Goal: Task Accomplishment & Management: Manage account settings

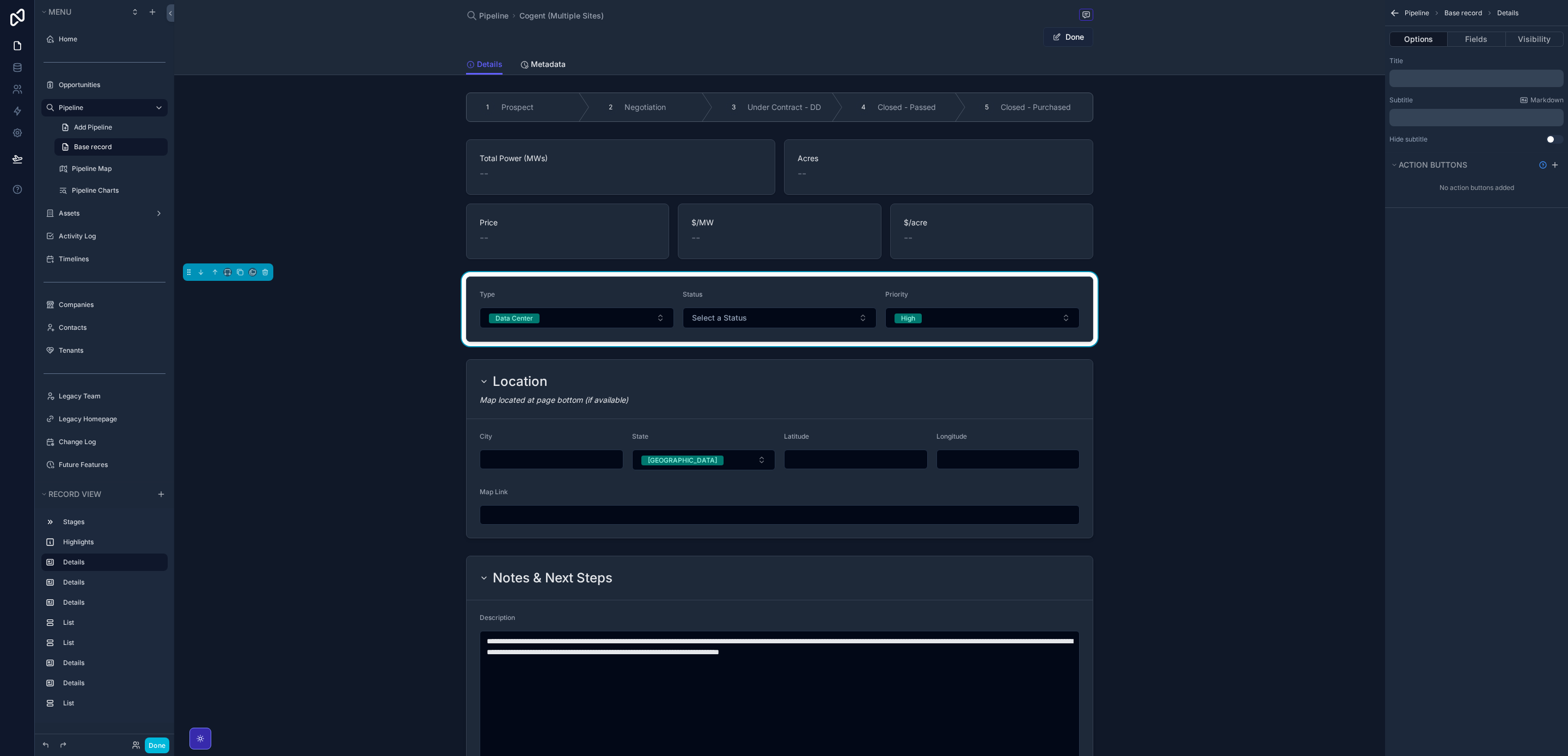
click at [1079, 41] on button "Done" at bounding box center [1068, 37] width 50 height 19
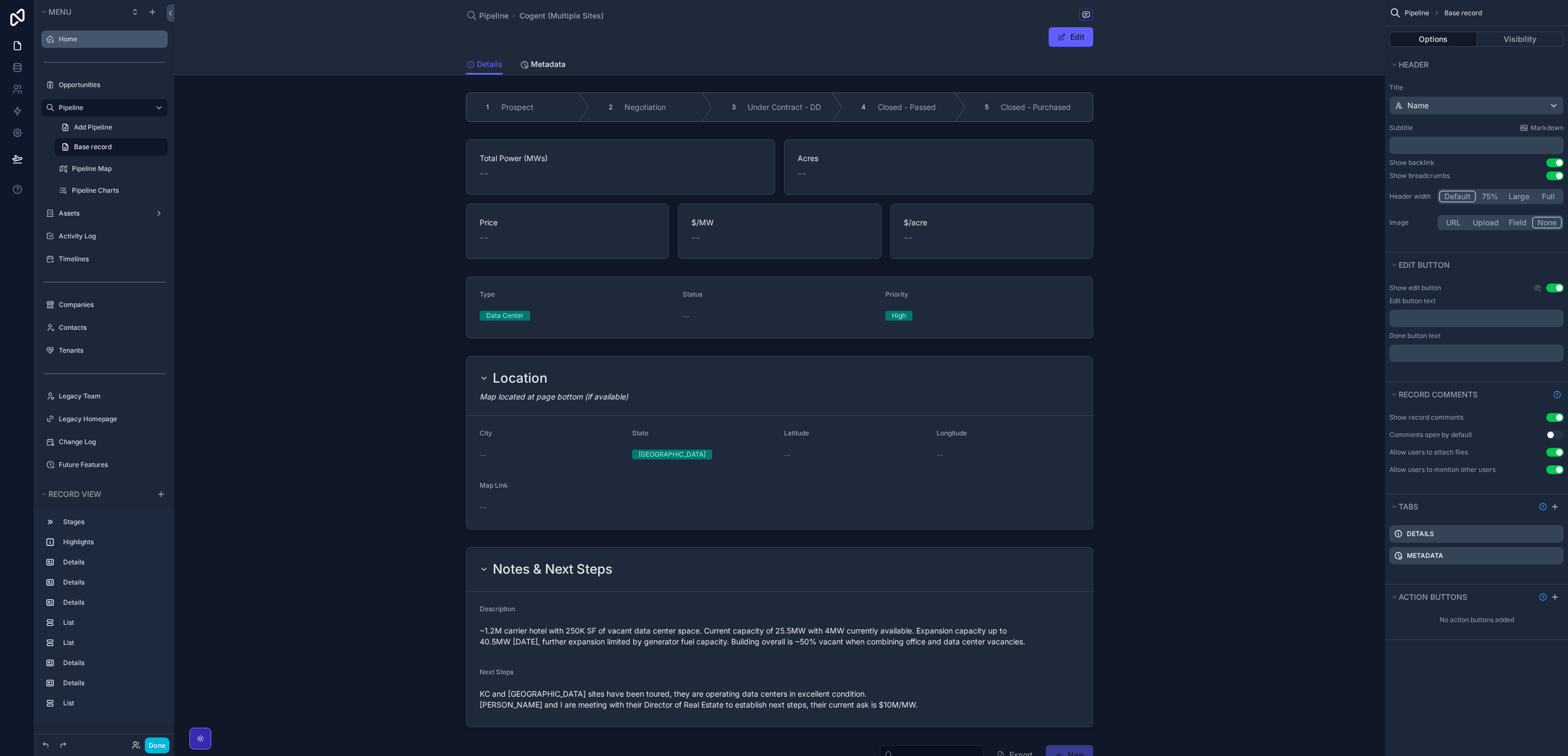
click at [115, 39] on label "Home" at bounding box center [110, 39] width 102 height 9
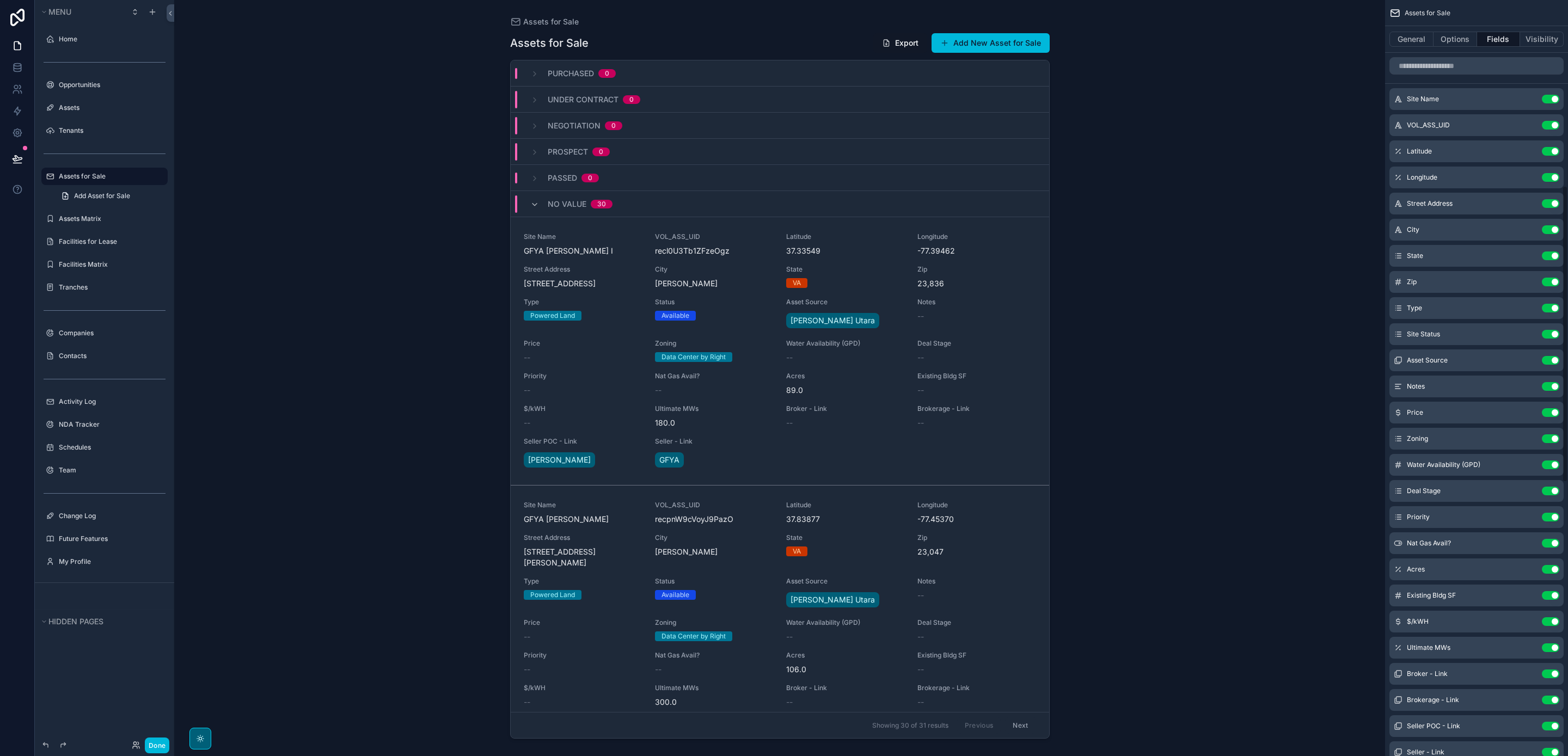
scroll to position [474, 0]
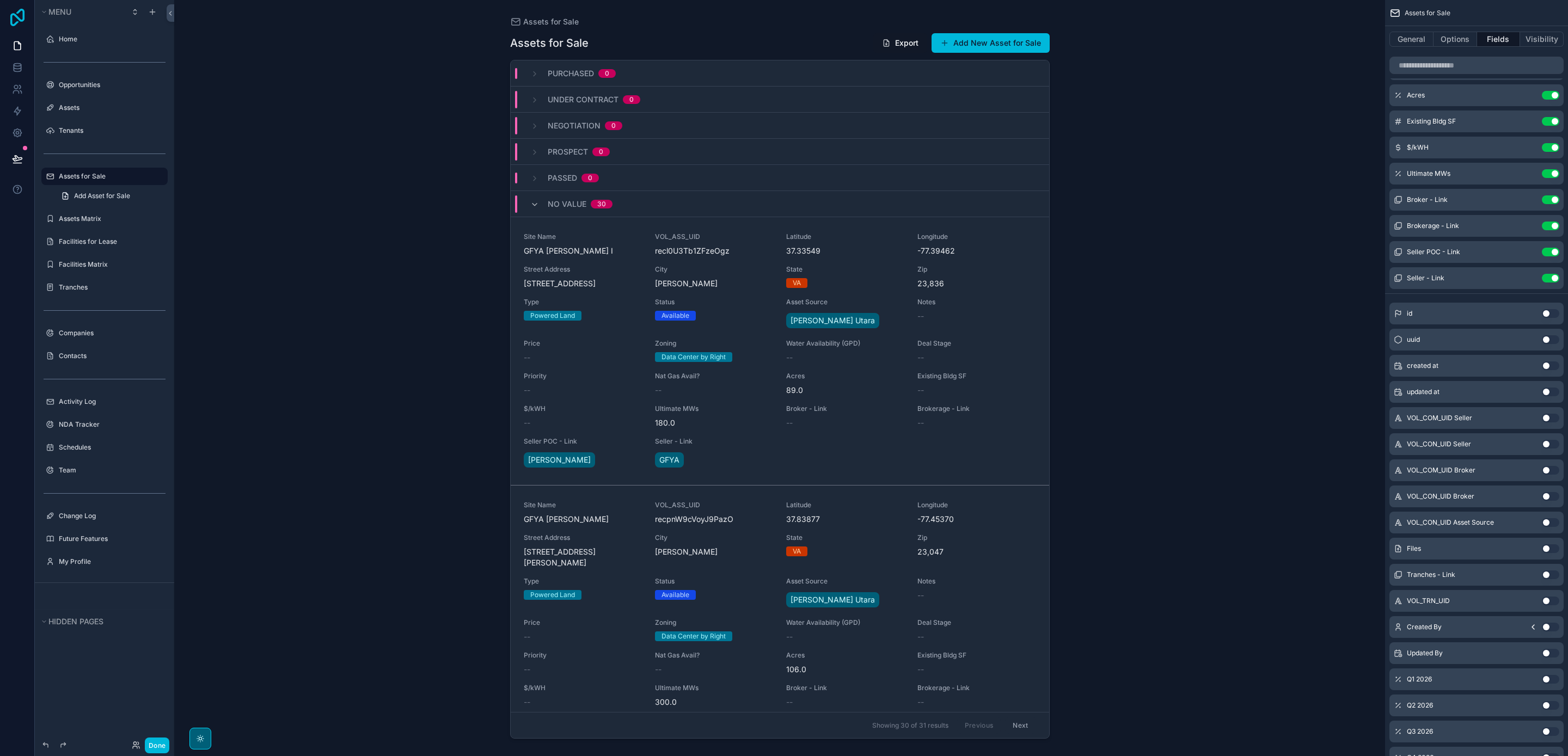
click at [18, 23] on icon at bounding box center [17, 17] width 14 height 18
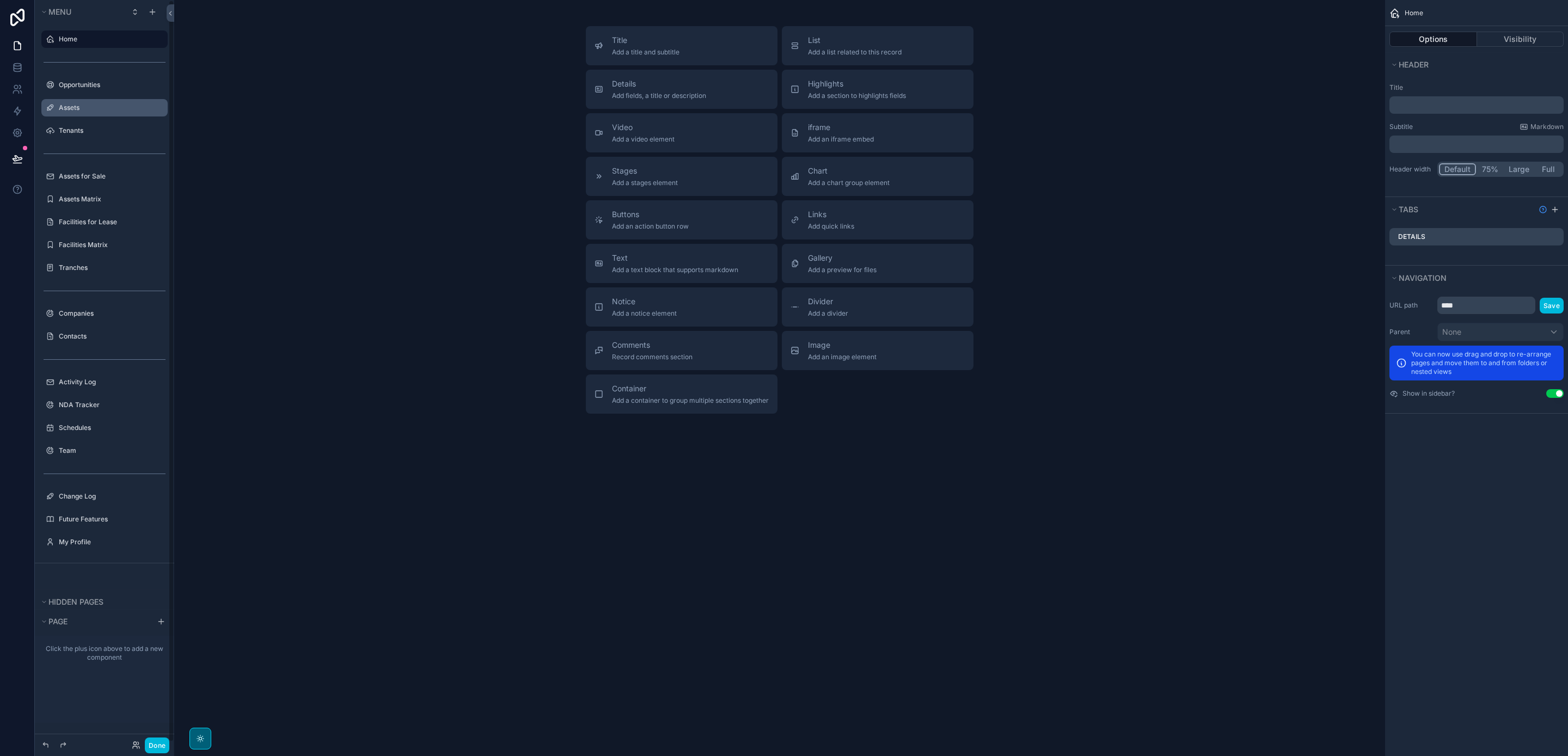
click at [69, 108] on label "Assets" at bounding box center [110, 108] width 102 height 9
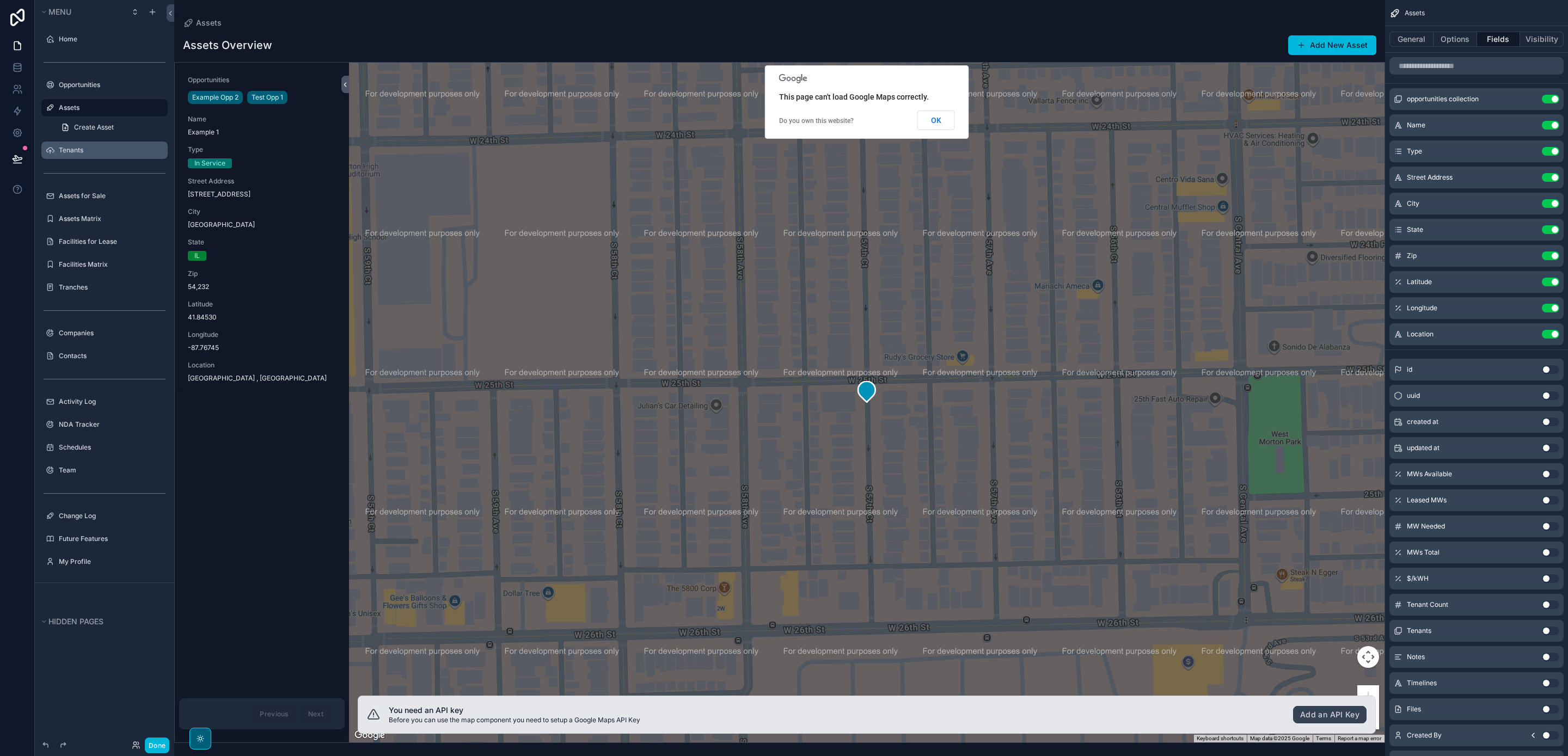
click at [72, 153] on label "Tenants" at bounding box center [110, 150] width 102 height 9
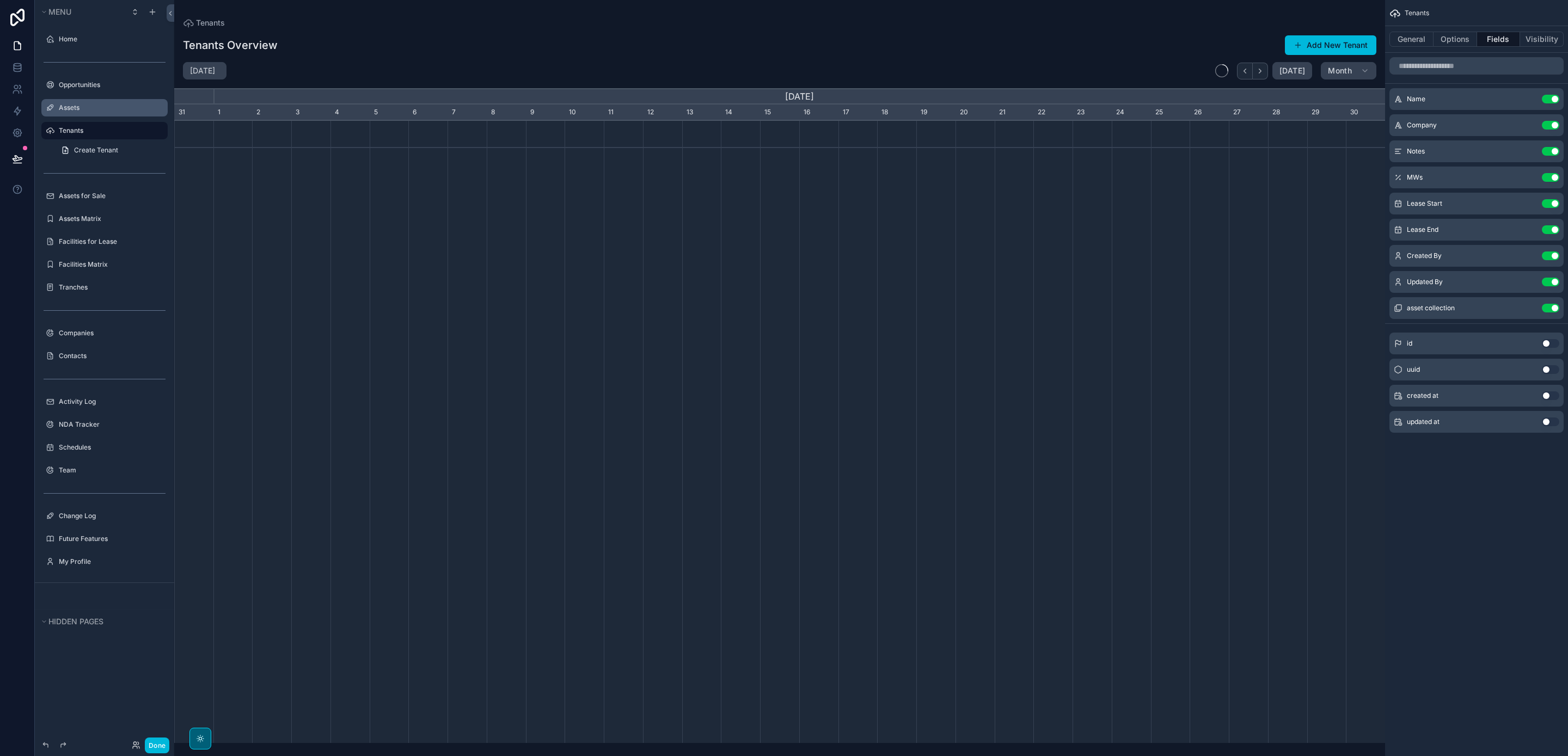
scroll to position [0, 1211]
click at [78, 88] on label "Opportunities" at bounding box center [110, 85] width 102 height 9
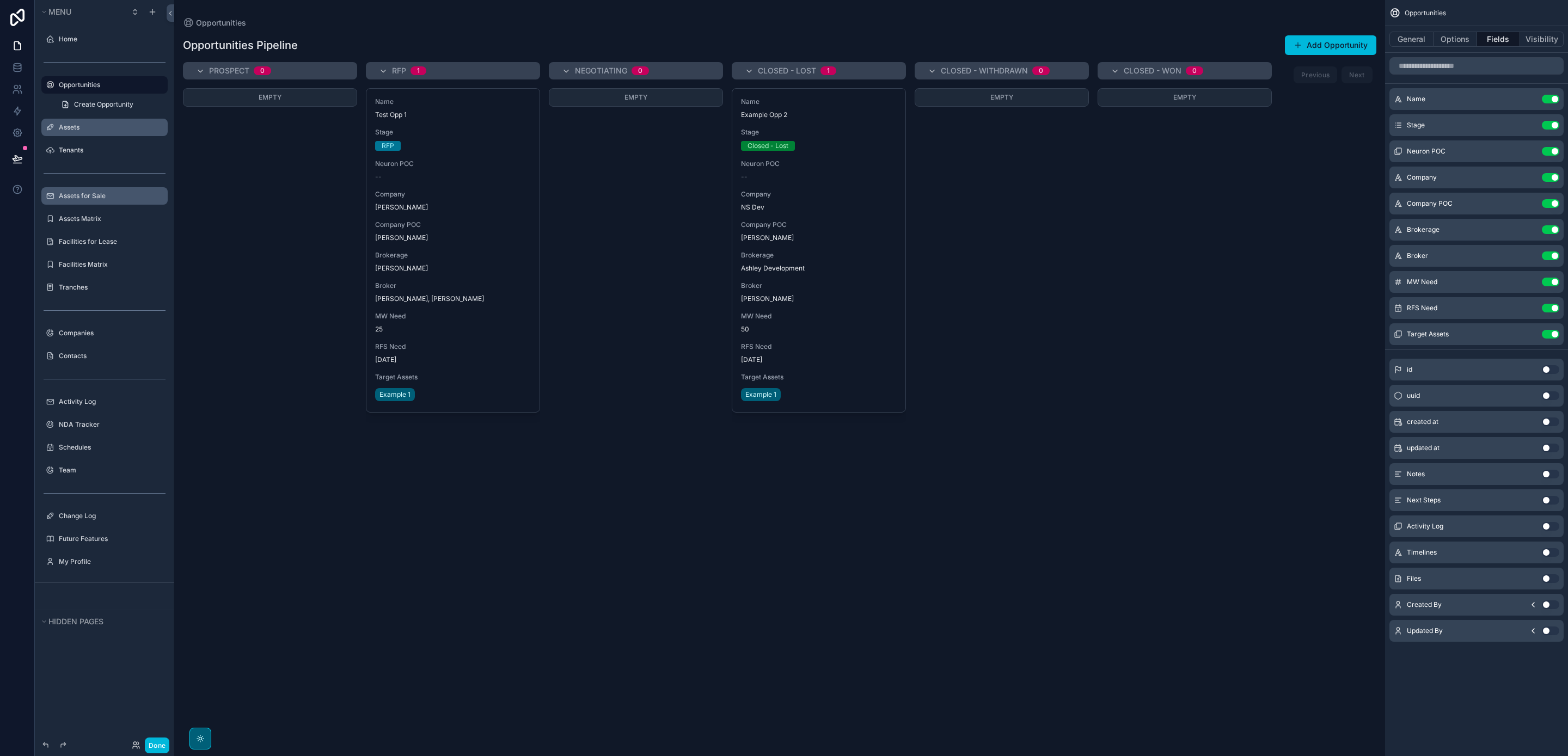
click at [85, 194] on label "Assets for Sale" at bounding box center [110, 196] width 102 height 9
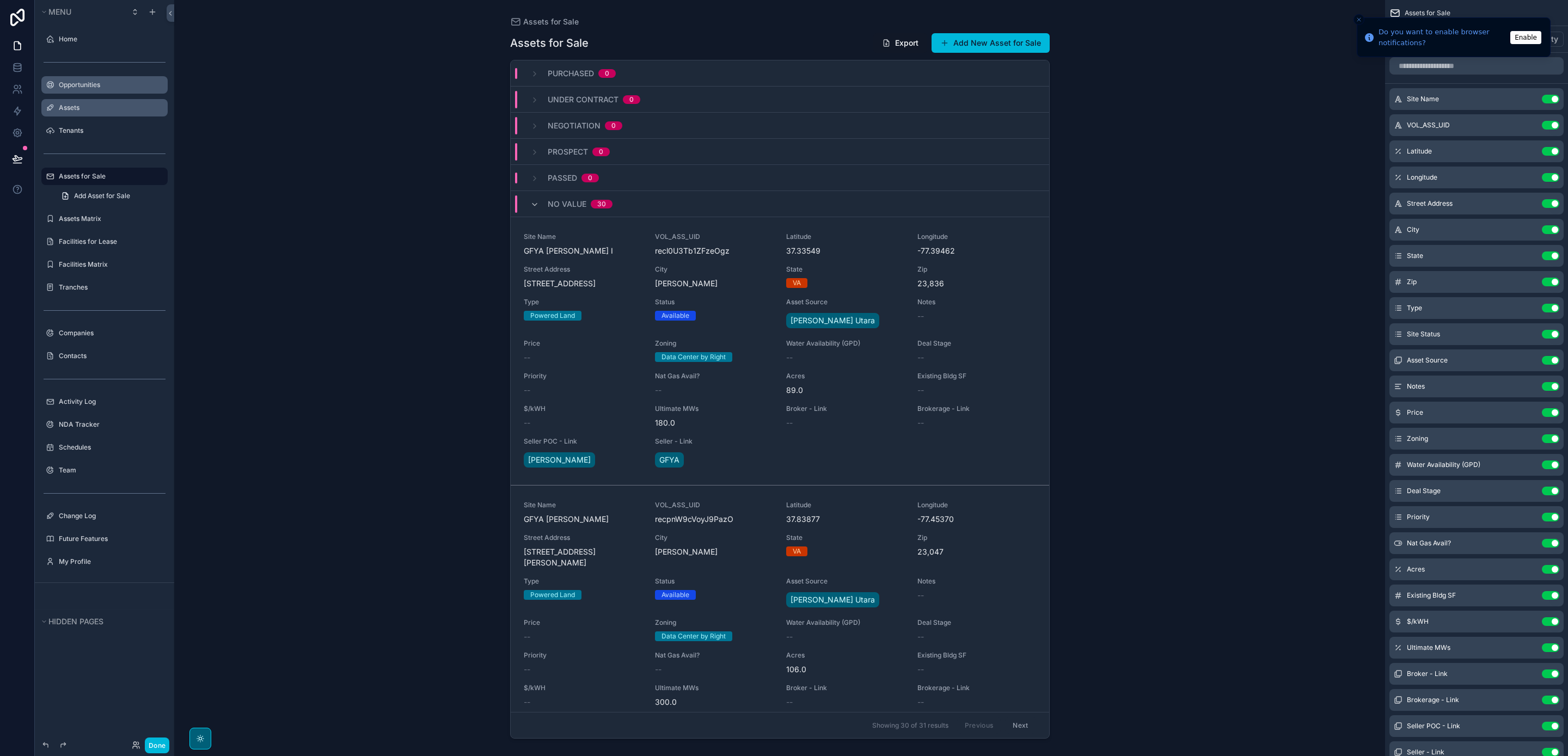
click at [1359, 18] on icon "Close toast" at bounding box center [1359, 19] width 7 height 7
click at [1553, 124] on button "Use setting" at bounding box center [1550, 125] width 18 height 9
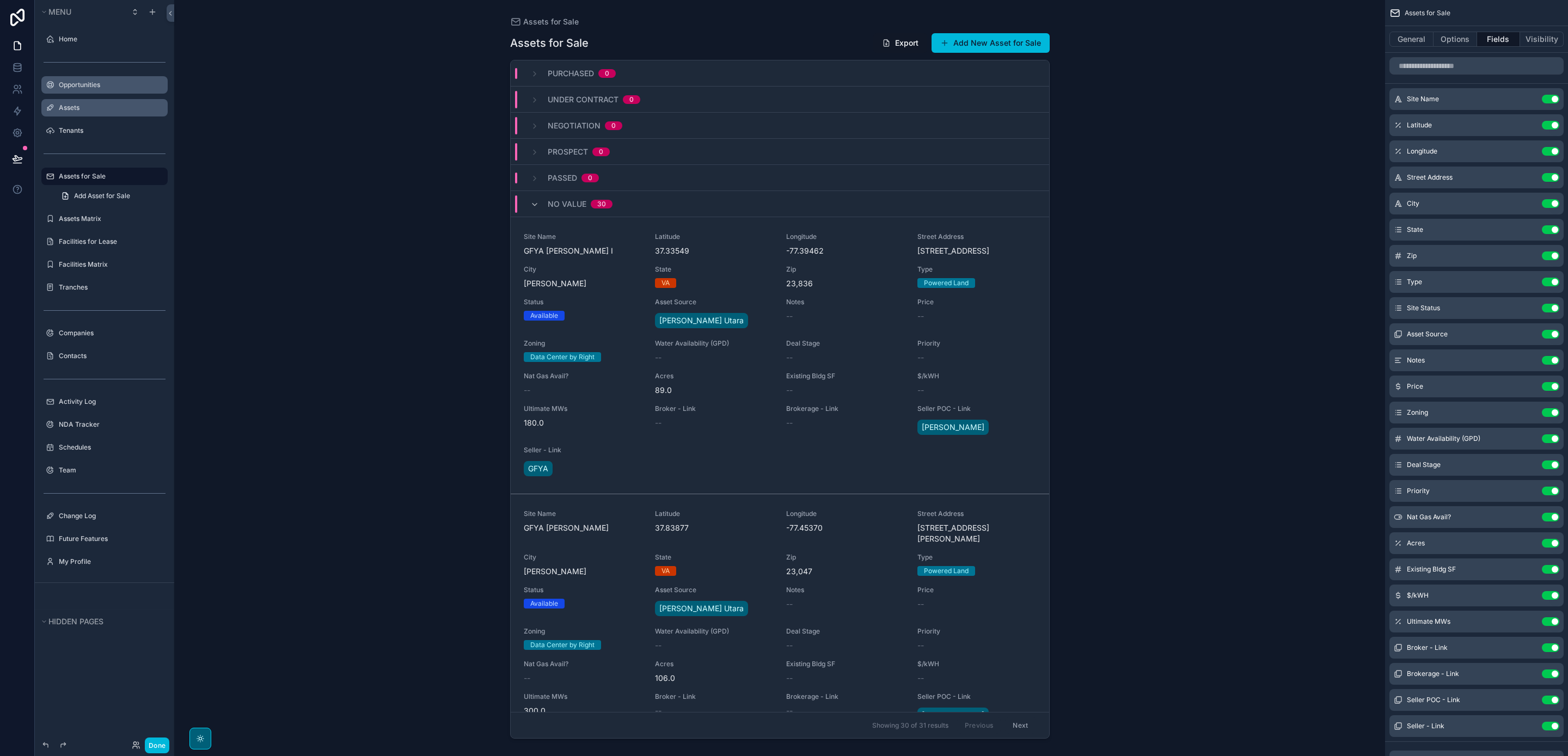
click at [0, 0] on icon "scrollable content" at bounding box center [0, 0] width 0 height 0
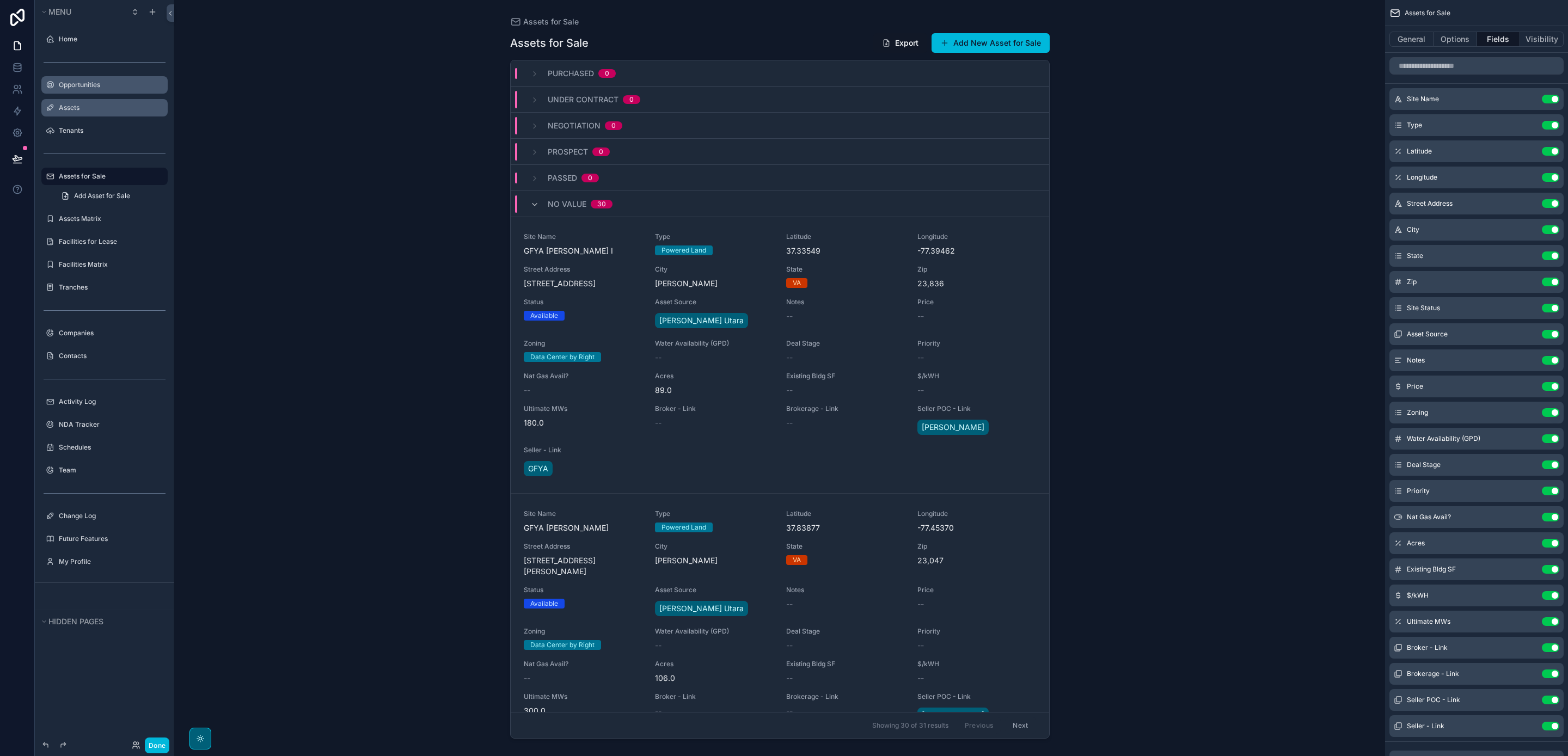
click at [0, 0] on icon "scrollable content" at bounding box center [0, 0] width 0 height 0
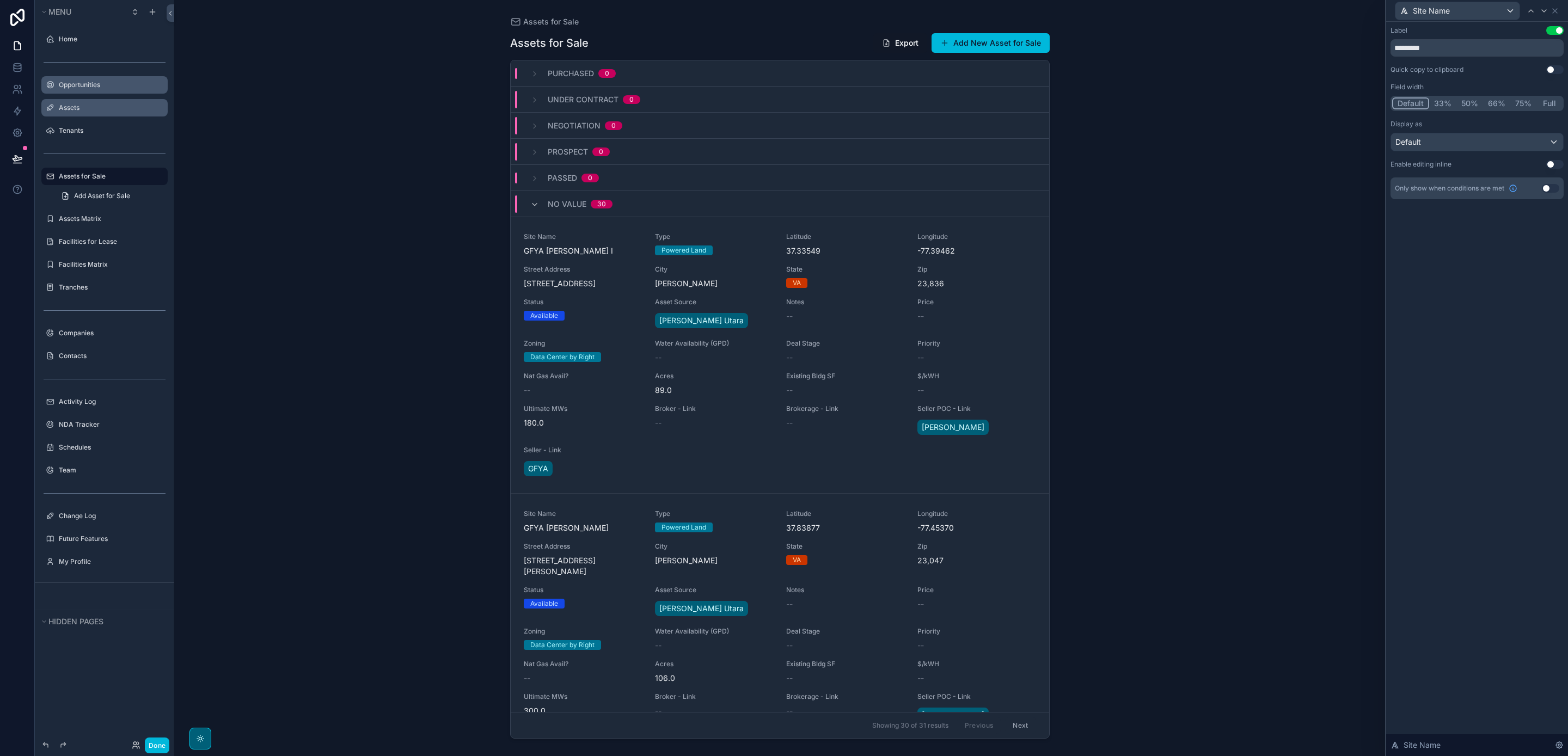
click at [1474, 102] on button "50%" at bounding box center [1470, 103] width 27 height 12
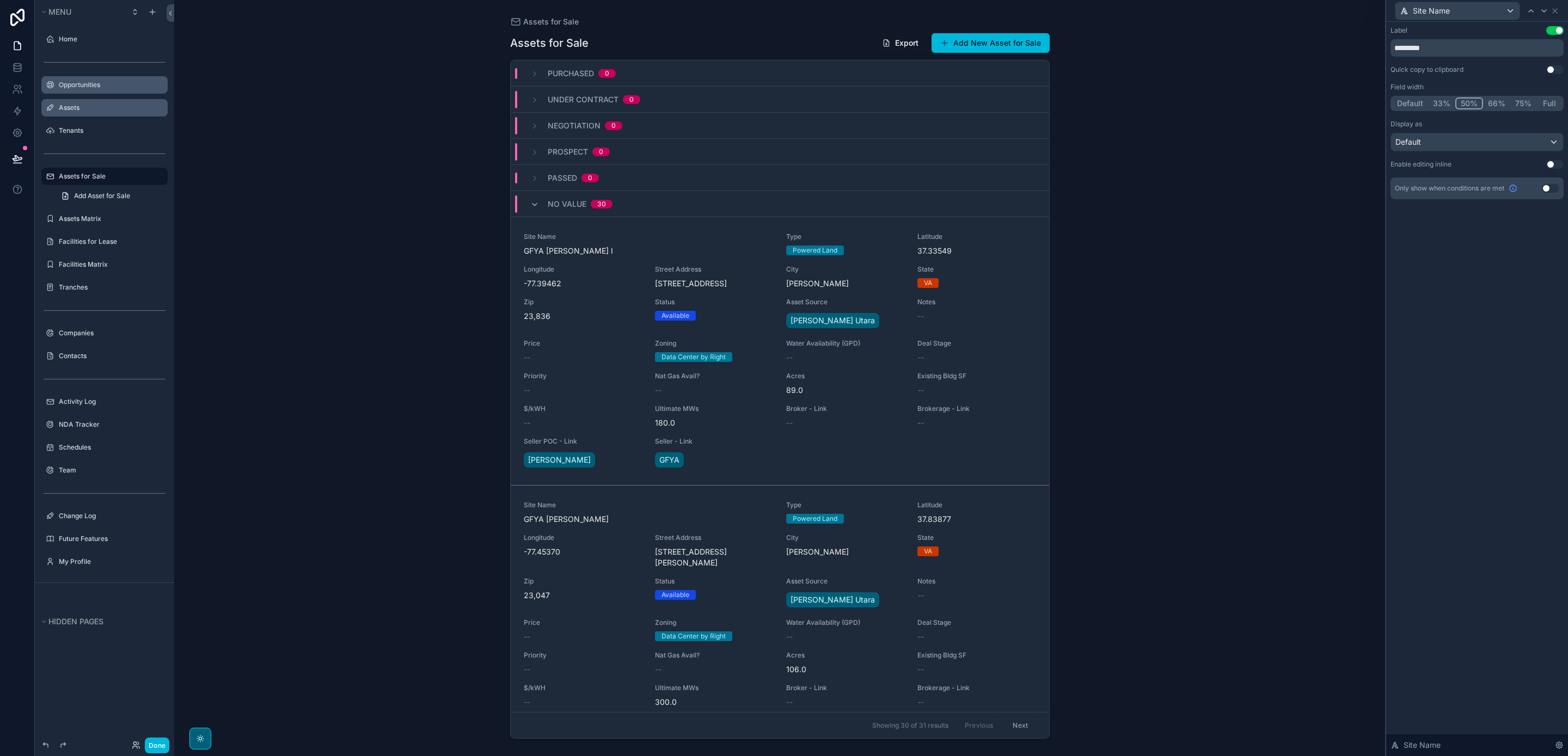
click at [1550, 33] on button "Use setting" at bounding box center [1555, 30] width 18 height 9
click at [1454, 145] on div "Default" at bounding box center [1477, 142] width 172 height 18
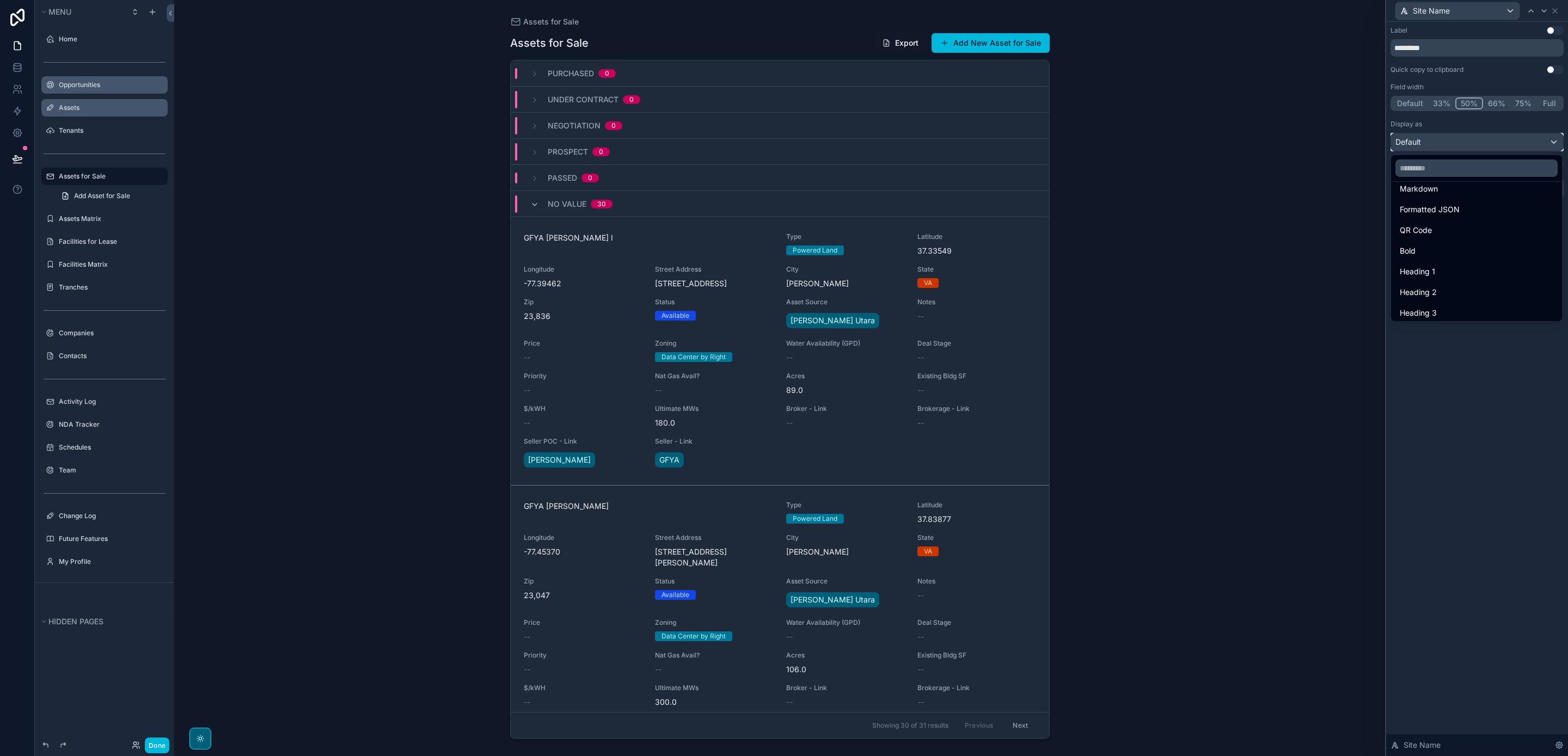
scroll to position [119, 0]
click at [1467, 287] on div "Heading 3" at bounding box center [1477, 288] width 153 height 13
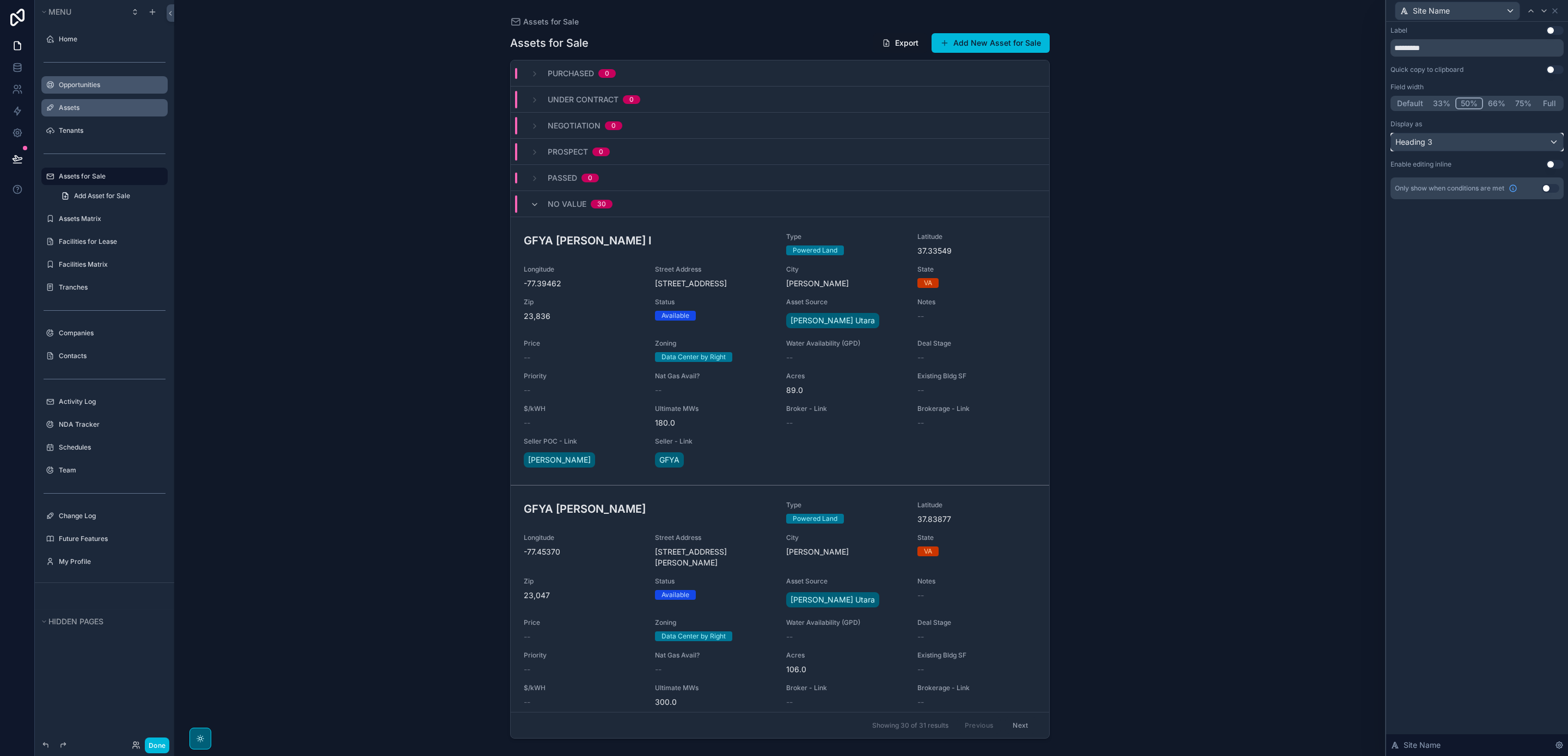
click at [1440, 141] on div "Heading 3" at bounding box center [1477, 142] width 172 height 18
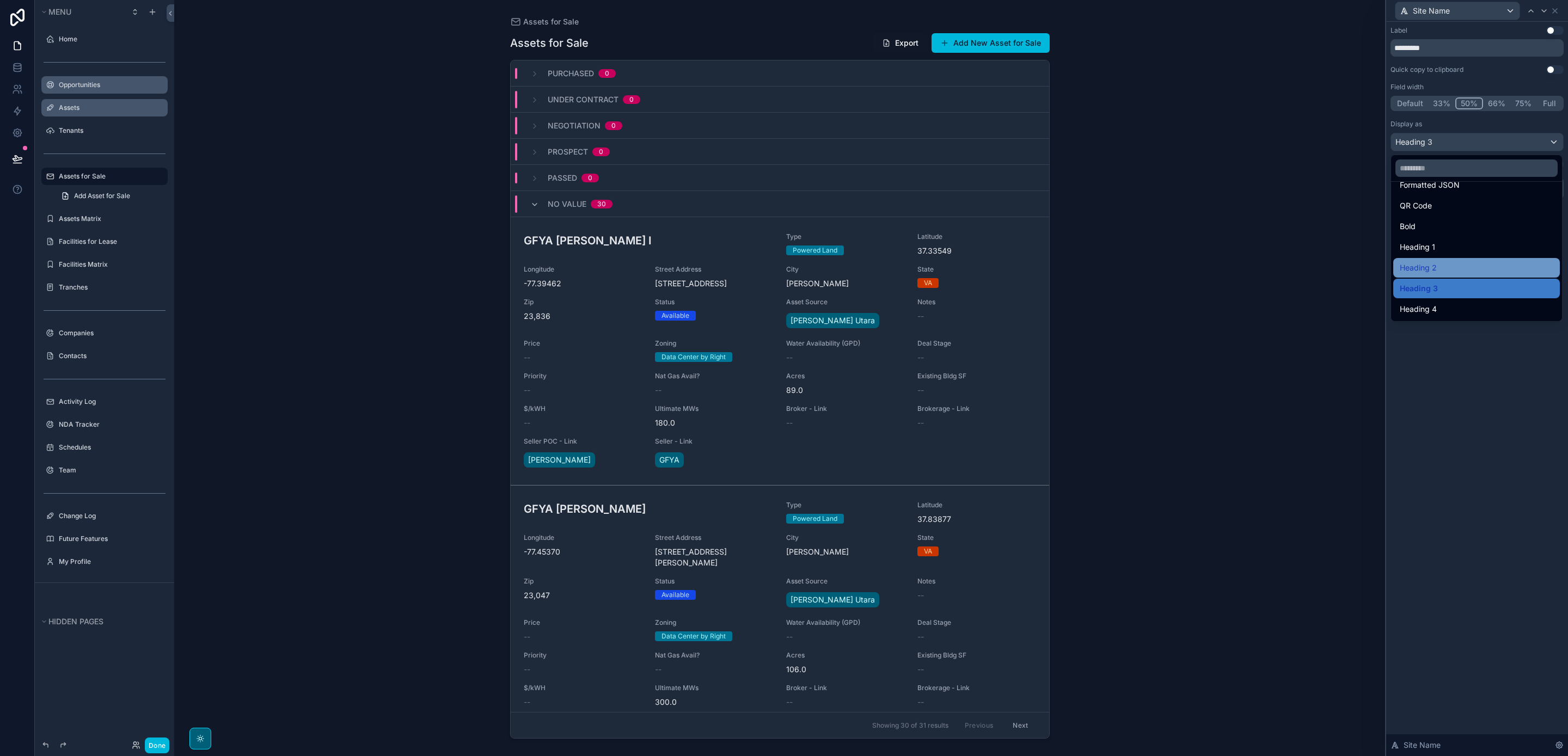
click at [1447, 270] on div "Heading 2" at bounding box center [1477, 267] width 153 height 13
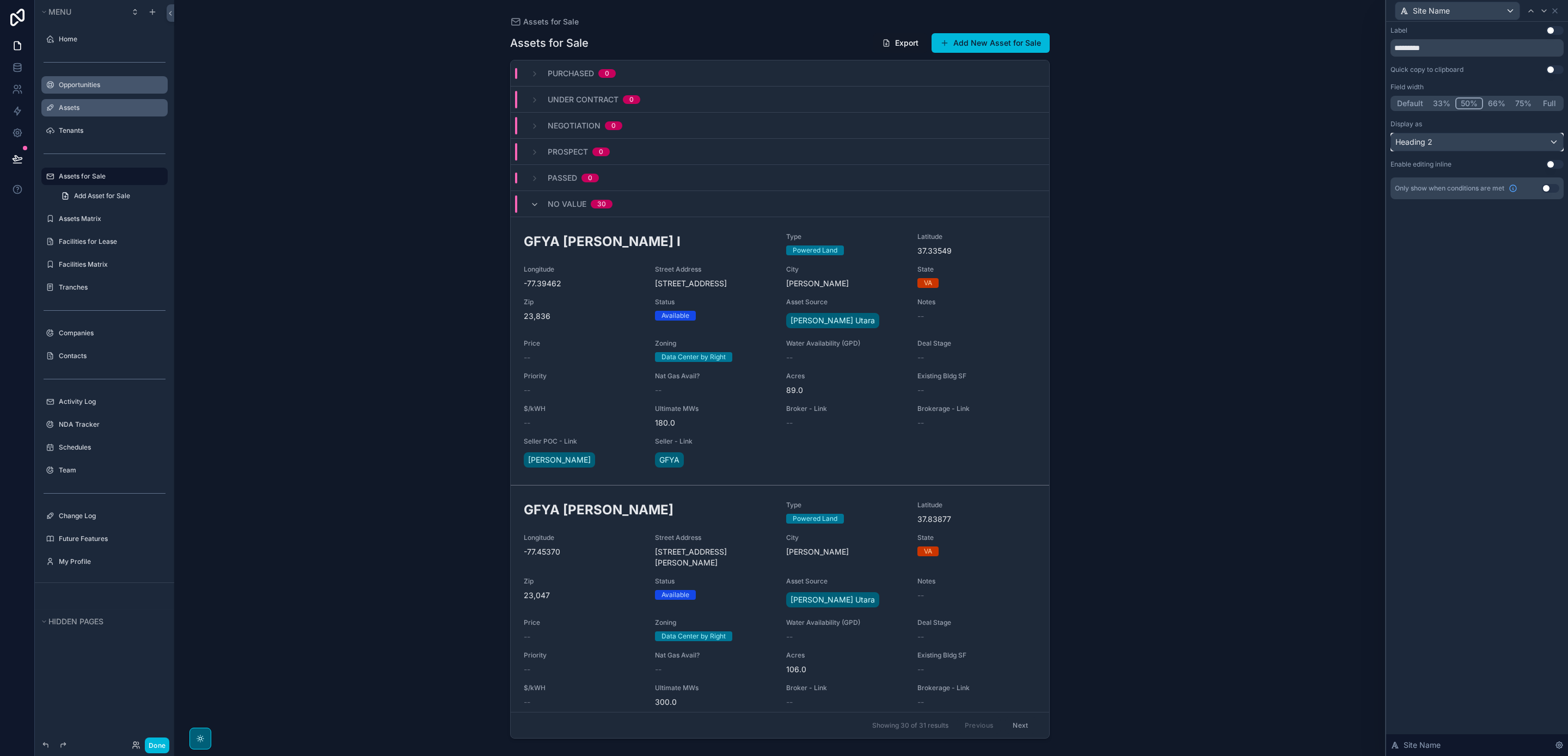
click at [1449, 149] on div "Heading 2" at bounding box center [1477, 142] width 172 height 18
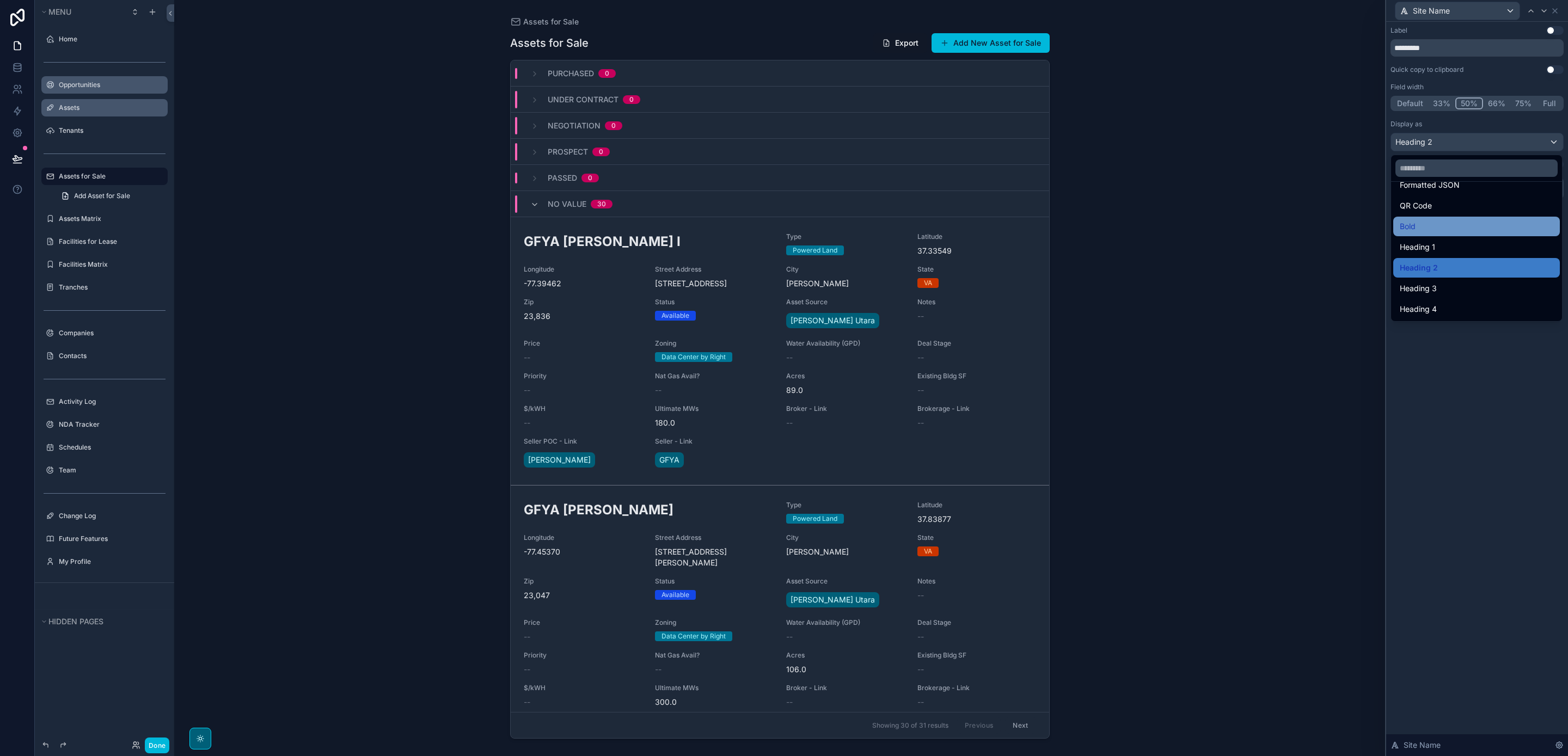
click at [1446, 230] on div "Bold" at bounding box center [1477, 226] width 153 height 13
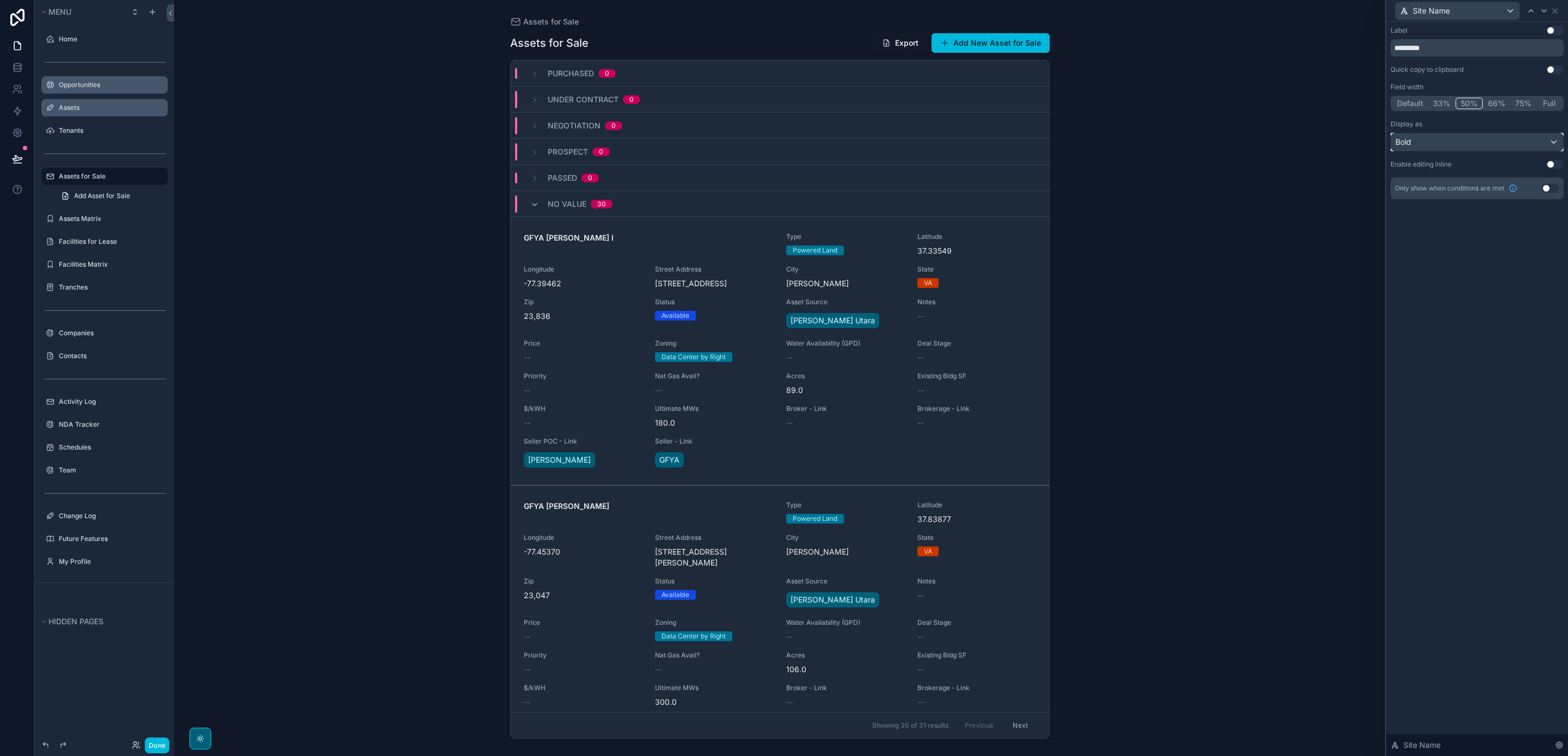
click at [1446, 139] on div "Bold" at bounding box center [1477, 142] width 172 height 18
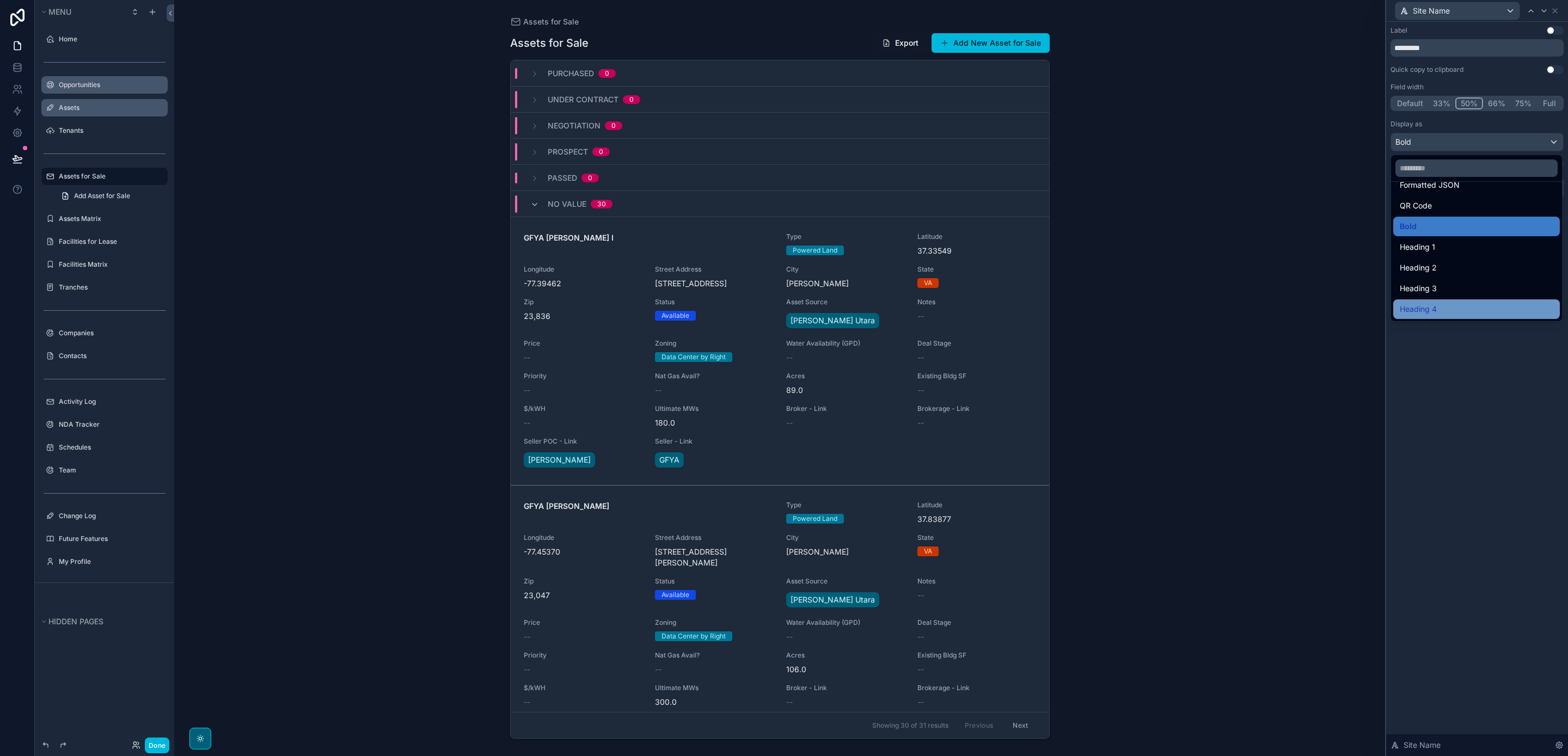
click at [1452, 303] on div "Heading 4" at bounding box center [1477, 309] width 153 height 13
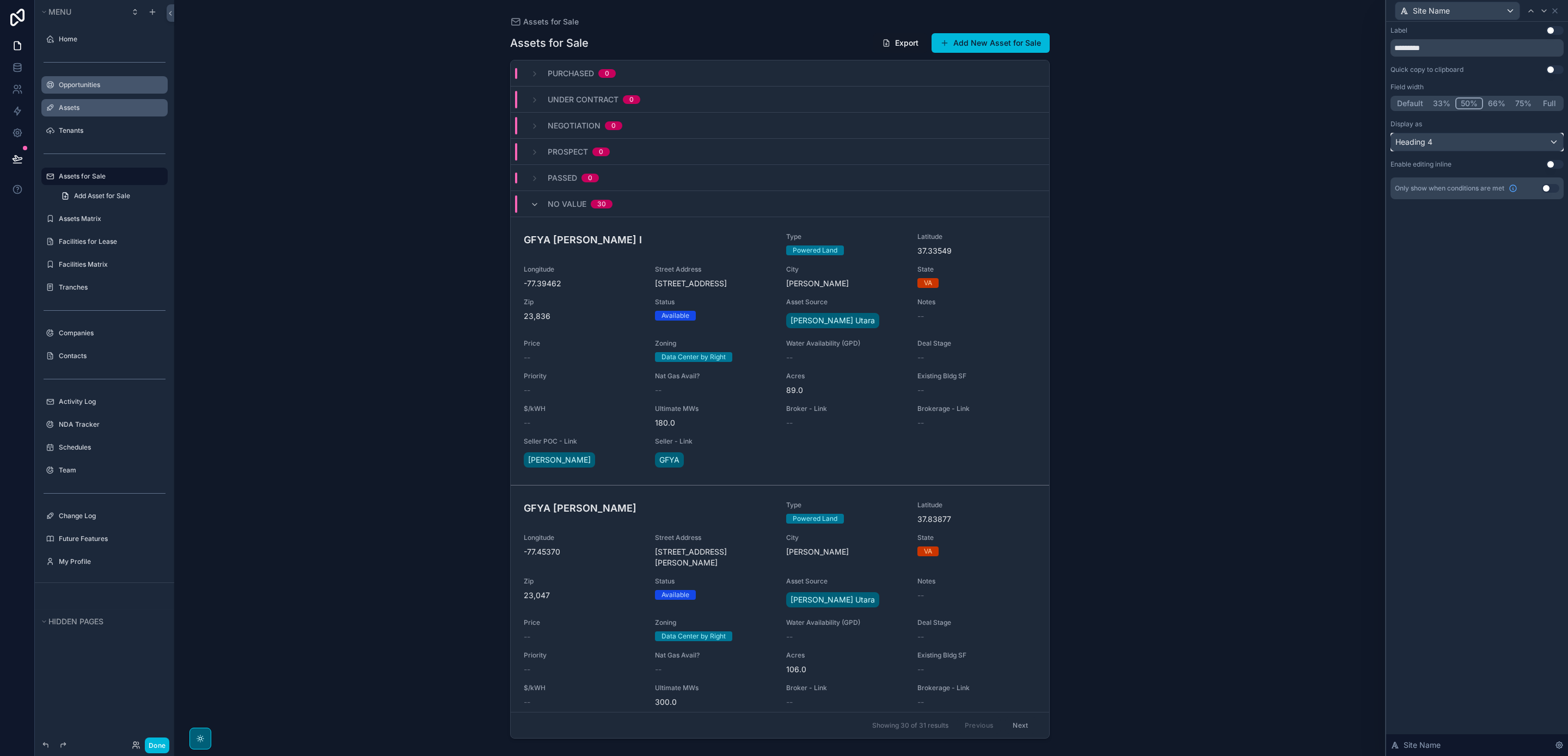
click at [1441, 138] on div "Heading 4" at bounding box center [1477, 142] width 172 height 18
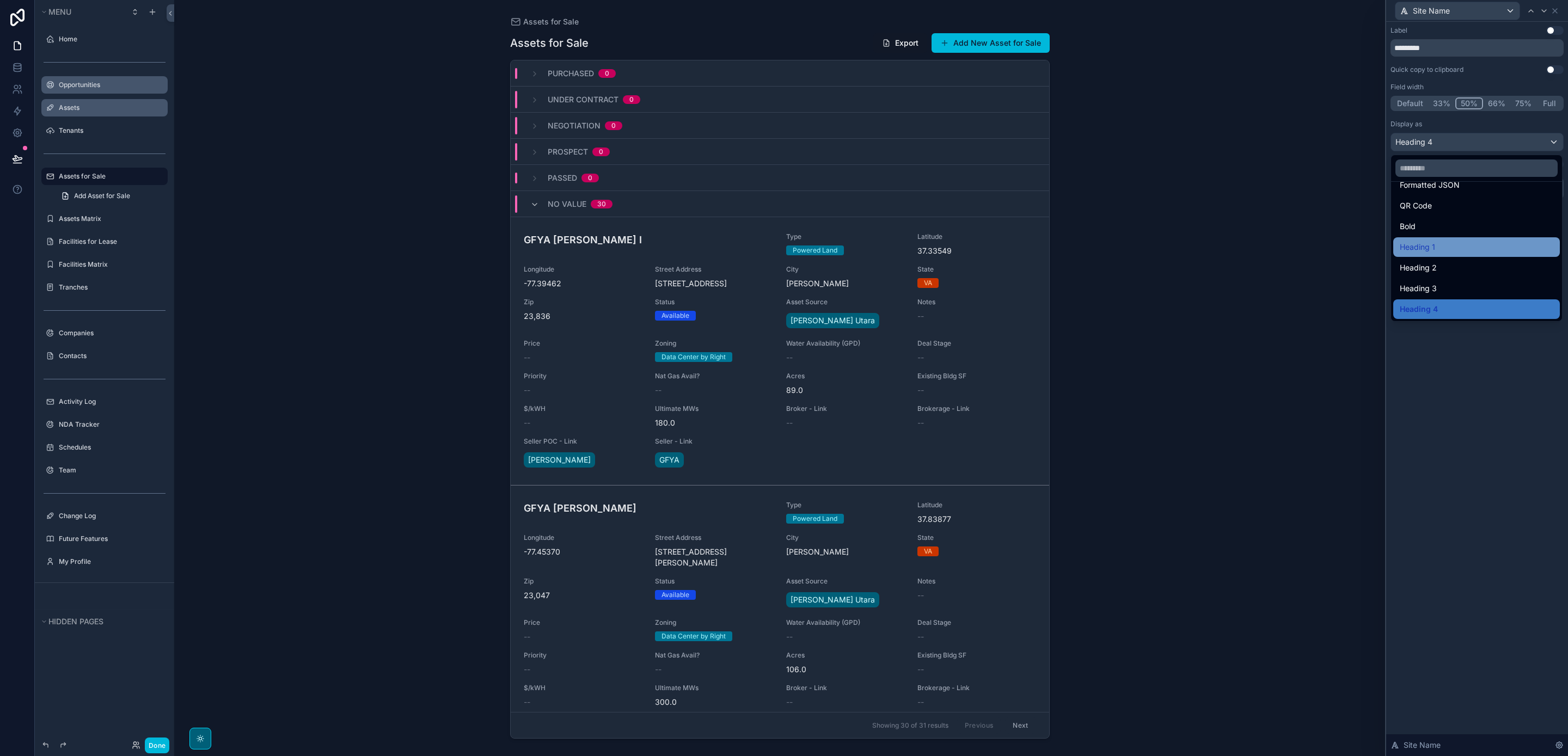
click at [1454, 252] on div "Heading 1" at bounding box center [1477, 247] width 153 height 13
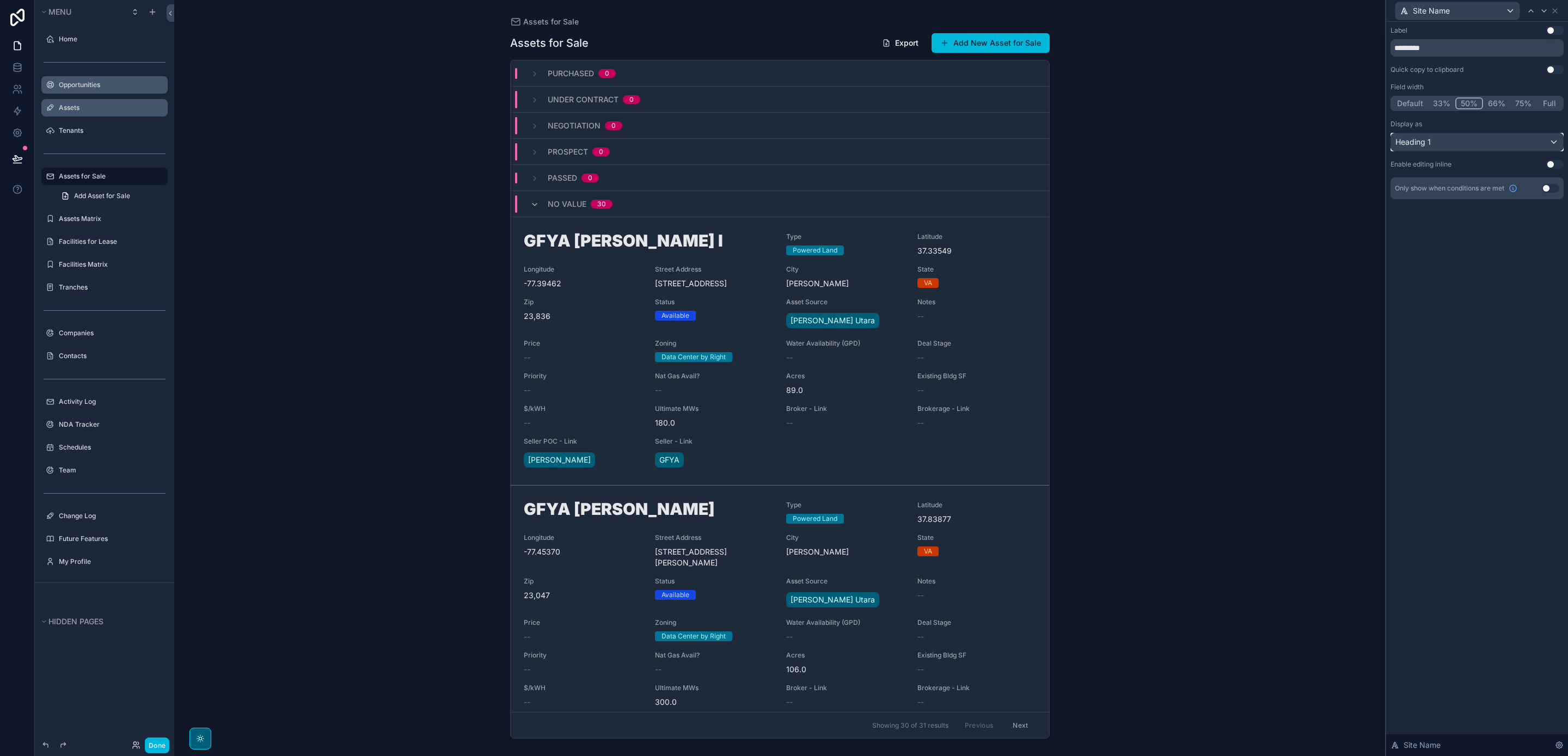
click at [1449, 149] on div "Heading 1" at bounding box center [1477, 142] width 172 height 18
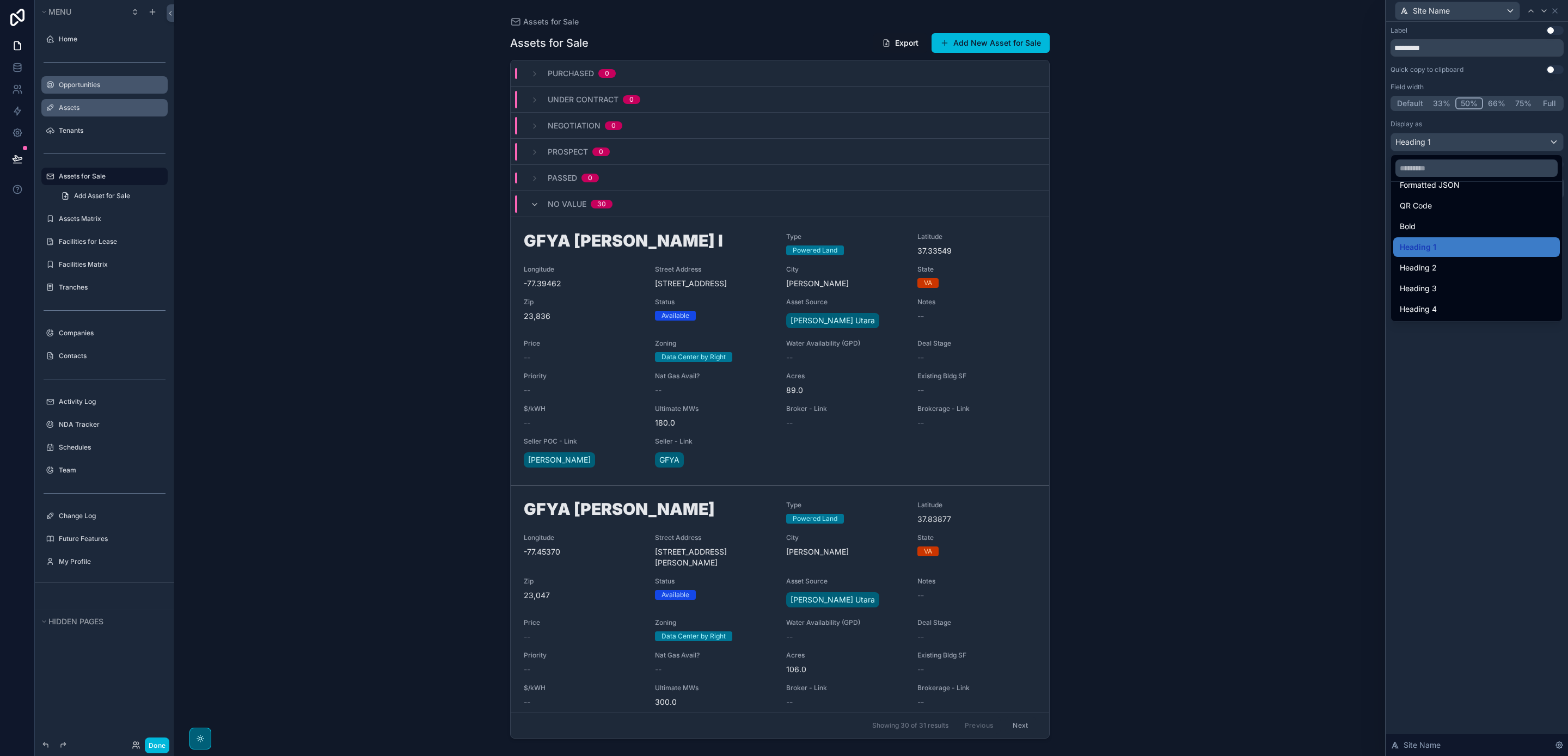
click at [1456, 270] on div "Heading 2" at bounding box center [1477, 267] width 153 height 13
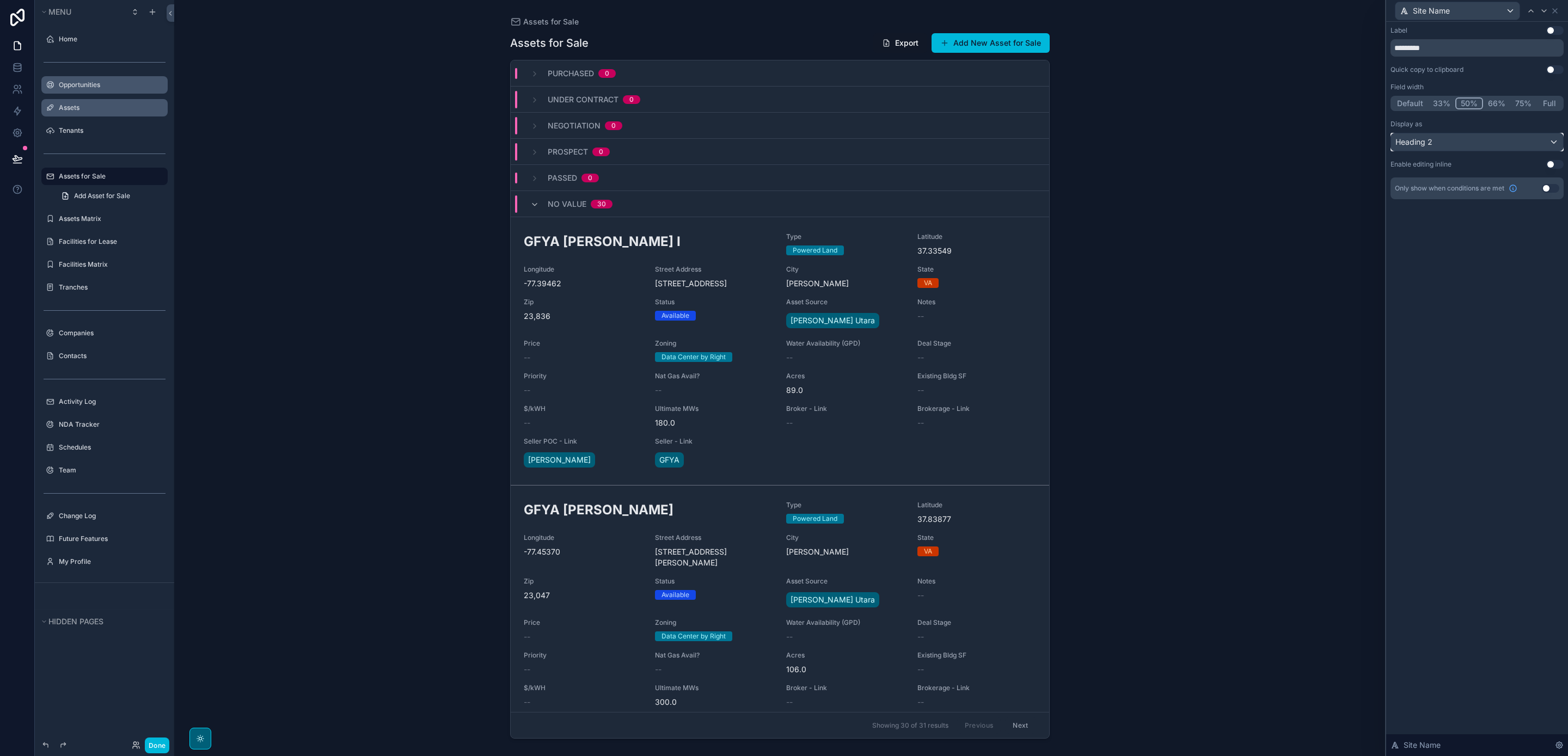
click at [1446, 141] on div "Heading 2" at bounding box center [1477, 142] width 172 height 18
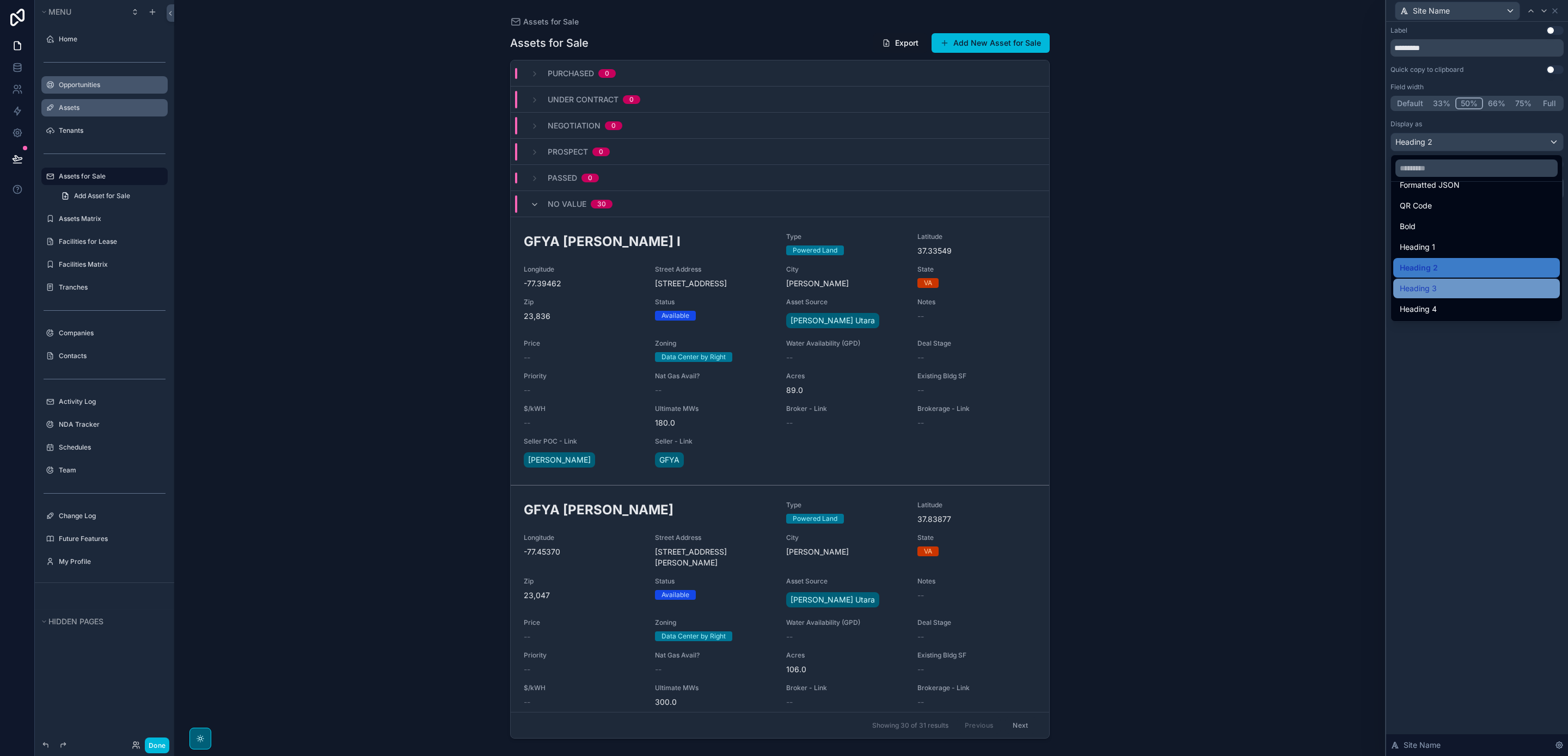
click at [1447, 289] on div "Heading 3" at bounding box center [1477, 288] width 153 height 13
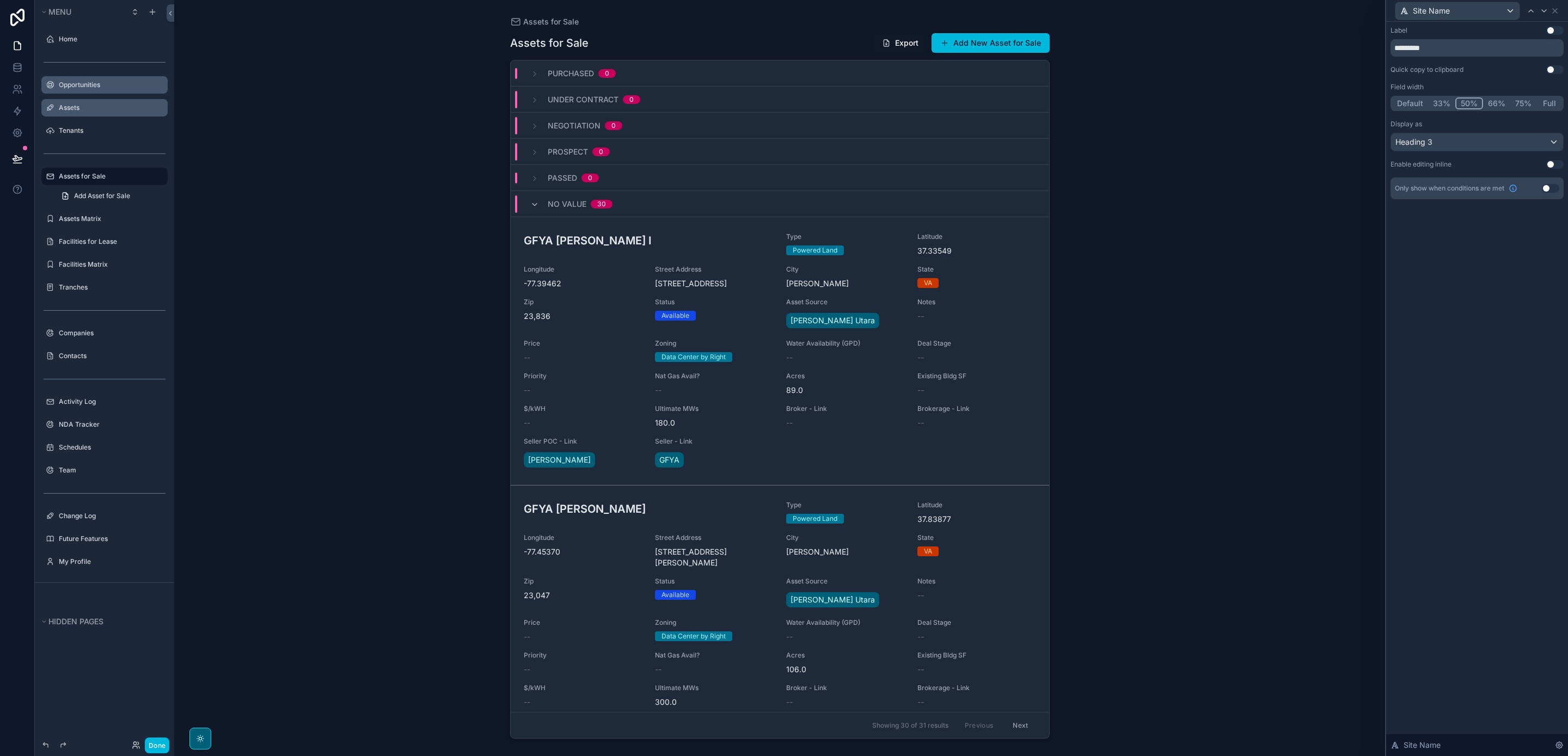
click at [1177, 455] on div "Assets for Sale Assets for Sale Export Add New Asset for Sale Purchased 0 Under…" at bounding box center [779, 378] width 1211 height 756
click at [526, 201] on div "No value 30" at bounding box center [572, 204] width 108 height 18
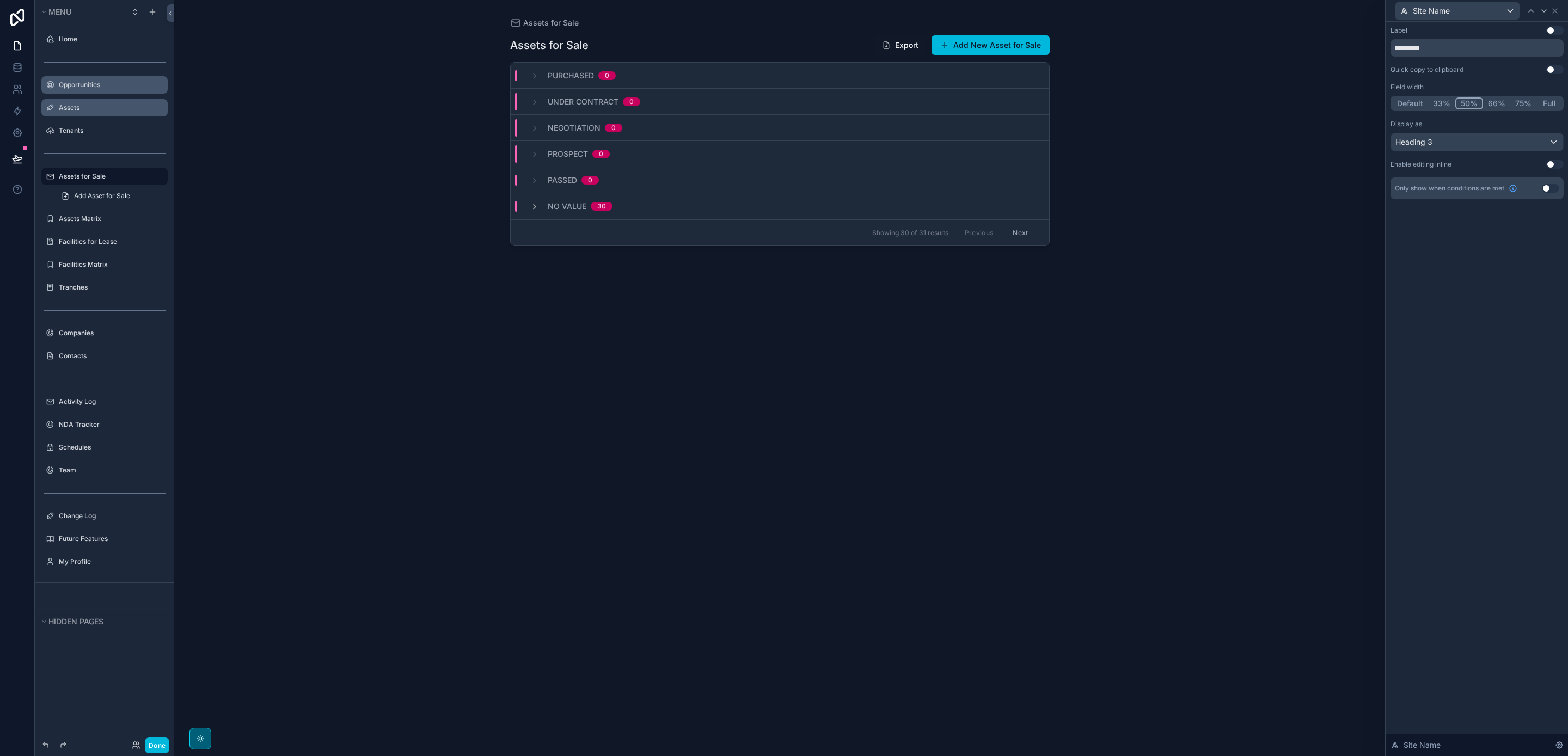
click at [531, 201] on div "No value 30" at bounding box center [571, 206] width 82 height 11
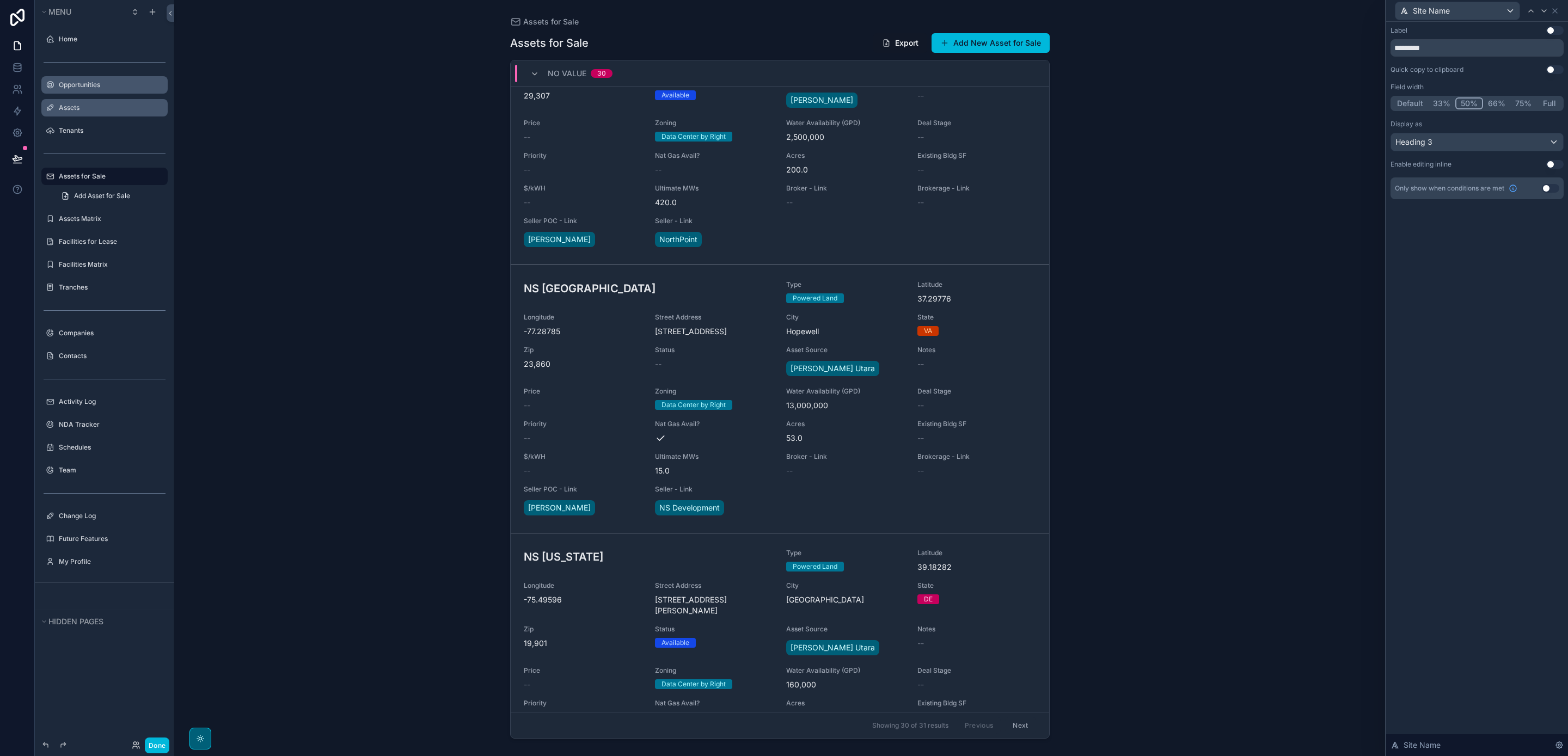
scroll to position [0, 0]
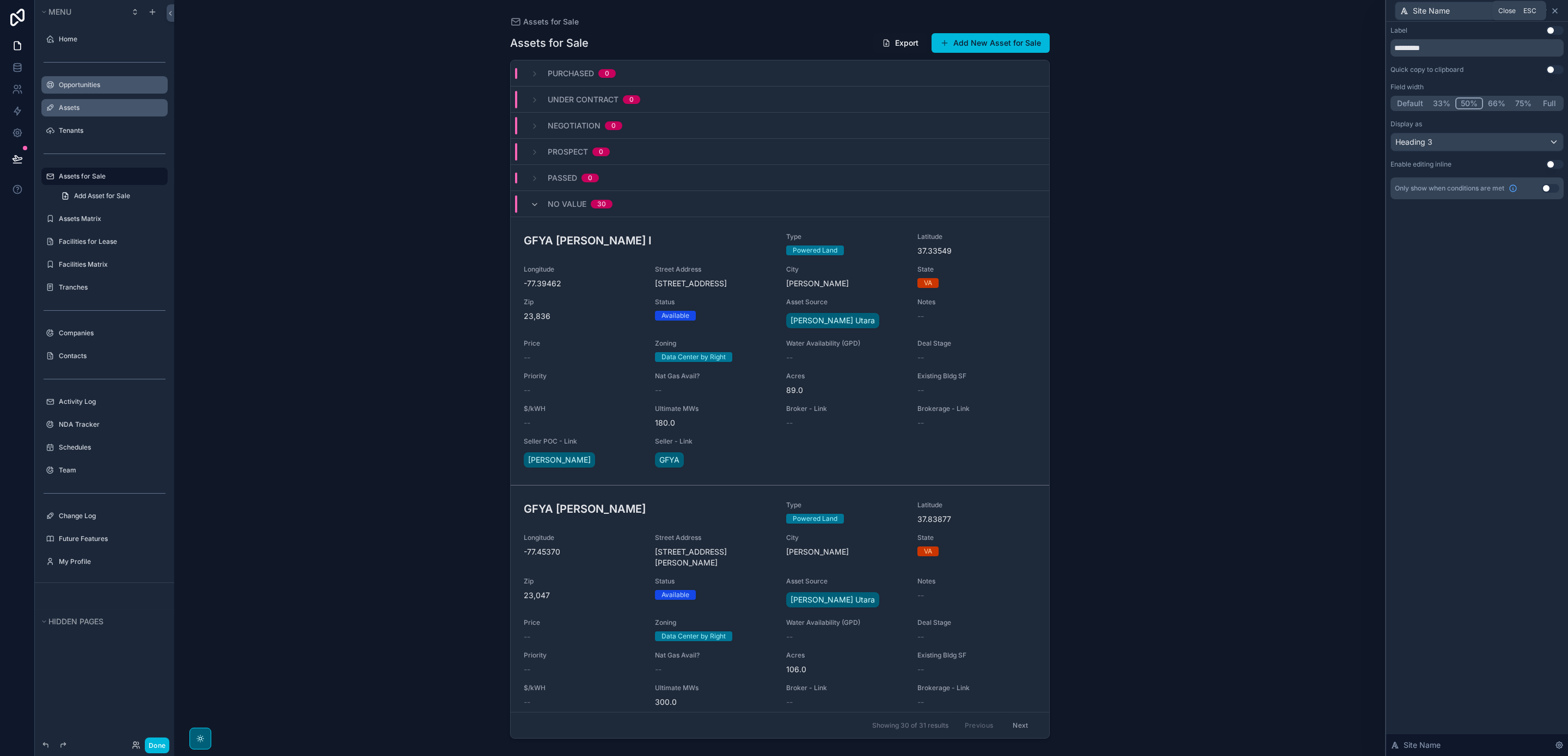
click at [1553, 14] on icon at bounding box center [1555, 11] width 9 height 9
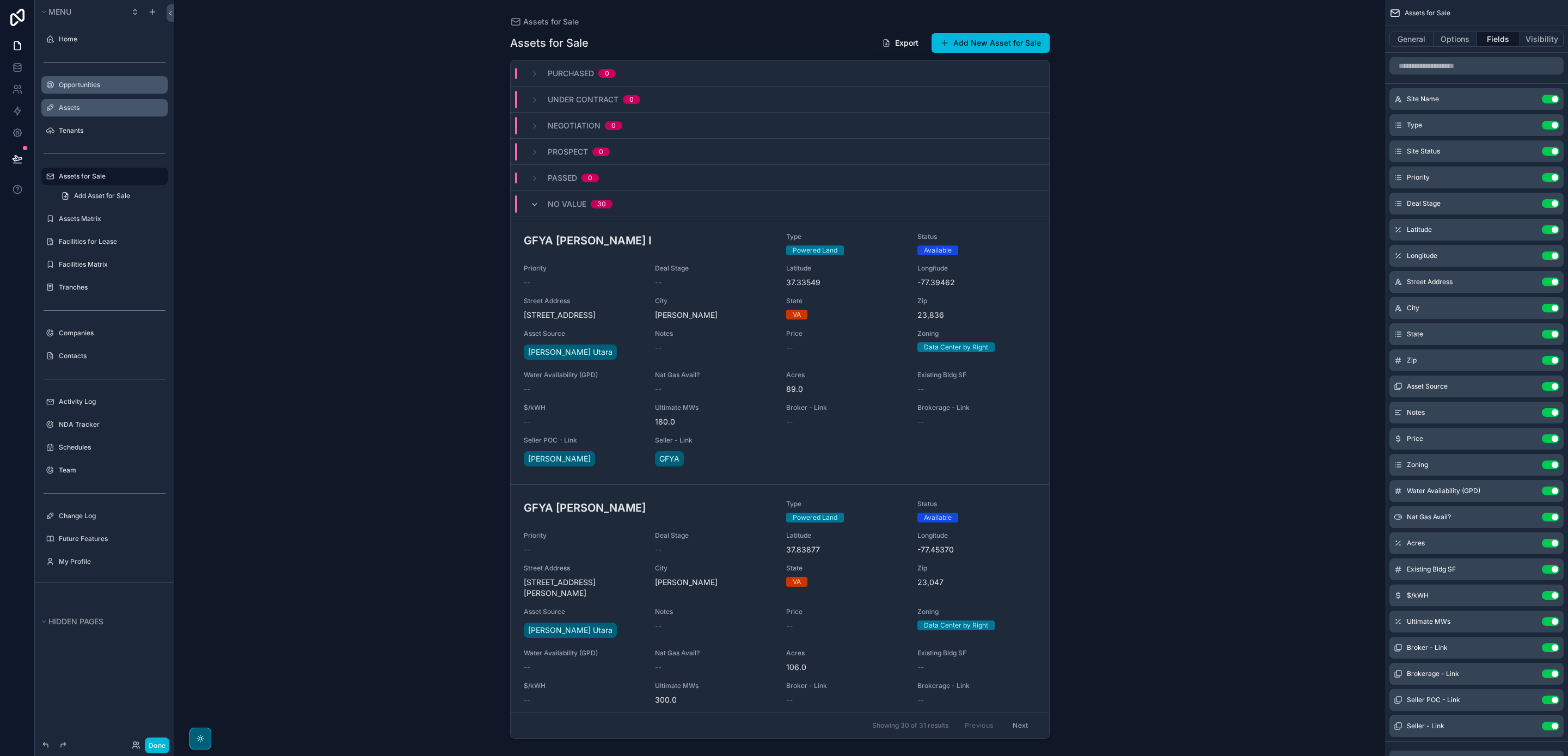
click at [0, 0] on icon "scrollable content" at bounding box center [0, 0] width 0 height 0
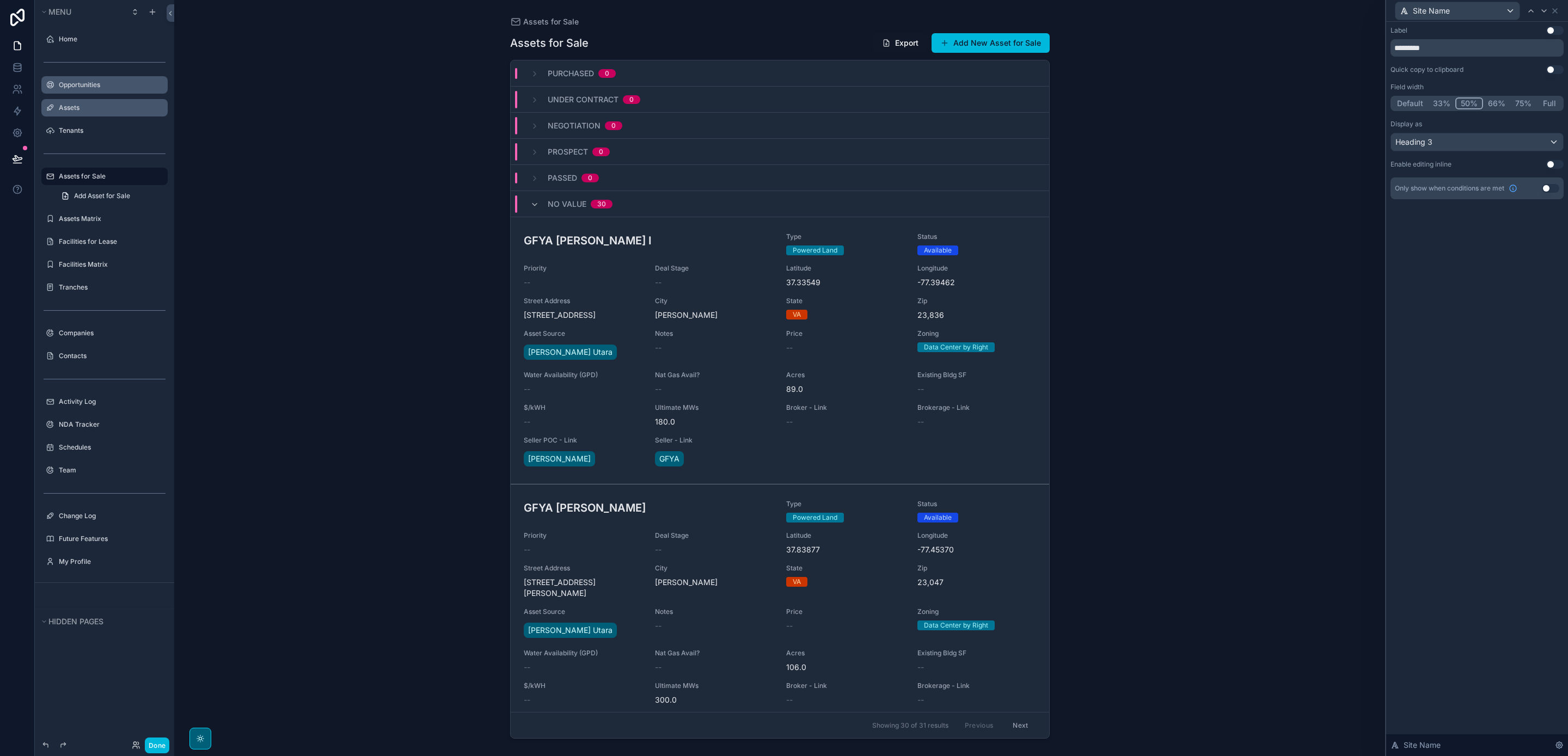
click at [1544, 104] on button "Full" at bounding box center [1549, 103] width 26 height 12
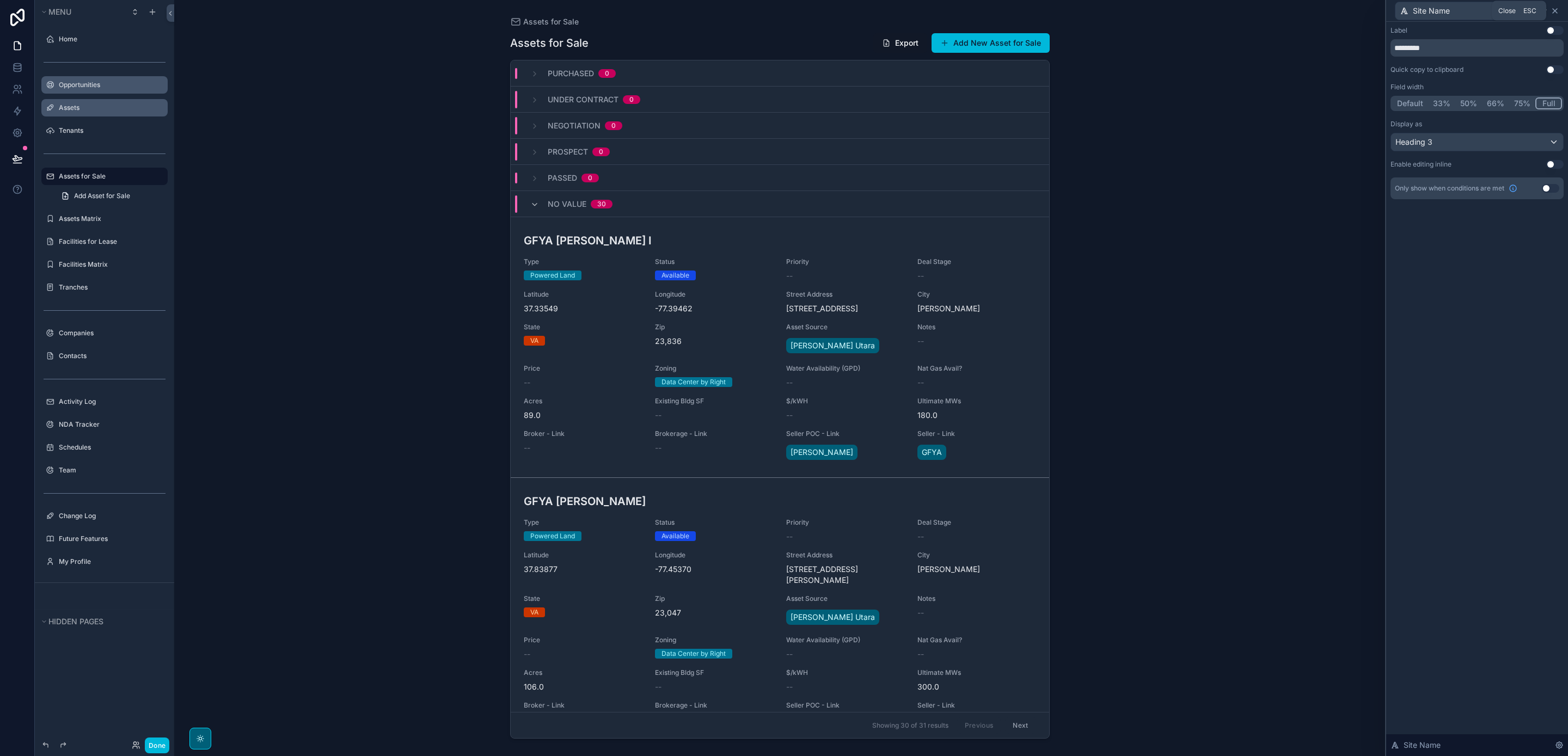
click at [1556, 12] on icon at bounding box center [1555, 10] width 4 height 4
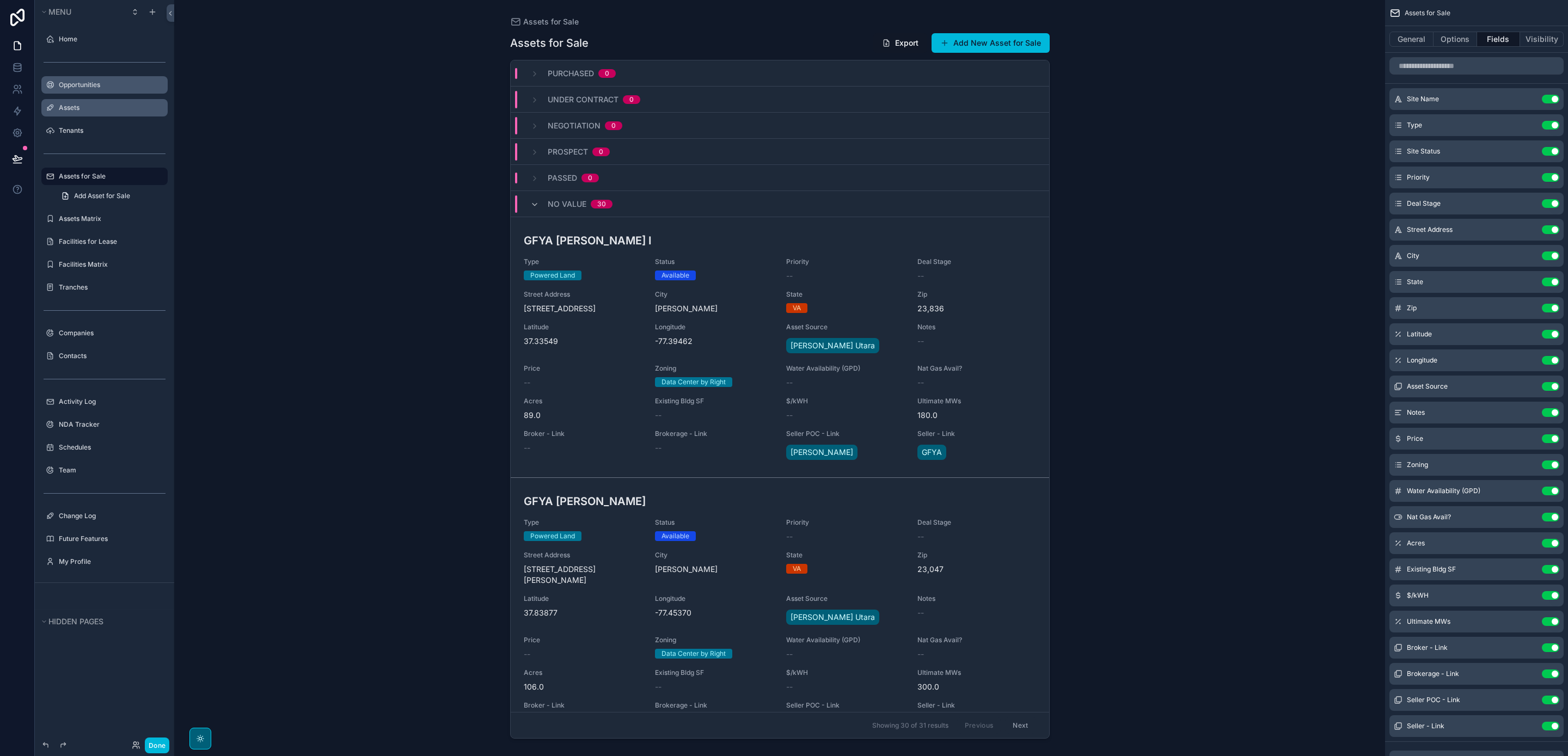
click at [0, 0] on icon "scrollable content" at bounding box center [0, 0] width 0 height 0
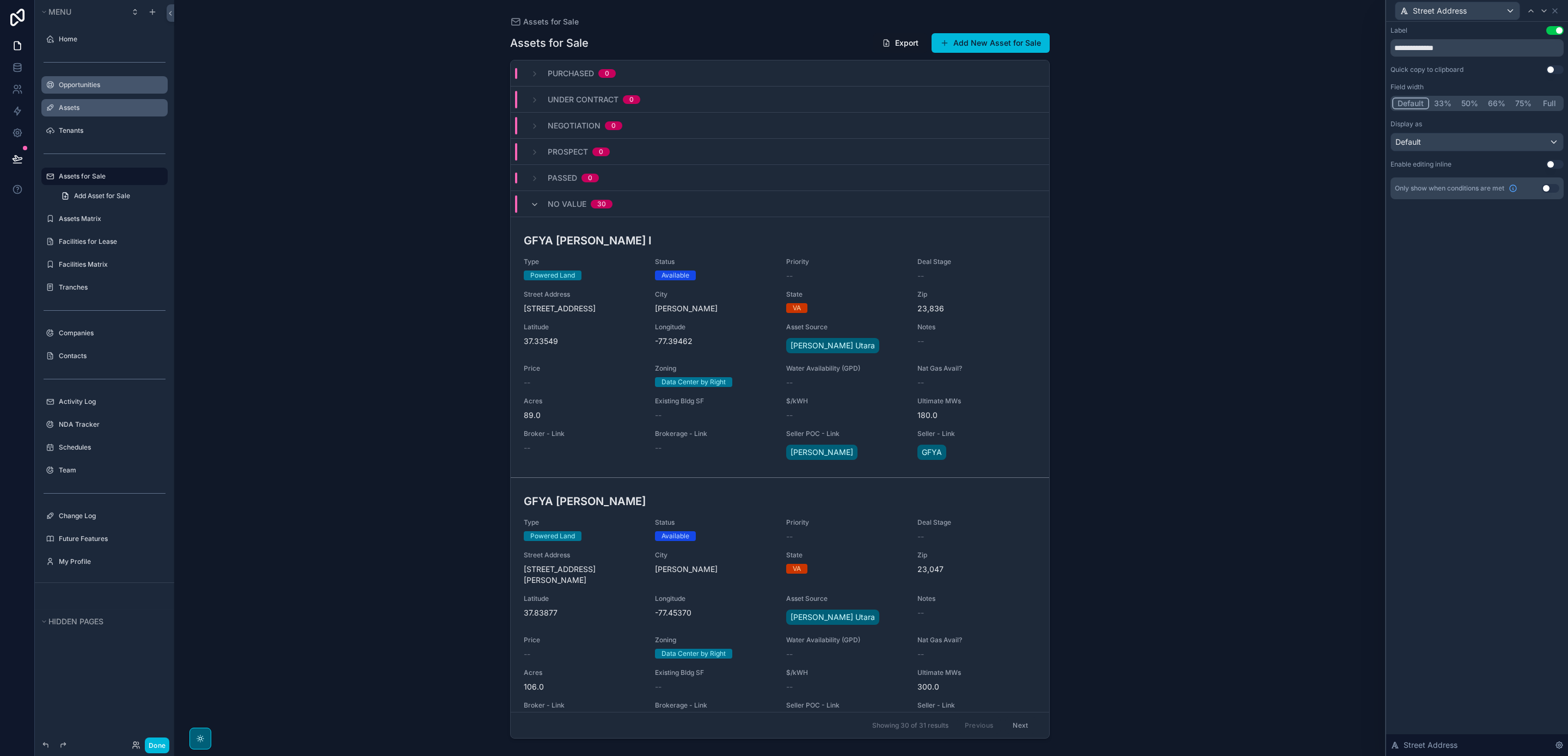
click at [1472, 103] on button "50%" at bounding box center [1470, 103] width 27 height 12
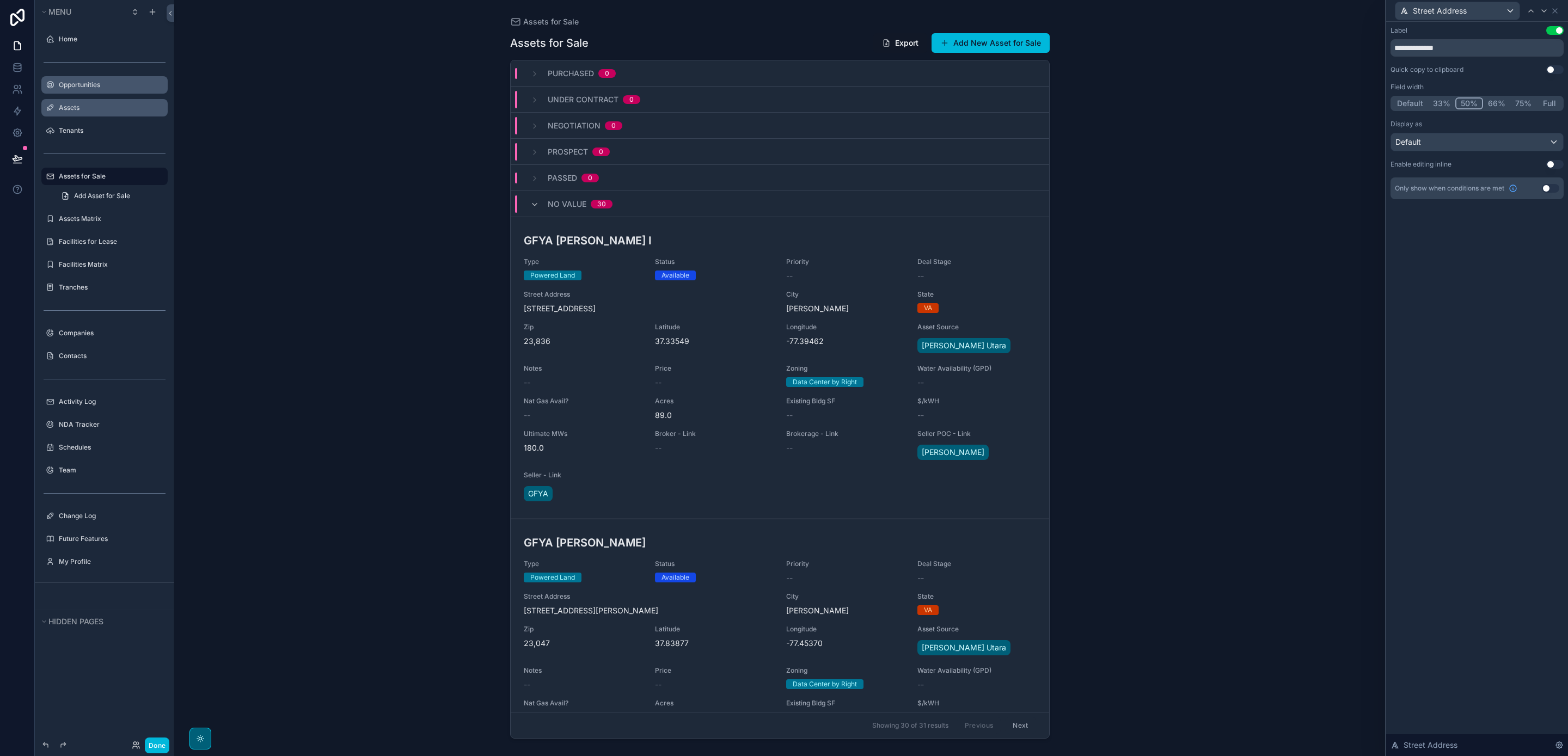
click at [1559, 12] on div "Street Address" at bounding box center [1477, 10] width 173 height 21
click at [1556, 12] on icon at bounding box center [1555, 10] width 4 height 4
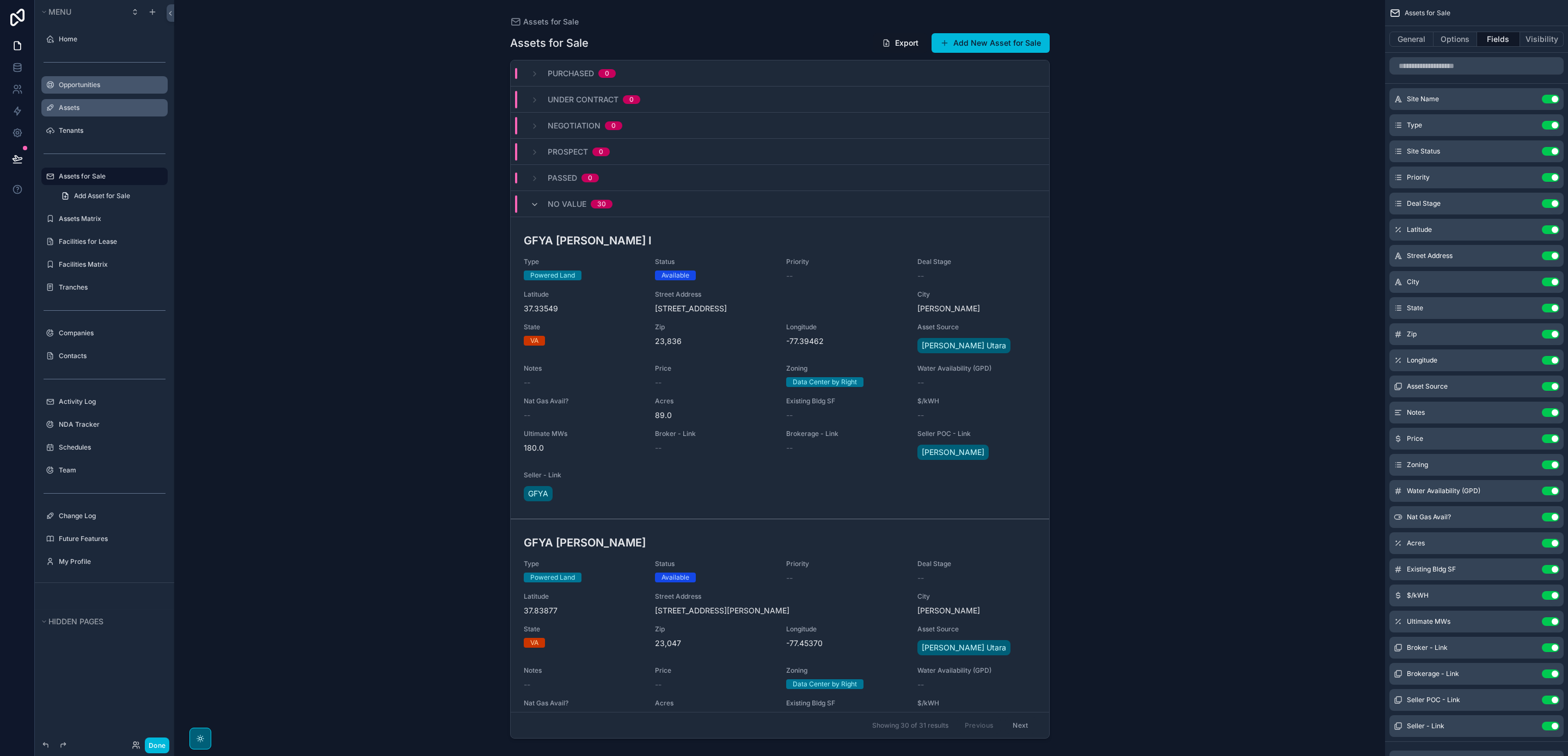
click at [1545, 228] on button "Use setting" at bounding box center [1550, 229] width 18 height 9
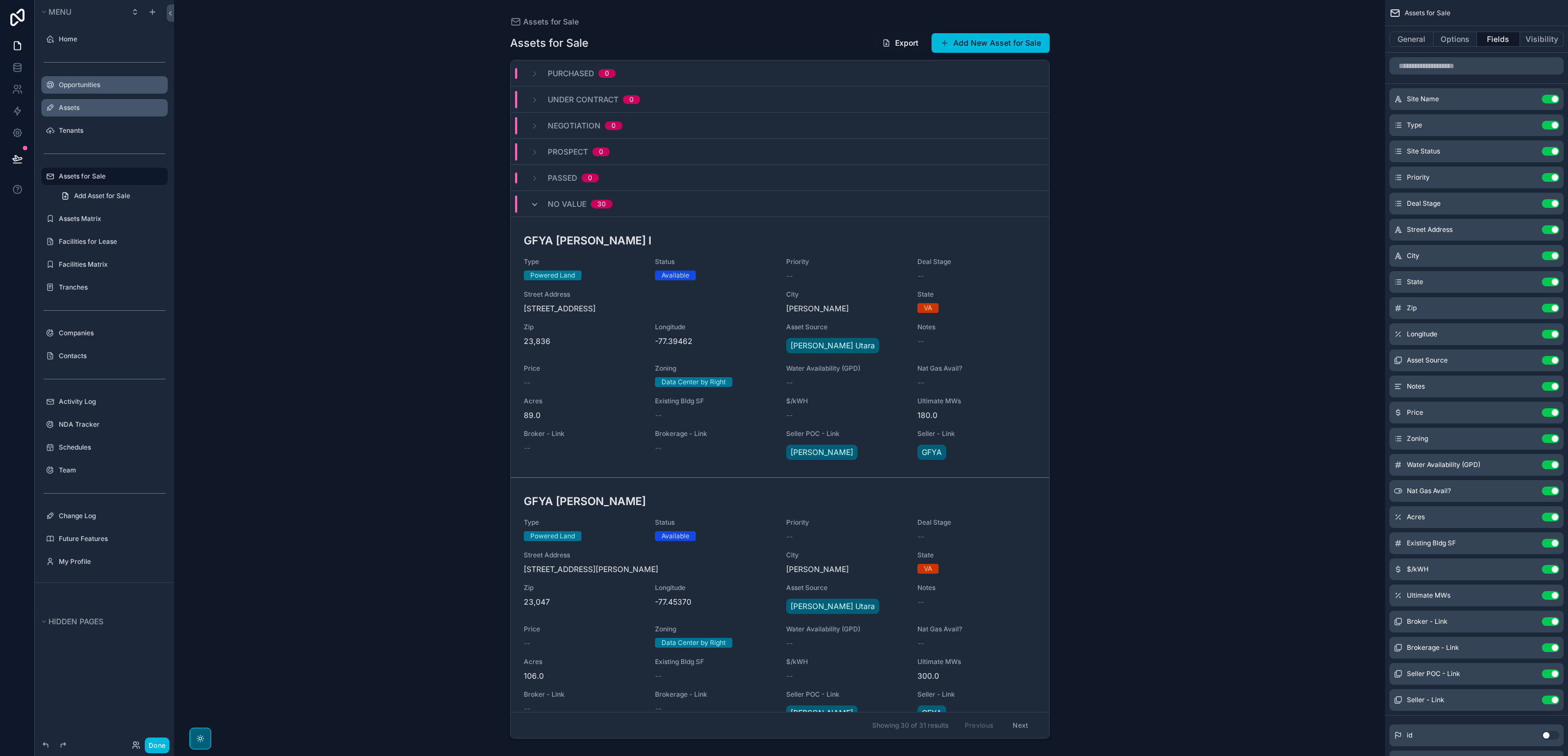
click at [1549, 331] on button "Use setting" at bounding box center [1550, 334] width 18 height 9
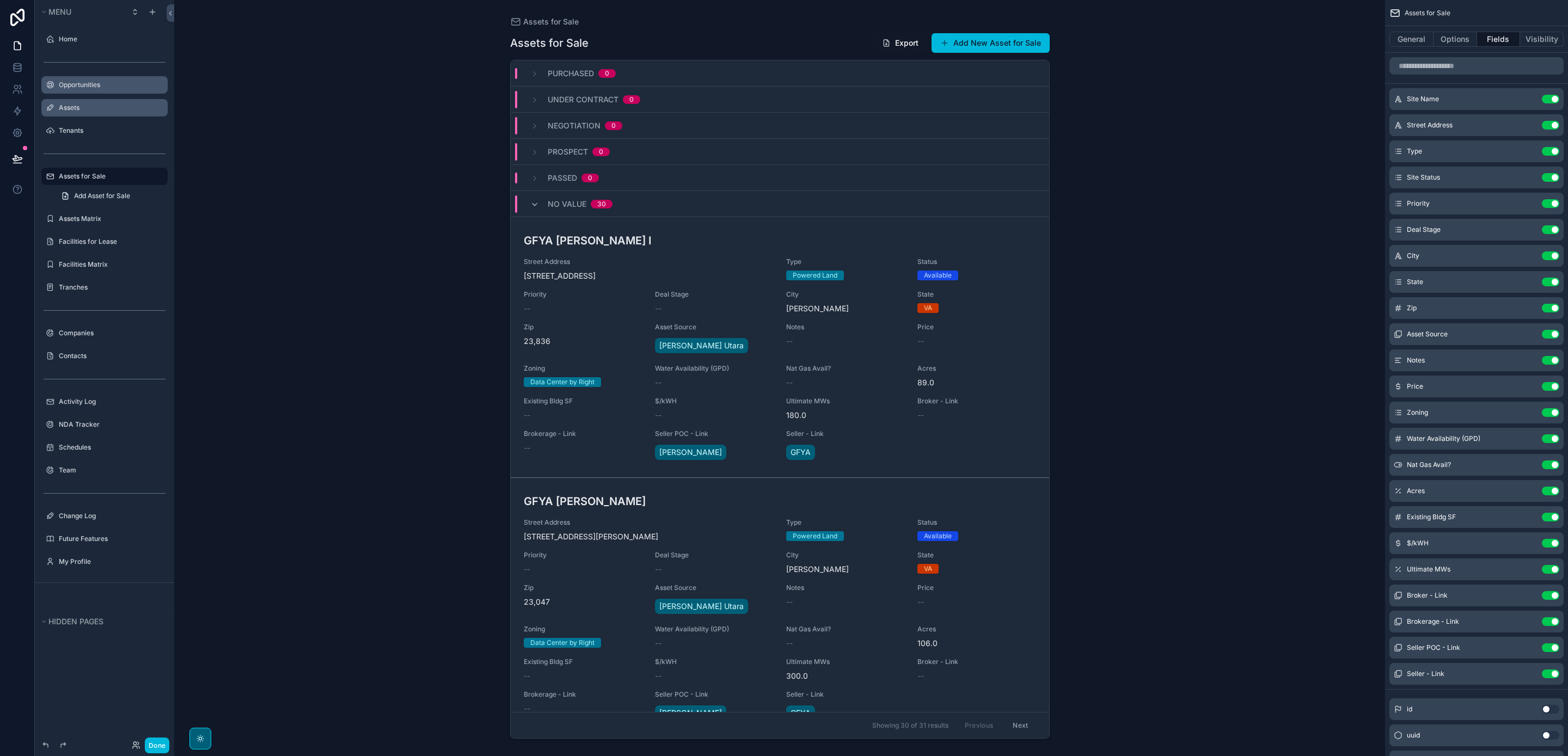
click at [0, 0] on icon "scrollable content" at bounding box center [0, 0] width 0 height 0
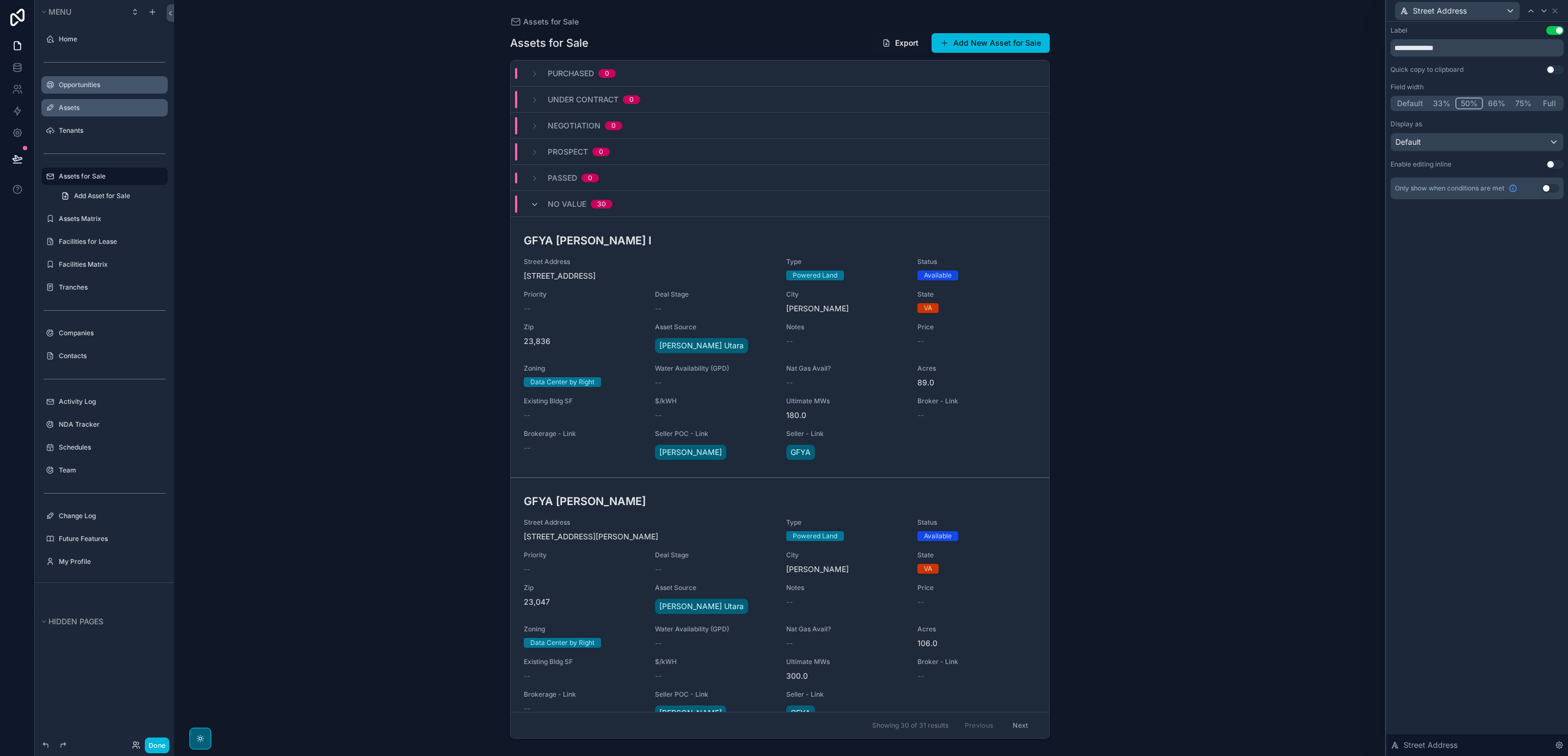
click at [1553, 33] on button "Use setting" at bounding box center [1555, 30] width 18 height 9
click at [1555, 7] on icon at bounding box center [1555, 11] width 9 height 9
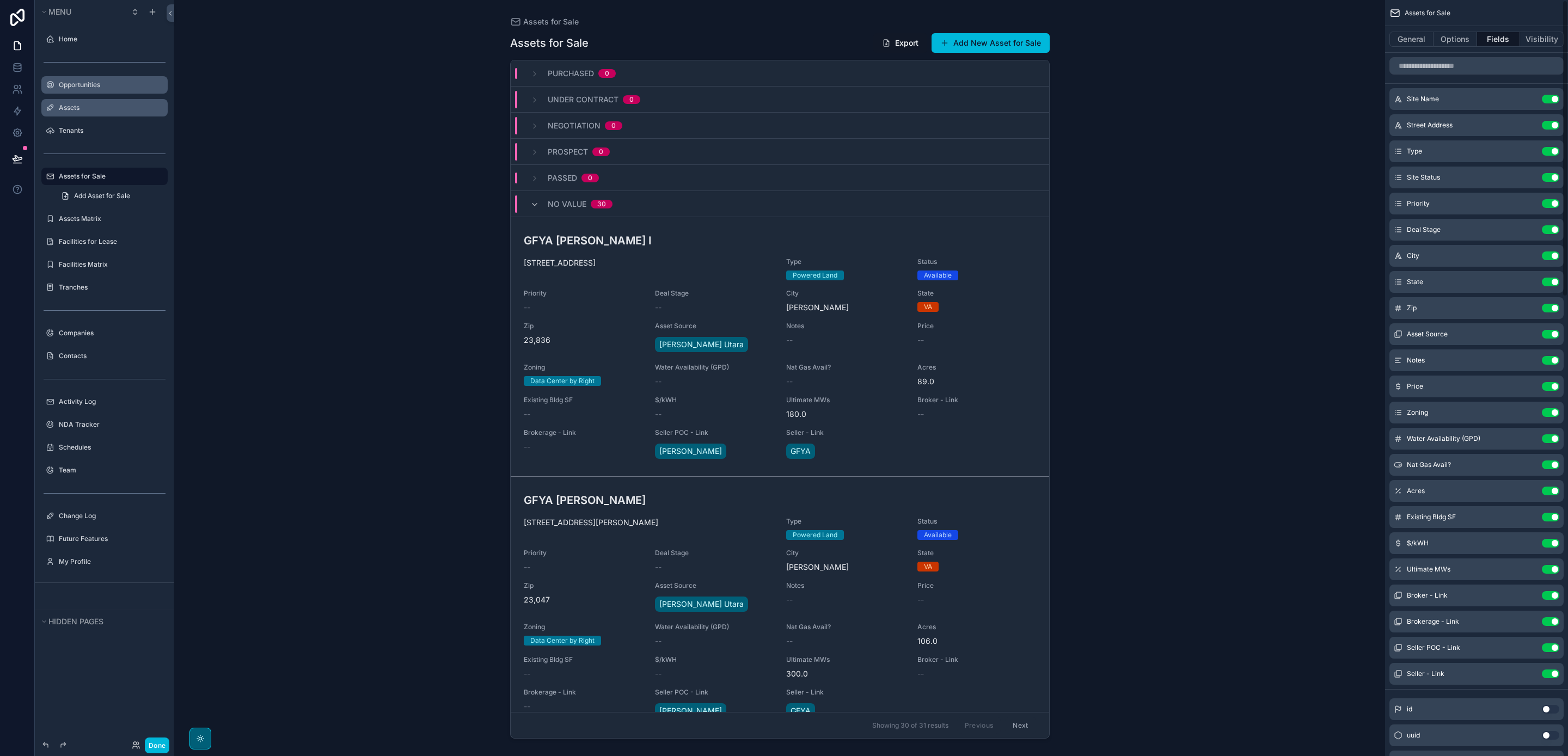
click at [0, 0] on icon "scrollable content" at bounding box center [0, 0] width 0 height 0
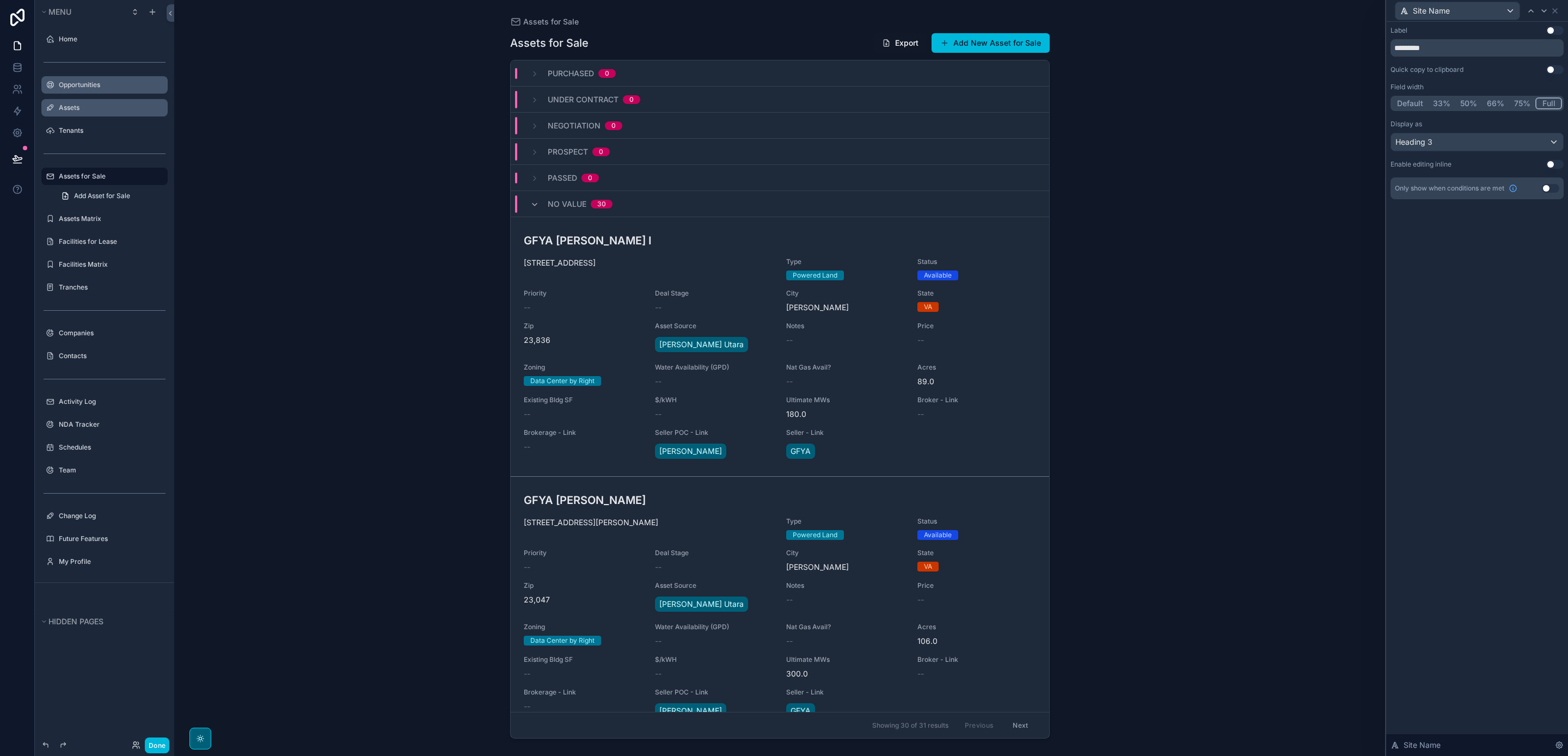
click at [1468, 101] on button "50%" at bounding box center [1469, 103] width 27 height 12
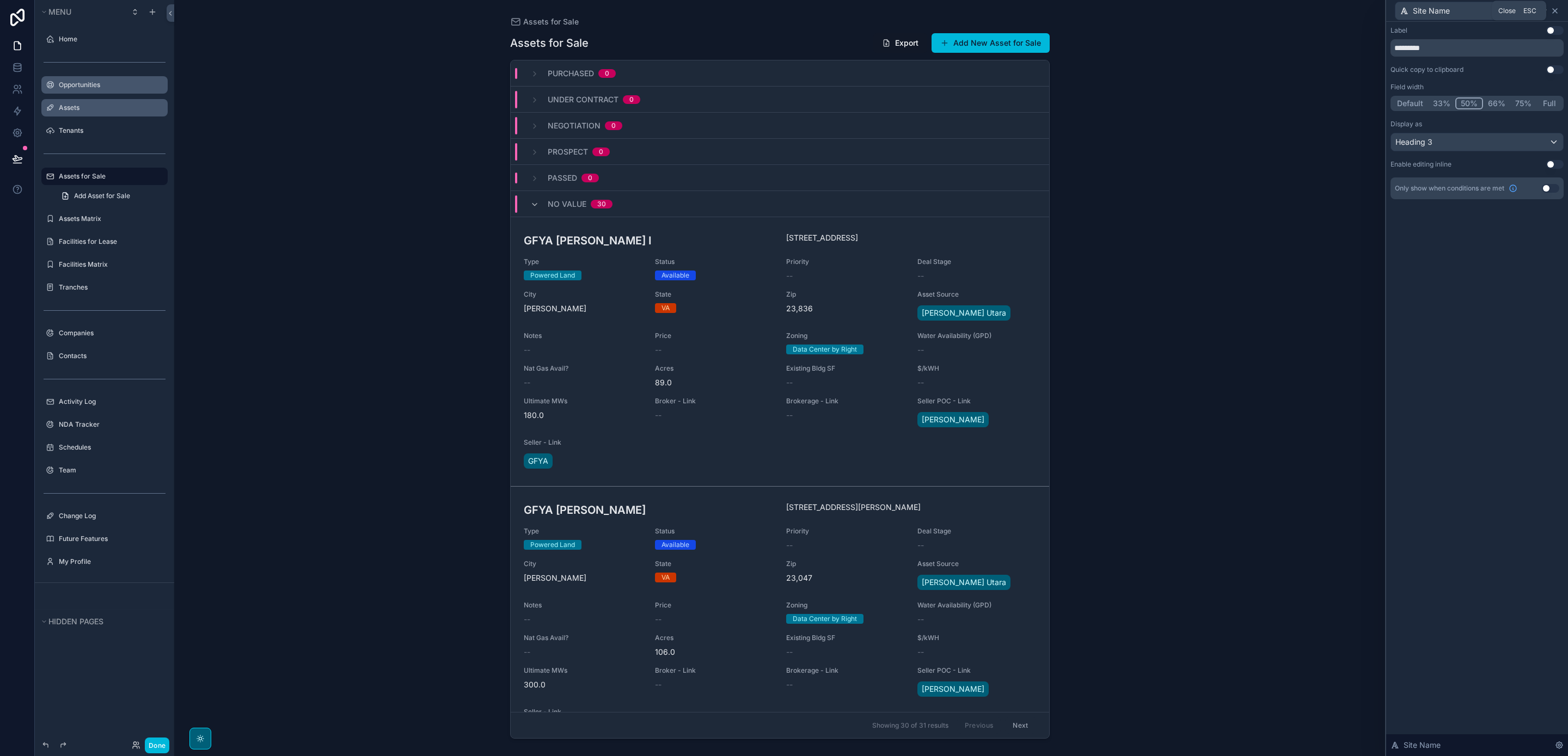
click at [1555, 10] on icon at bounding box center [1555, 11] width 9 height 9
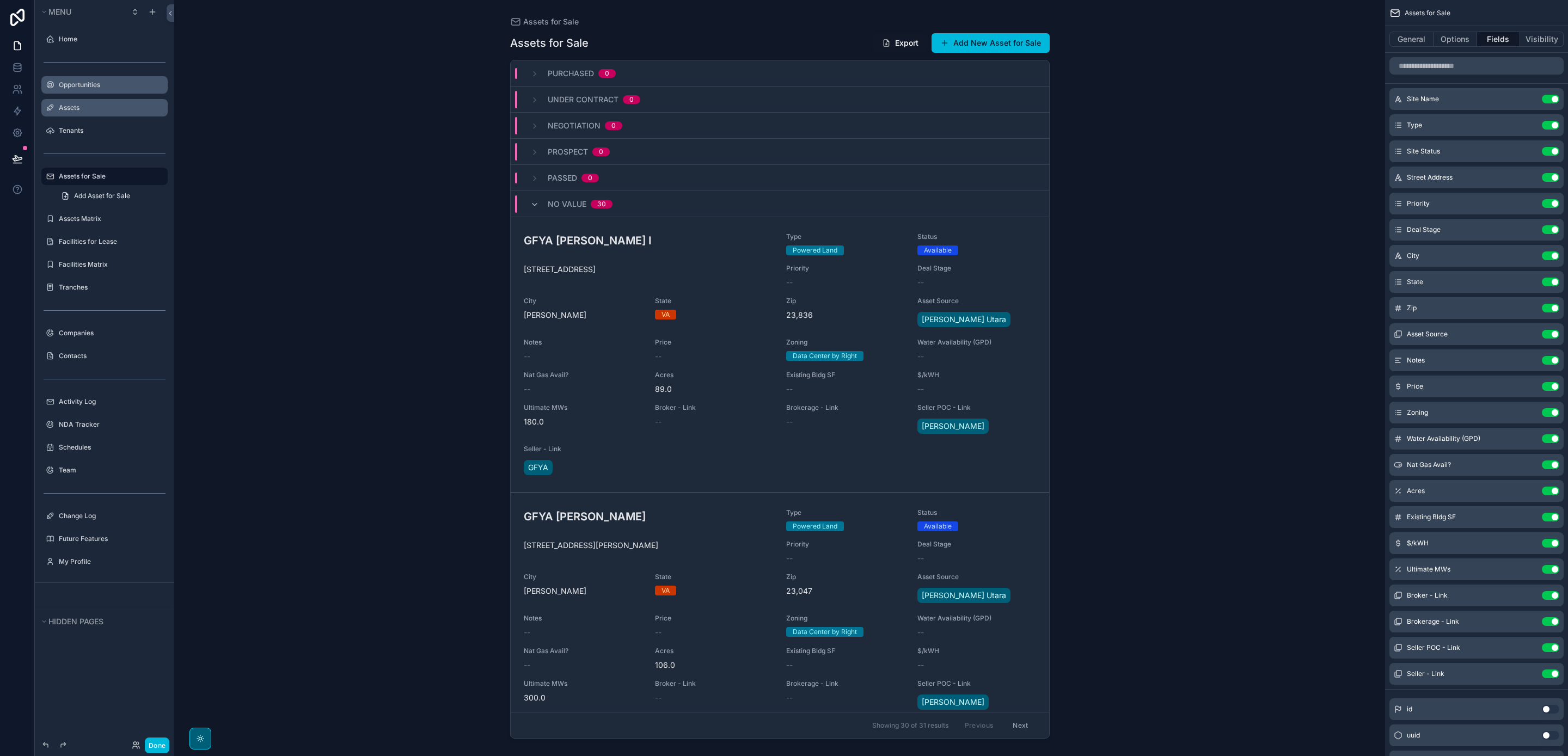
click at [0, 0] on icon "scrollable content" at bounding box center [0, 0] width 0 height 0
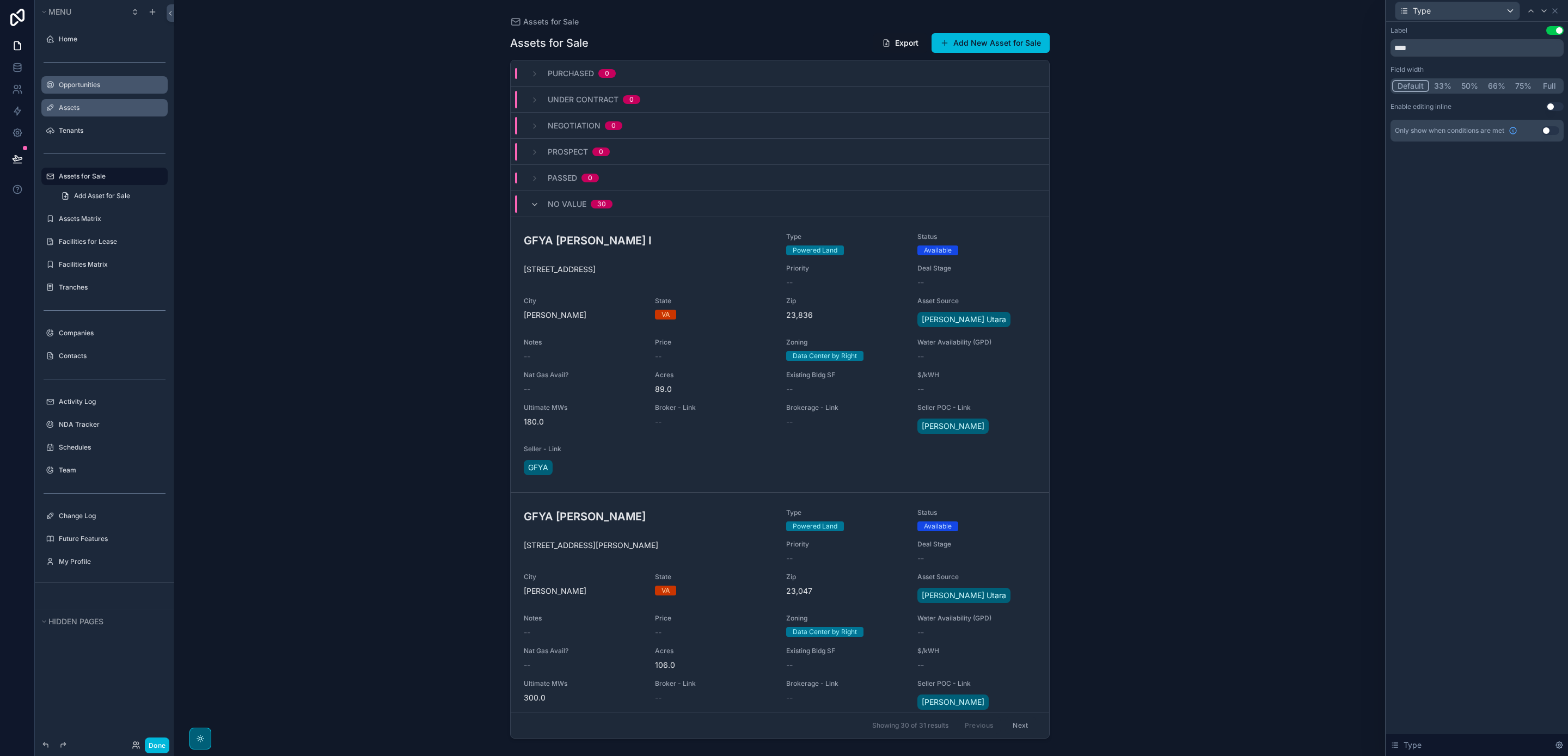
click at [1555, 29] on button "Use setting" at bounding box center [1555, 30] width 18 height 9
click at [1556, 12] on icon at bounding box center [1555, 11] width 9 height 9
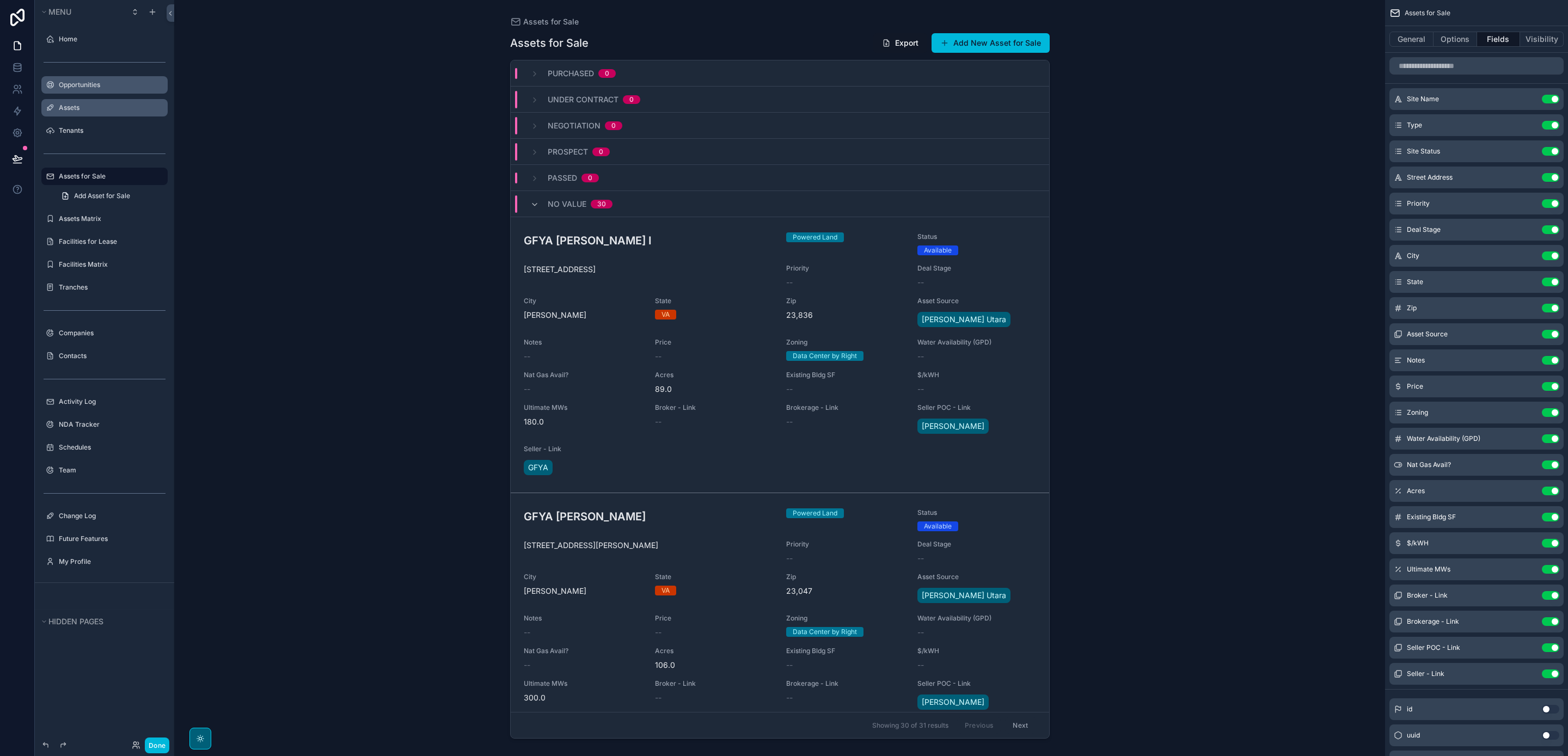
click at [0, 0] on icon "scrollable content" at bounding box center [0, 0] width 0 height 0
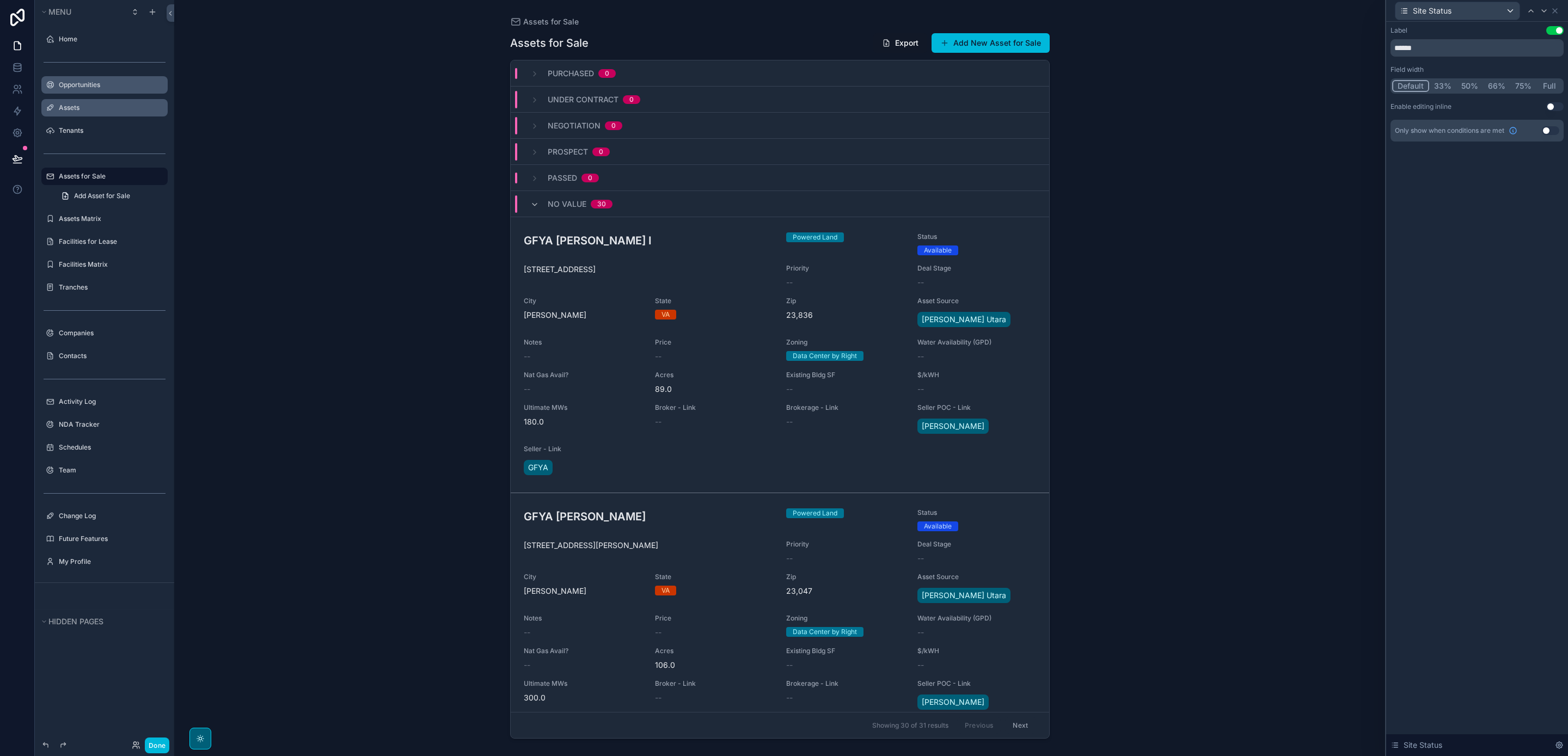
click at [1553, 26] on button "Use setting" at bounding box center [1555, 30] width 18 height 9
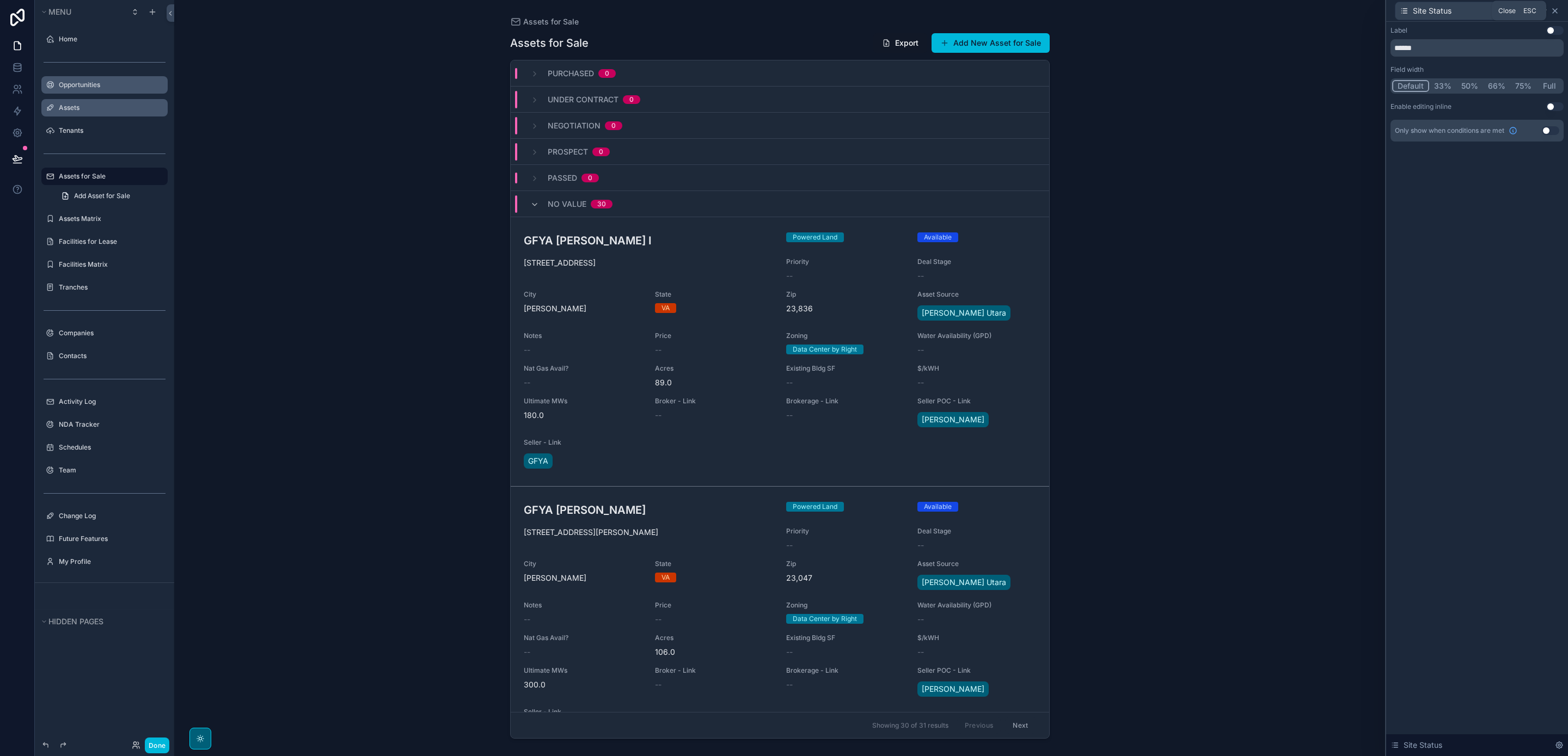
click at [1555, 12] on icon at bounding box center [1555, 11] width 9 height 9
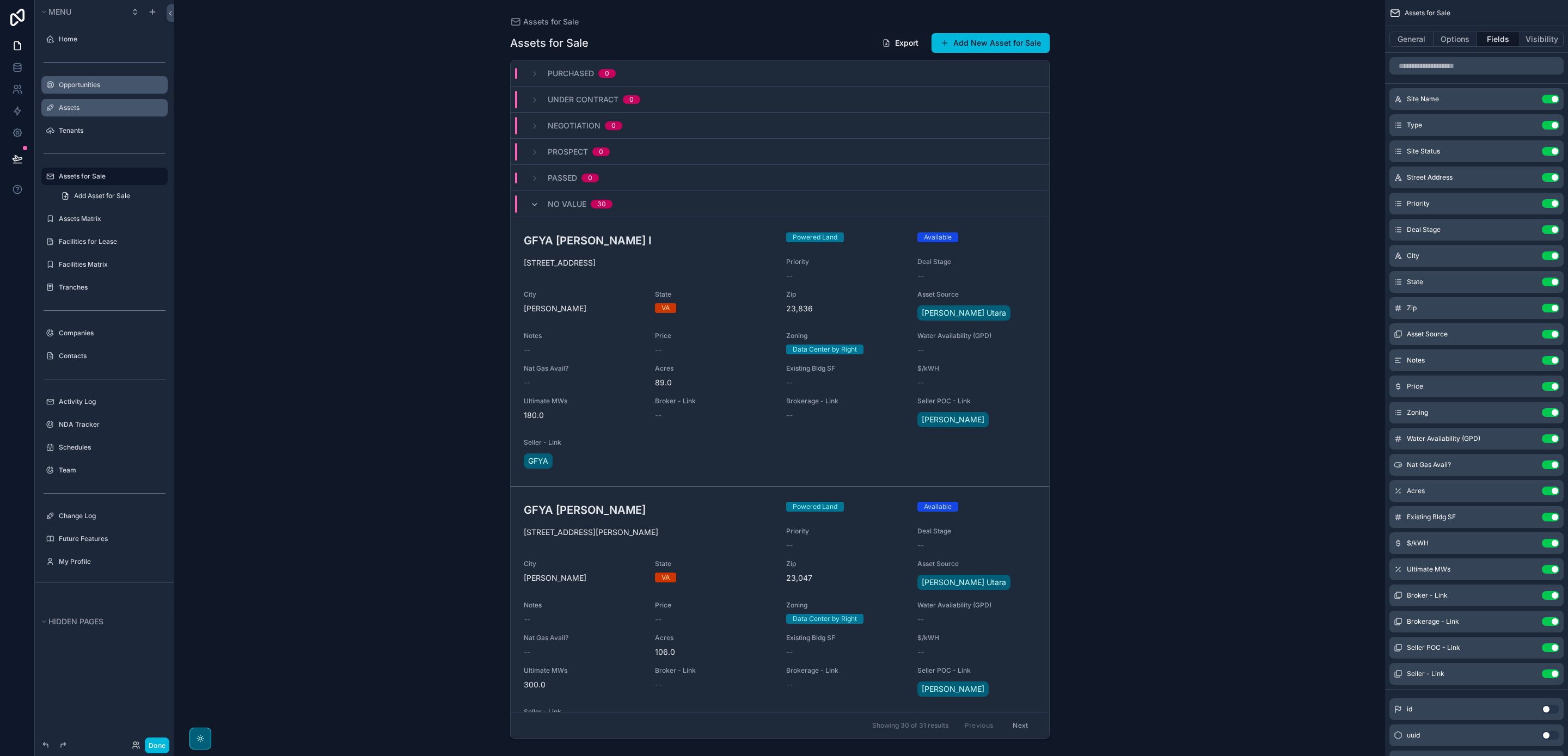
click at [0, 0] on icon "scrollable content" at bounding box center [0, 0] width 0 height 0
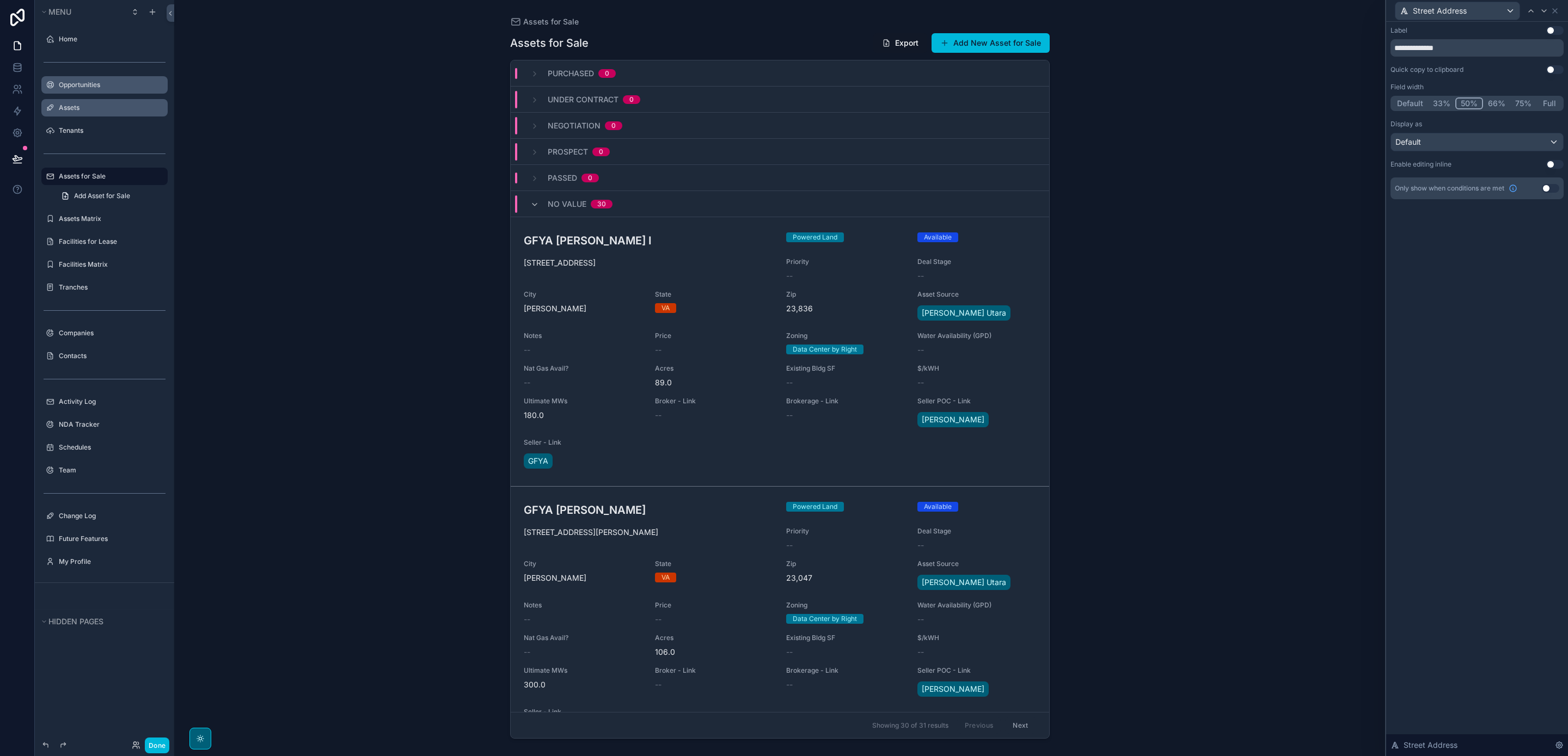
click at [1409, 104] on button "Default" at bounding box center [1410, 103] width 36 height 12
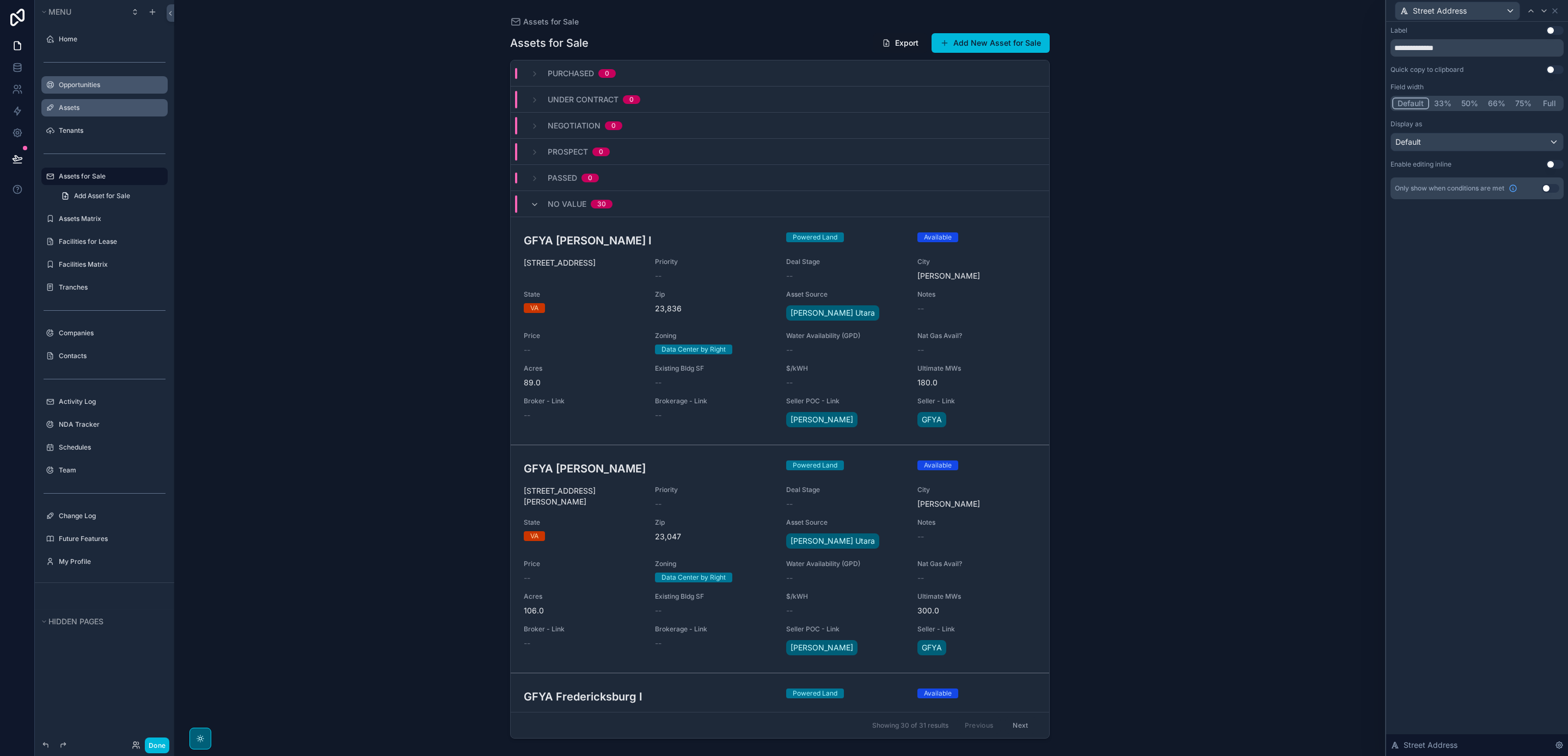
click at [1555, 26] on button "Use setting" at bounding box center [1555, 30] width 18 height 9
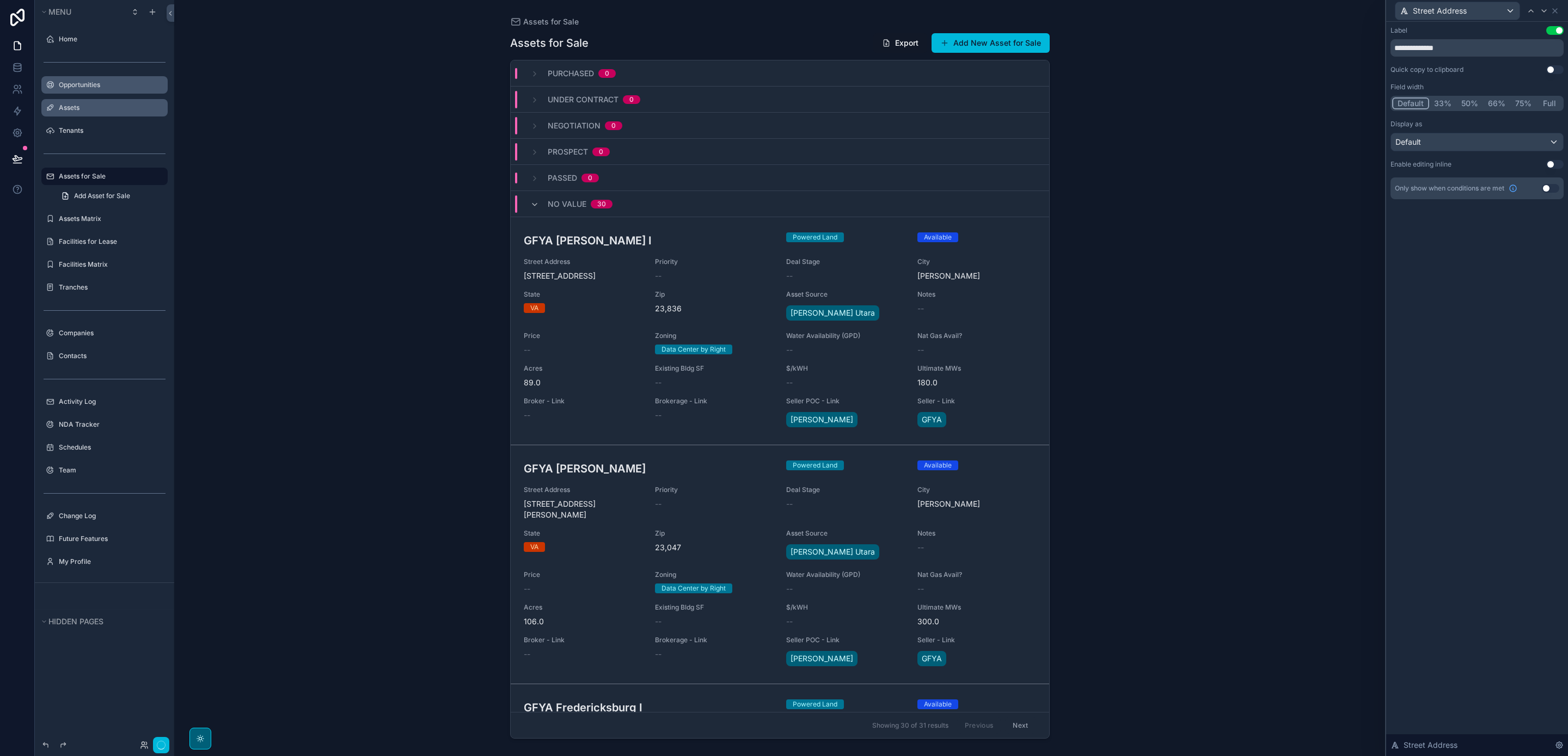
click at [1552, 29] on button "Use setting" at bounding box center [1555, 30] width 18 height 9
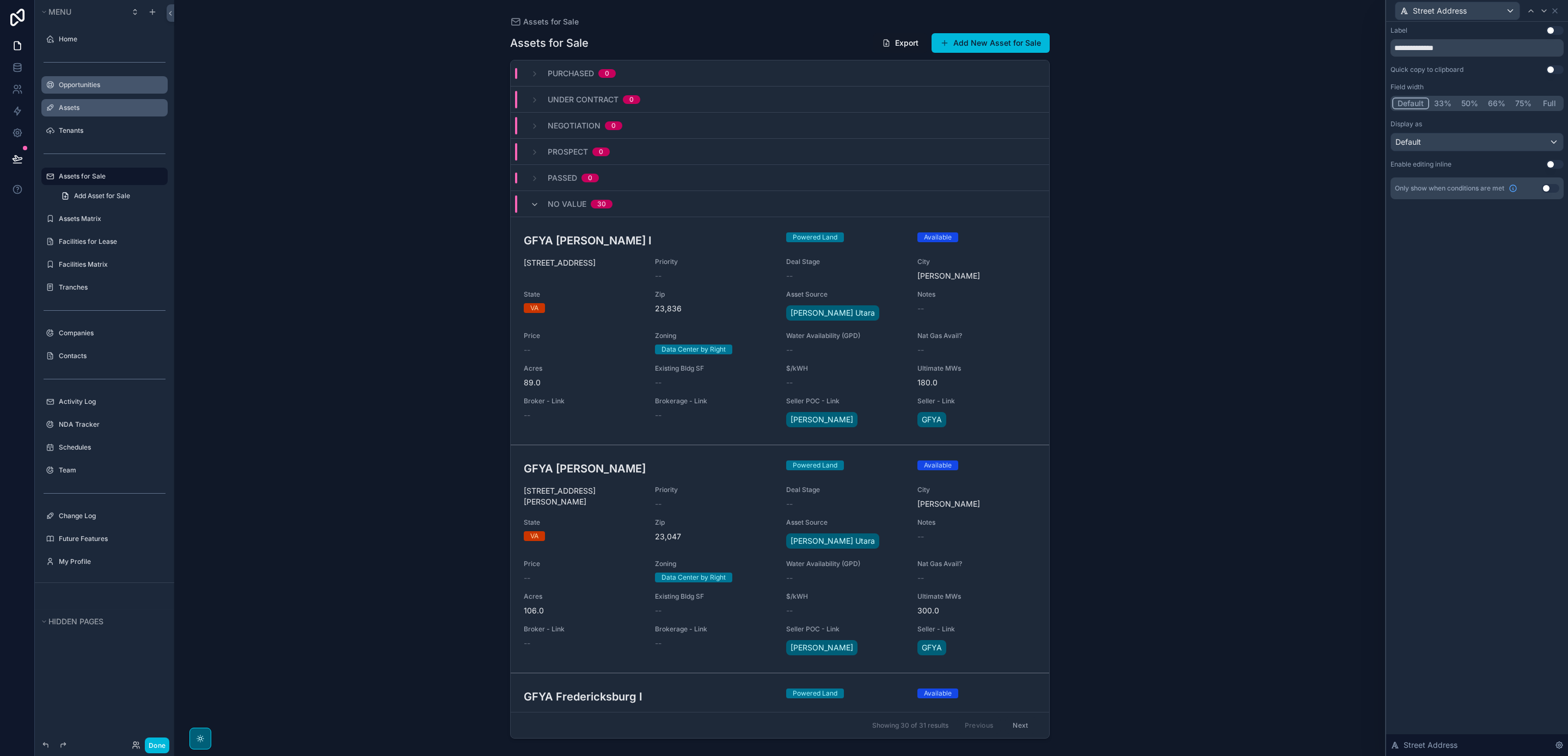
click at [1552, 29] on button "Use setting" at bounding box center [1555, 30] width 18 height 9
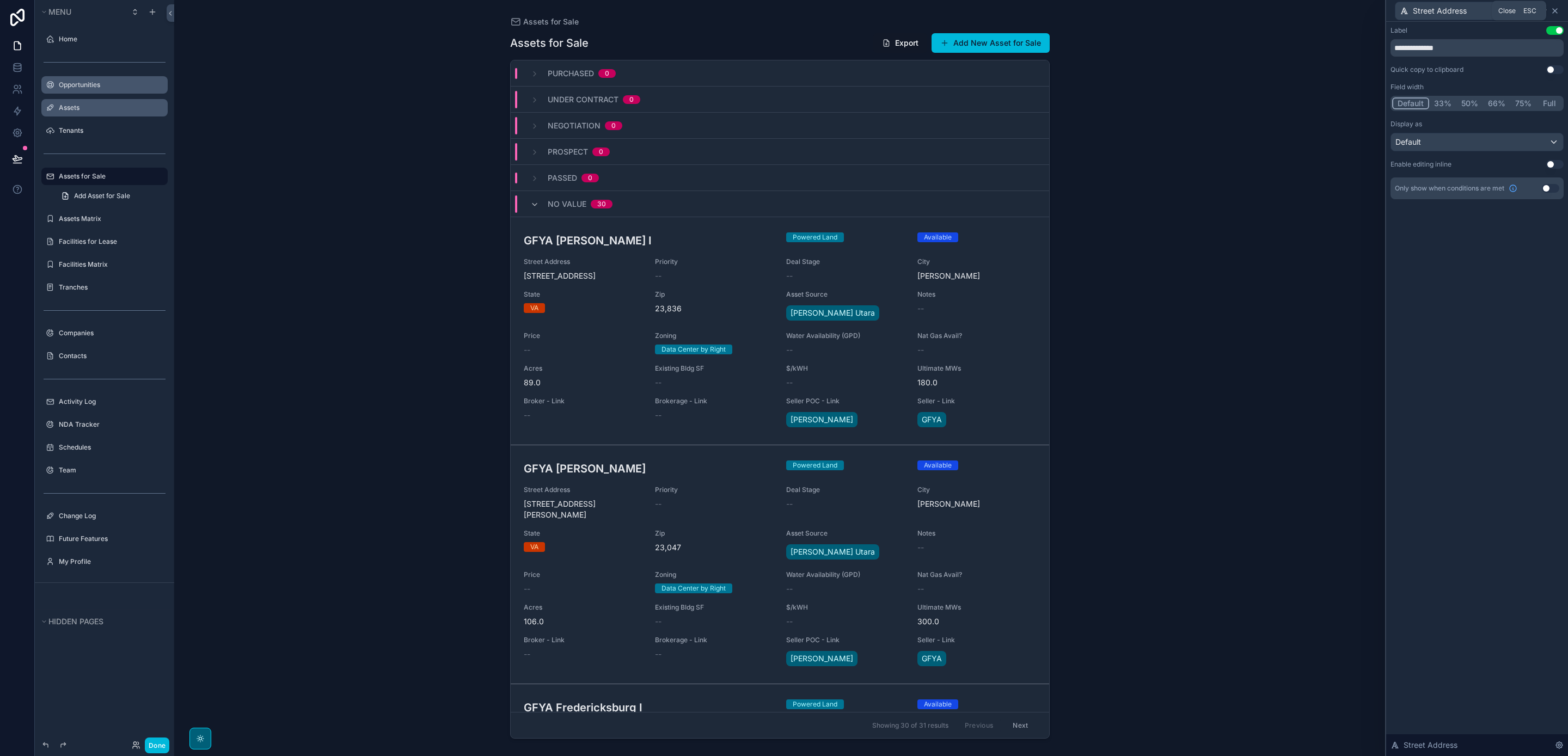
click at [1555, 10] on icon at bounding box center [1555, 10] width 4 height 4
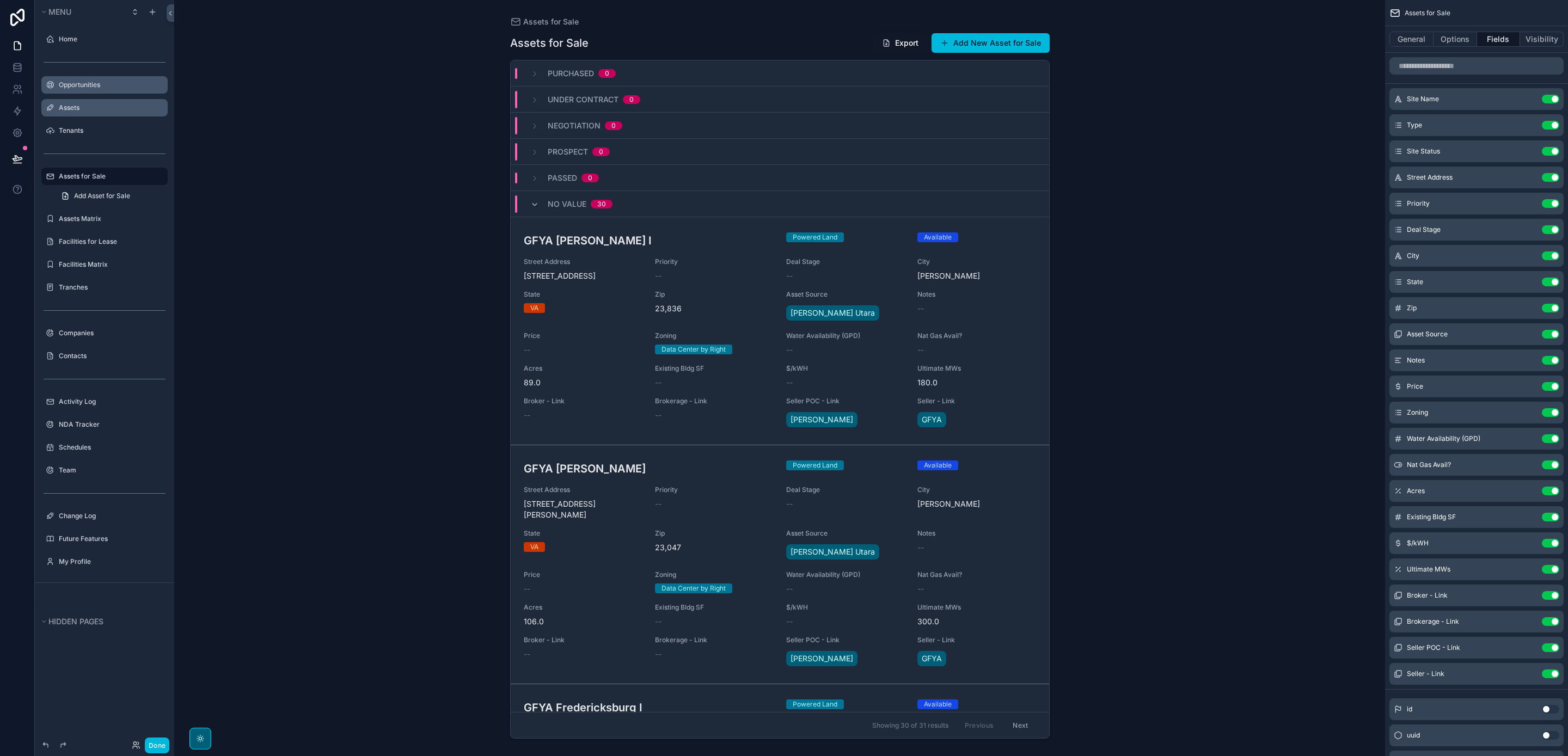
click at [0, 0] on icon "scrollable content" at bounding box center [0, 0] width 0 height 0
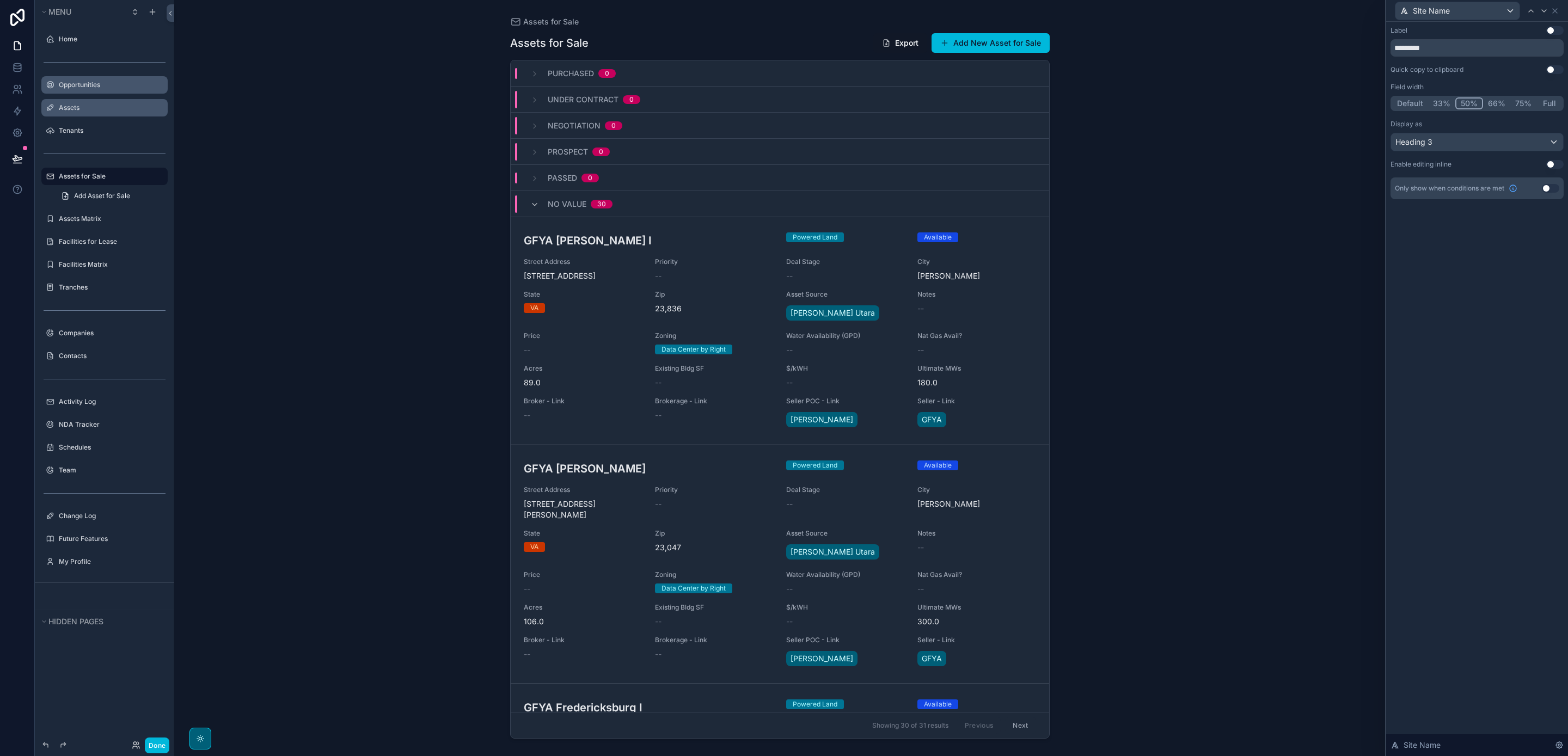
click at [1547, 100] on button "Full" at bounding box center [1549, 103] width 26 height 12
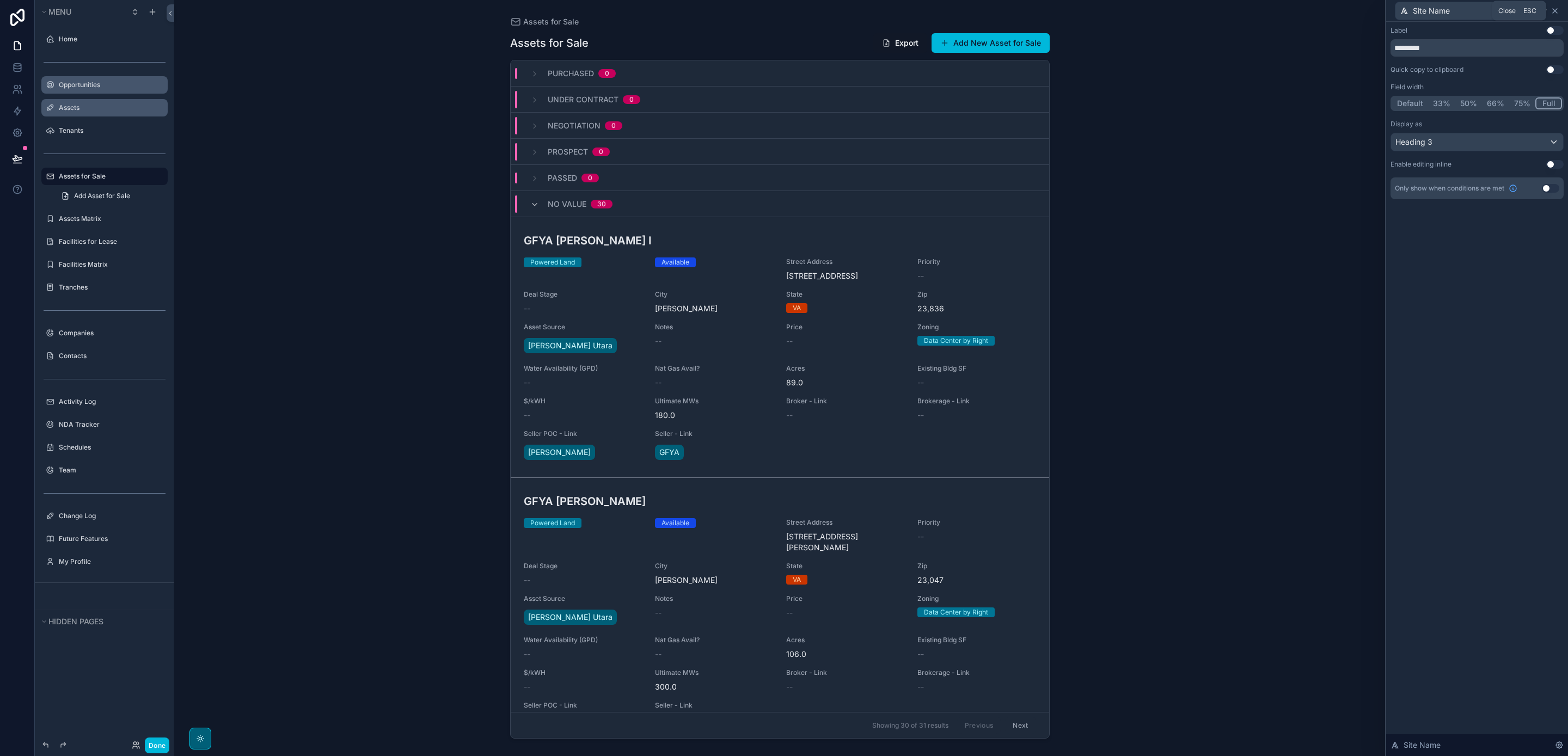
click at [1556, 12] on icon at bounding box center [1555, 10] width 4 height 4
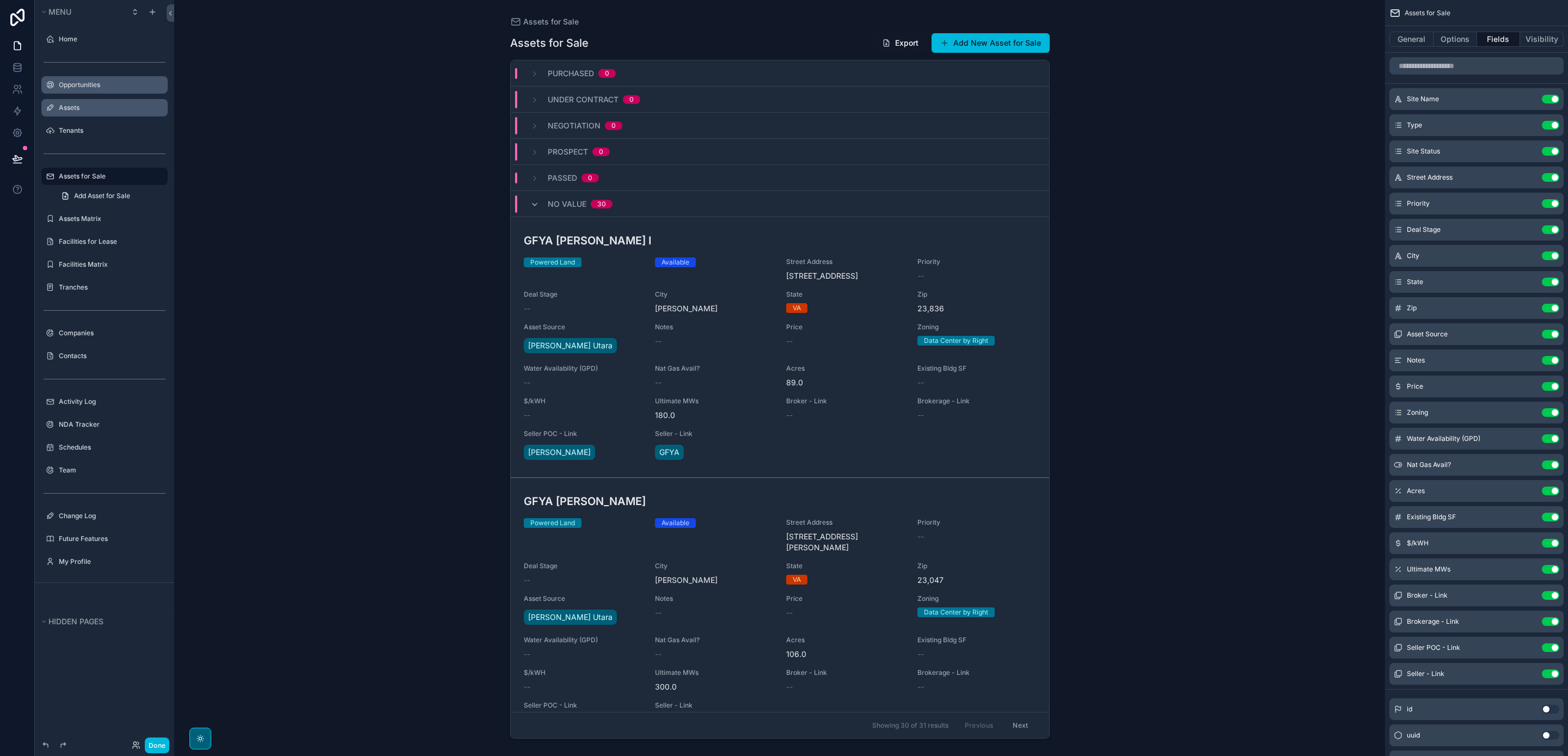
click at [0, 0] on icon "scrollable content" at bounding box center [0, 0] width 0 height 0
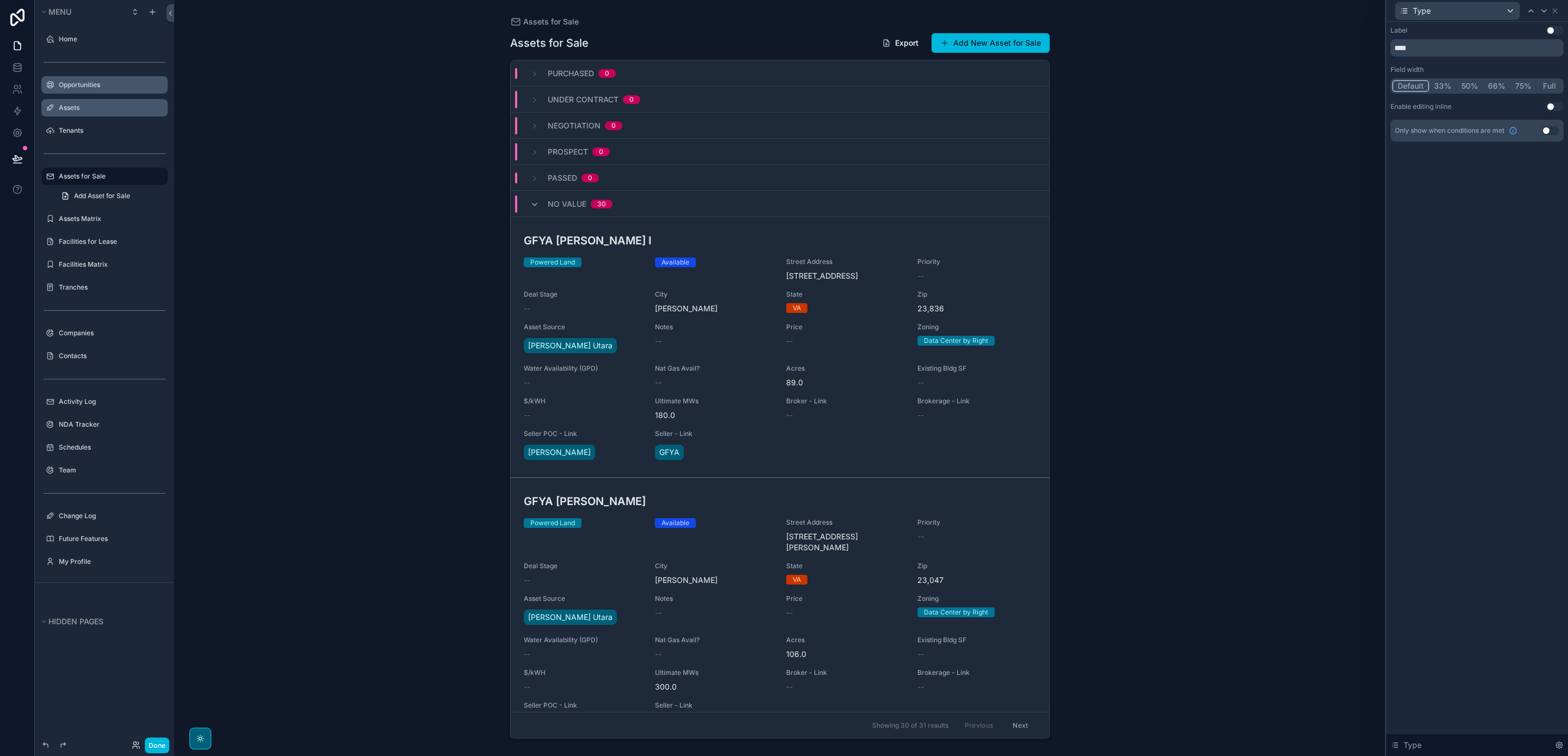
click at [1554, 32] on button "Use setting" at bounding box center [1555, 30] width 18 height 9
click at [1554, 7] on icon at bounding box center [1555, 11] width 9 height 9
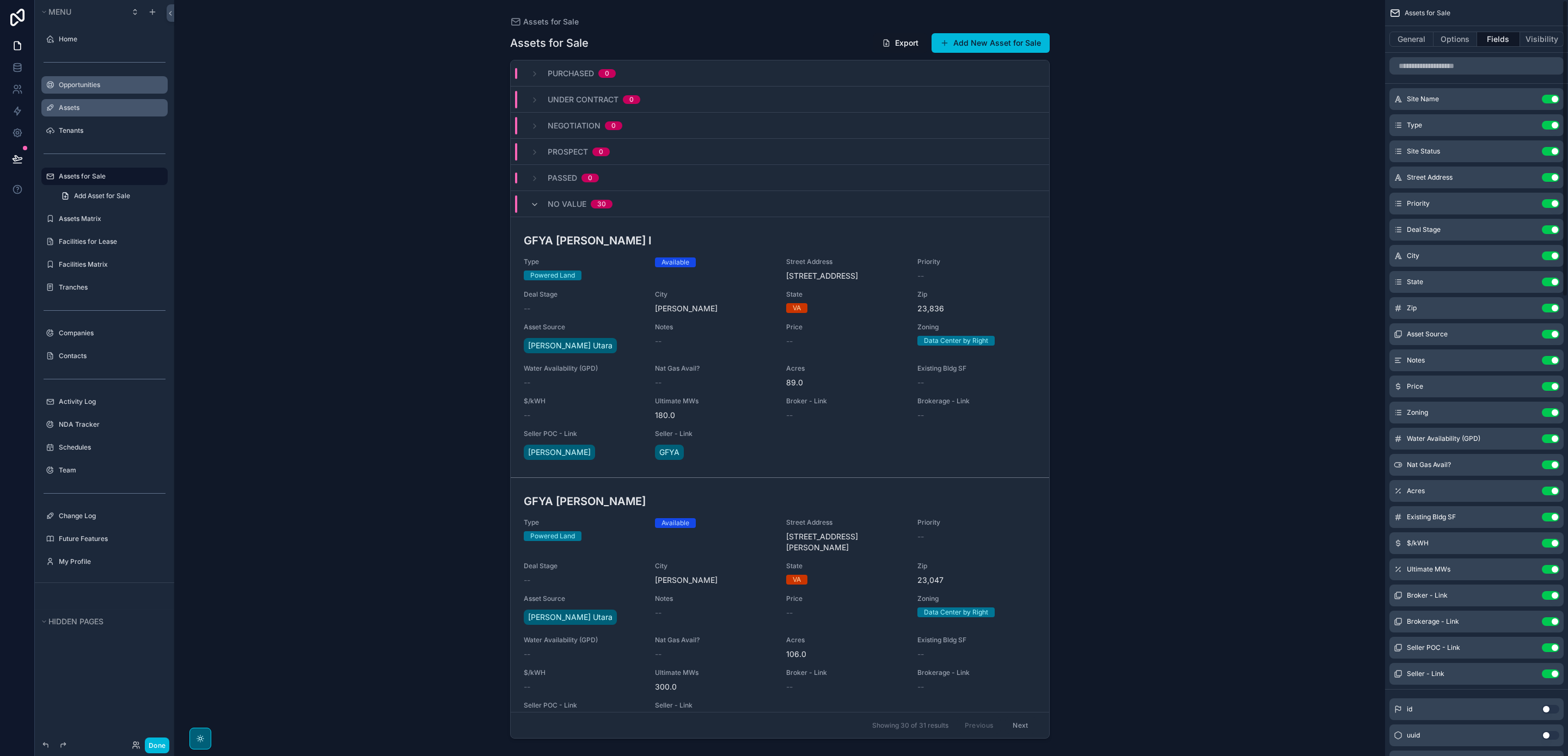
click at [0, 0] on button "scrollable content" at bounding box center [0, 0] width 0 height 0
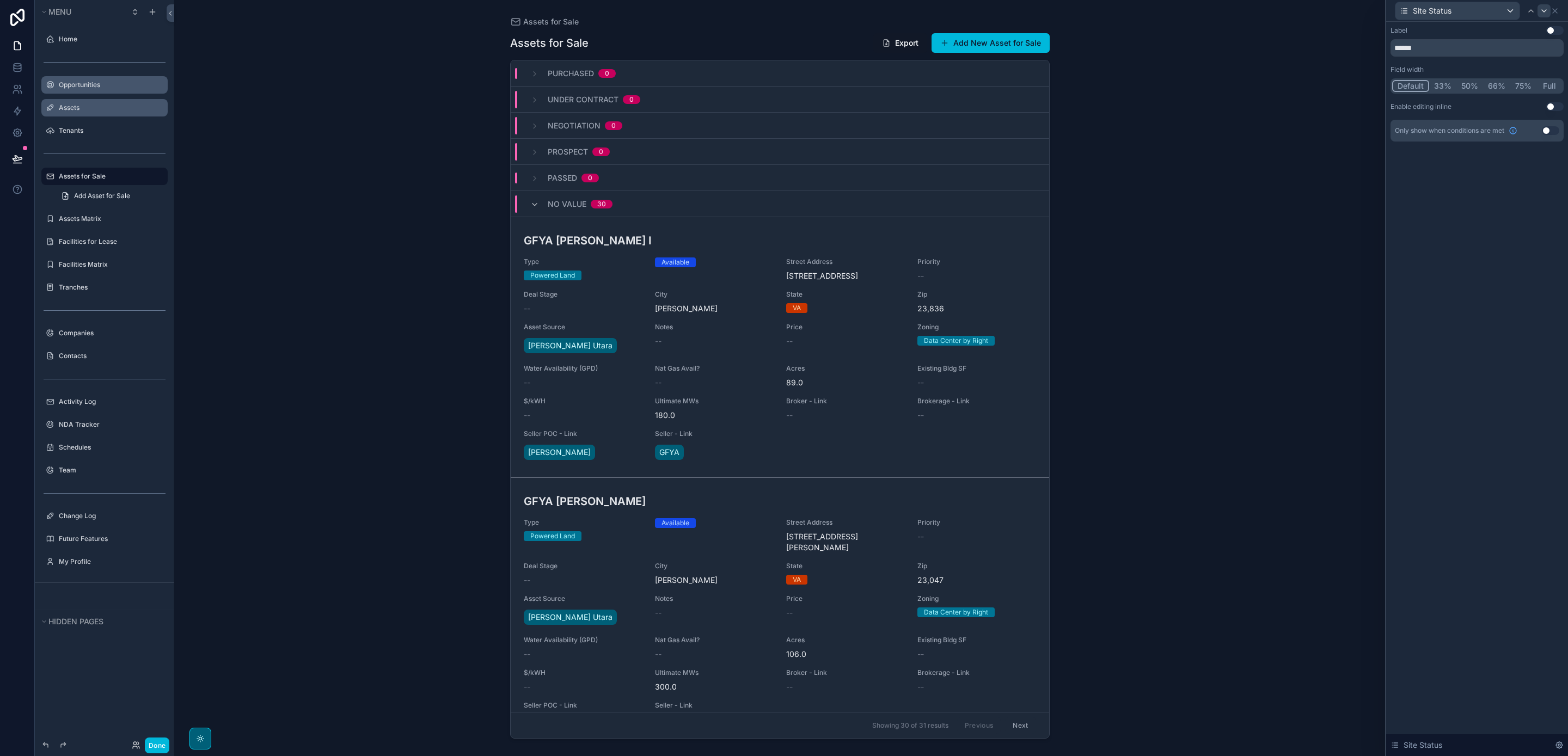
click at [1469, 84] on button "50%" at bounding box center [1470, 86] width 27 height 12
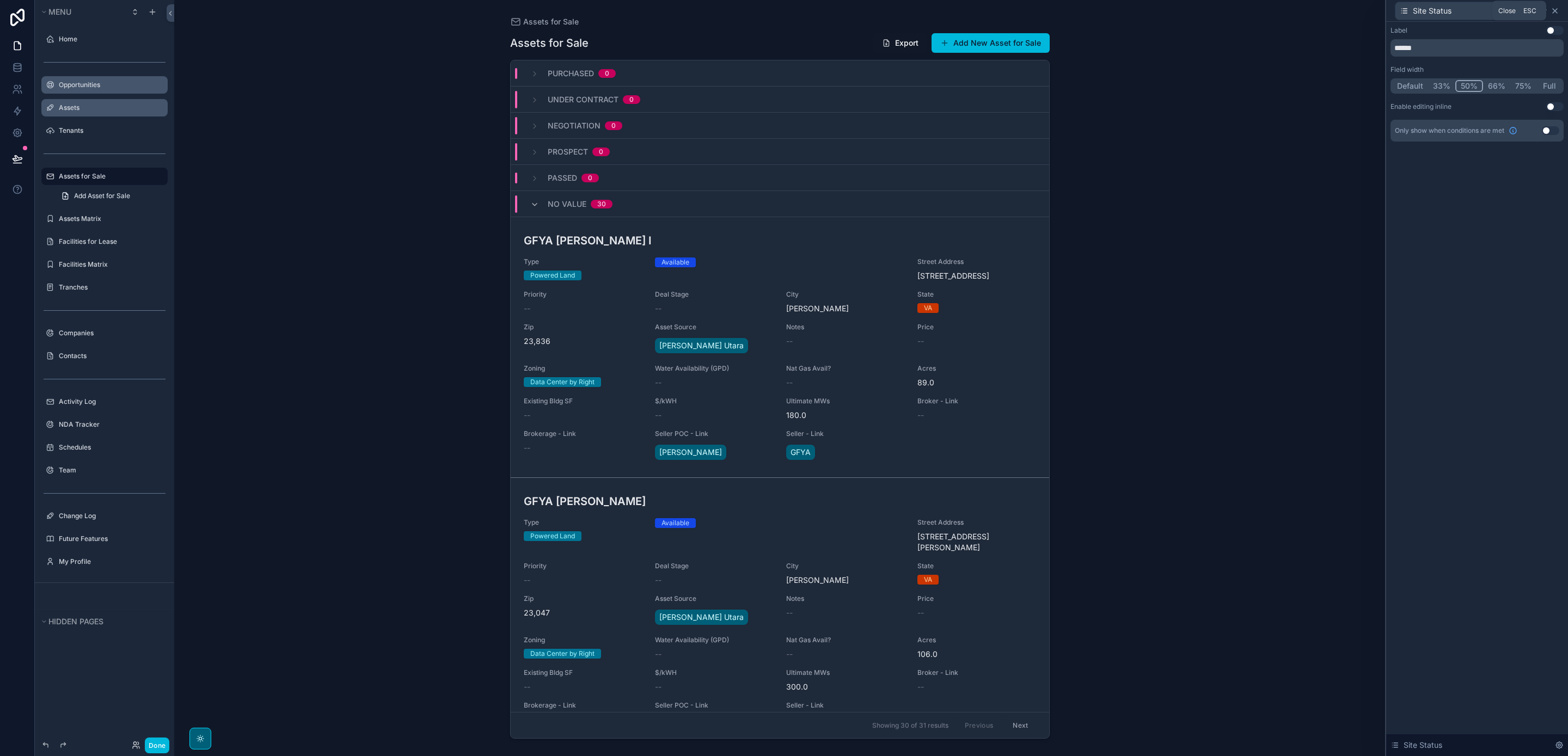
click at [1555, 10] on icon at bounding box center [1555, 10] width 4 height 4
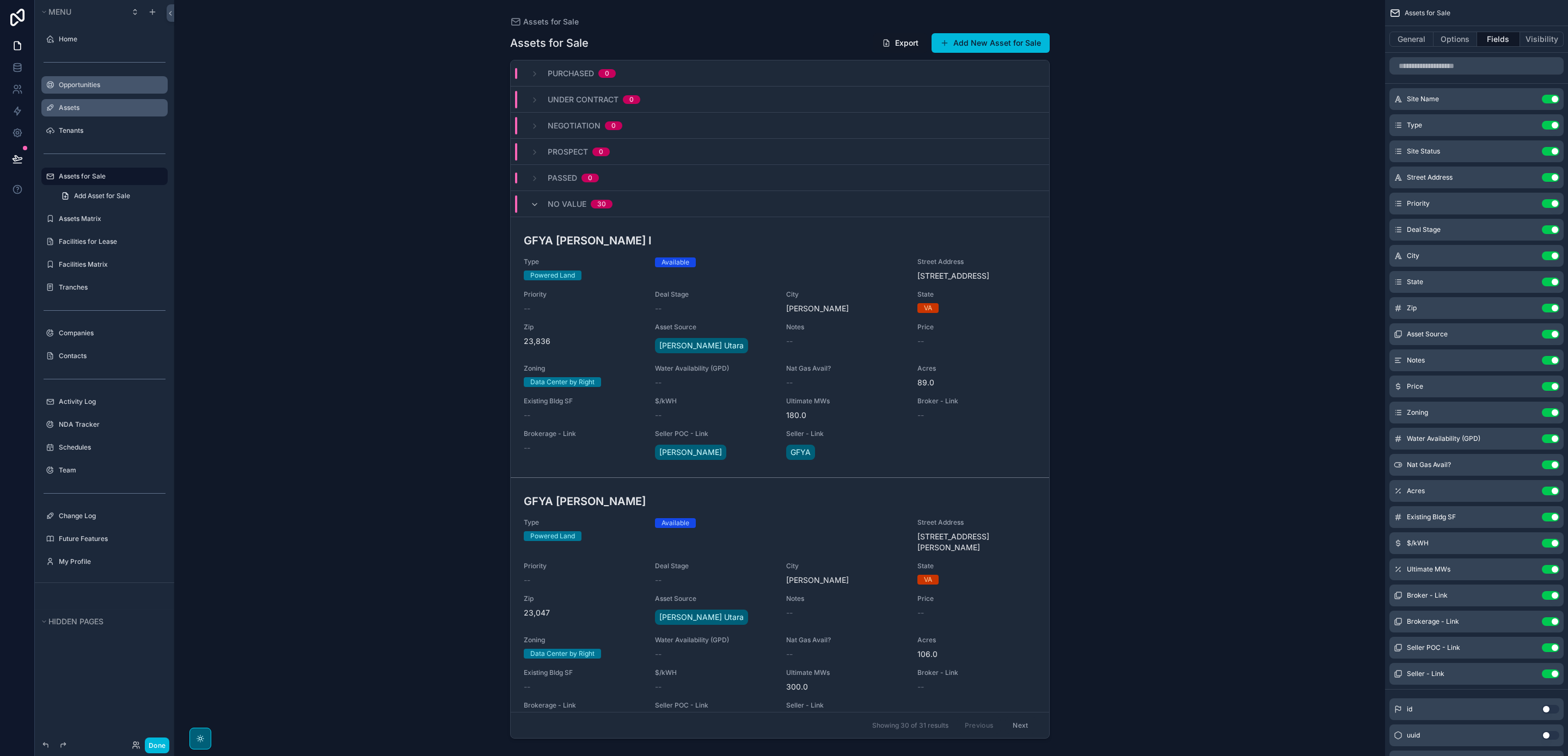
click at [1551, 307] on button "Use setting" at bounding box center [1550, 308] width 18 height 9
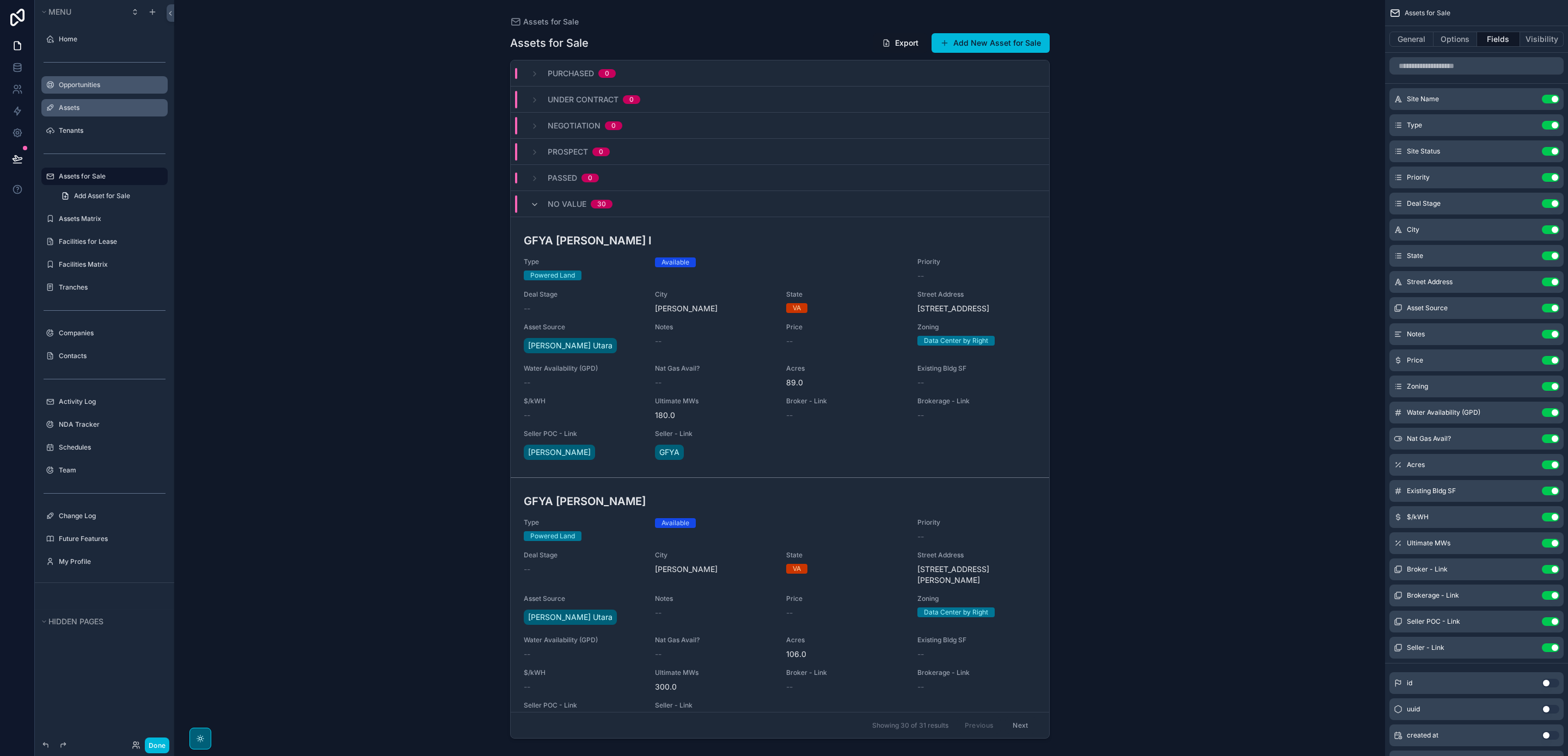
click at [0, 0] on icon "scrollable content" at bounding box center [0, 0] width 0 height 0
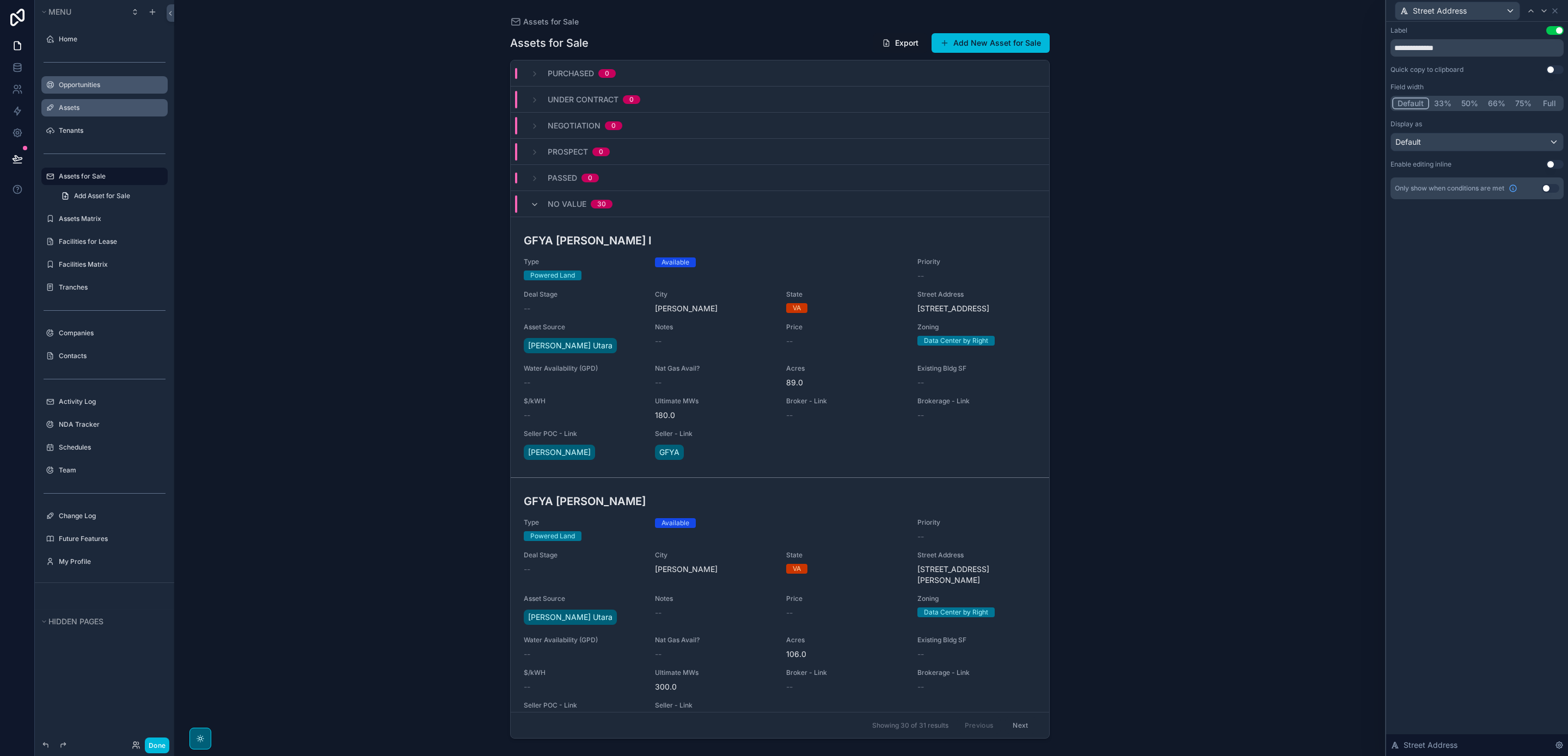
click at [1466, 102] on button "50%" at bounding box center [1470, 103] width 27 height 12
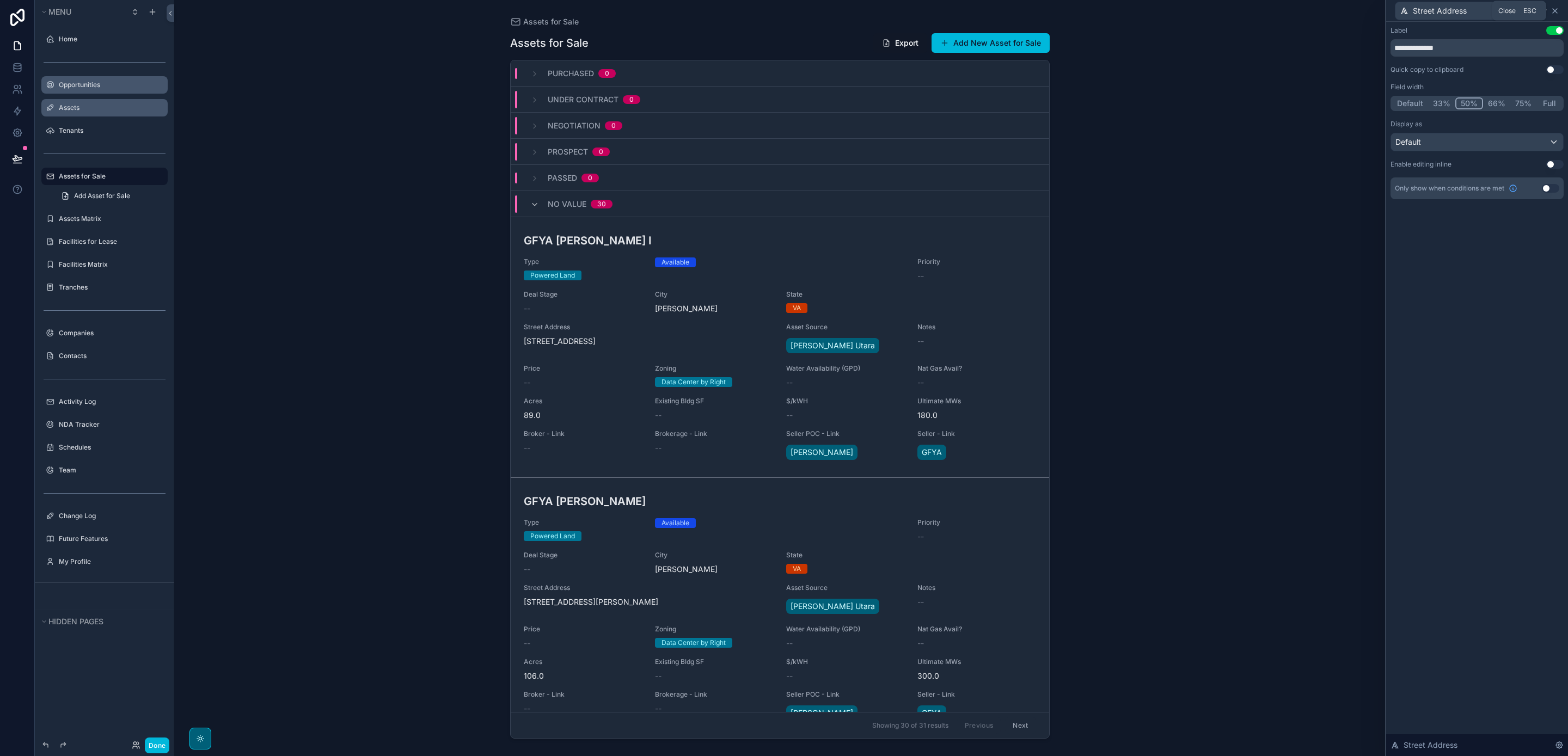
click at [1556, 13] on icon at bounding box center [1555, 11] width 9 height 9
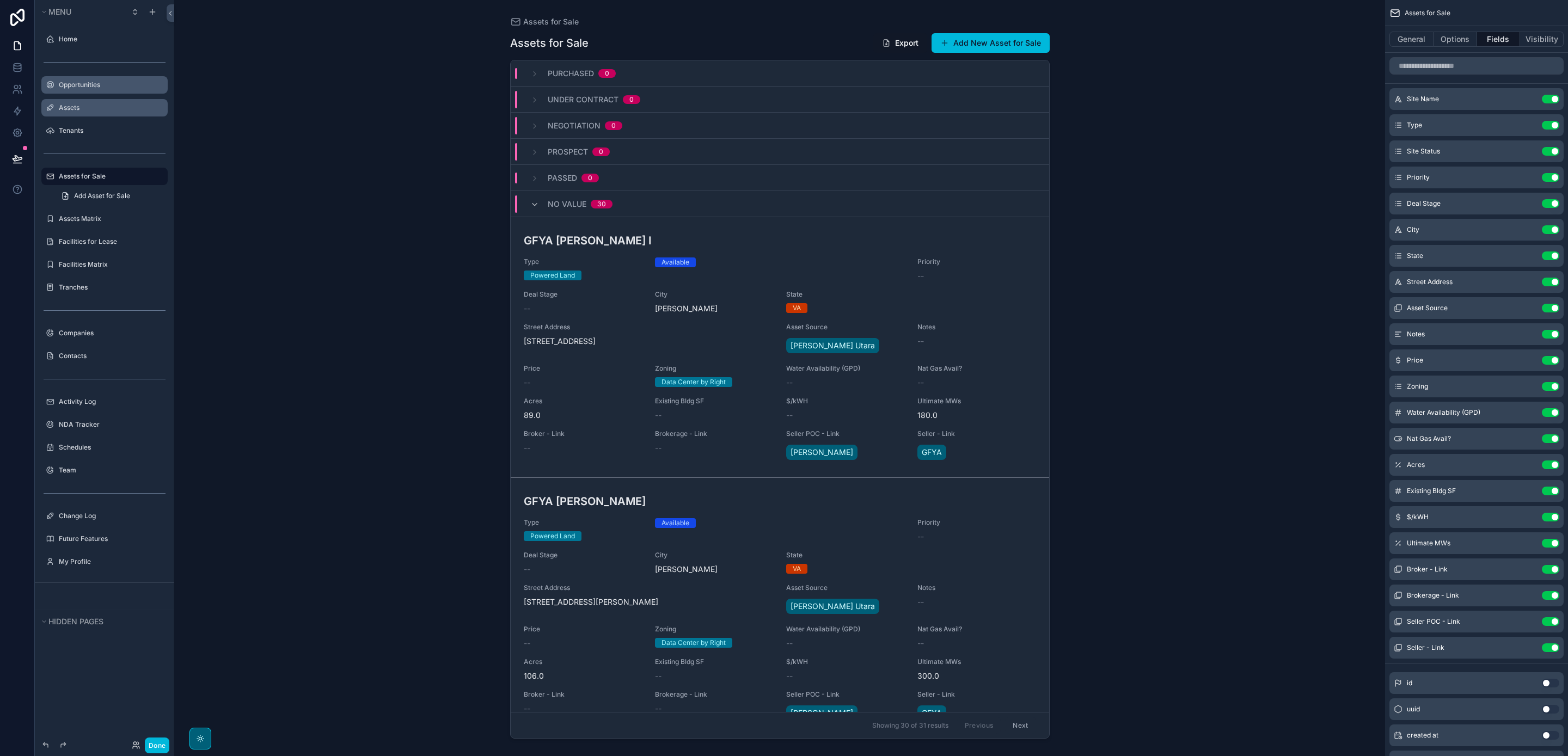
click at [0, 0] on button "scrollable content" at bounding box center [0, 0] width 0 height 0
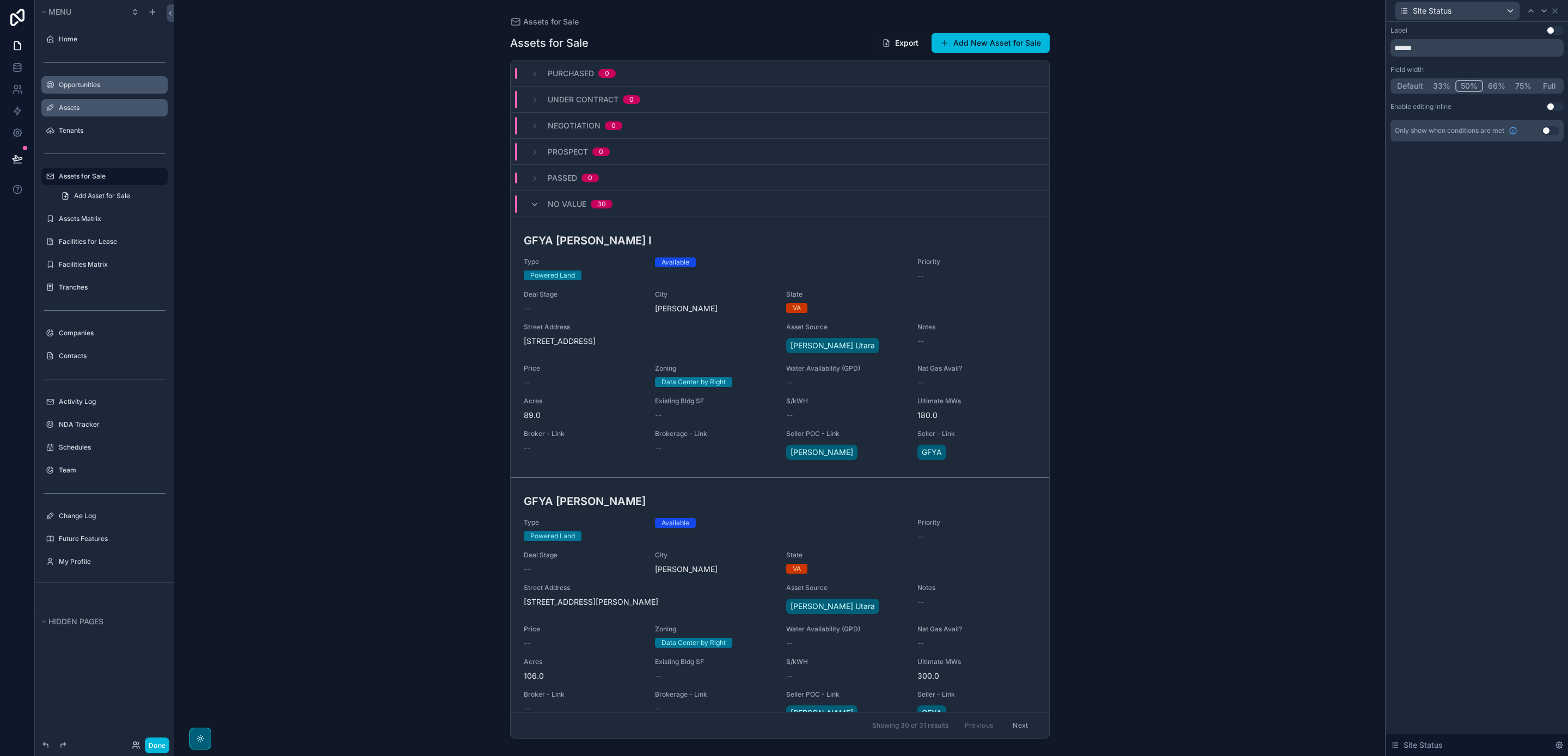
click at [1401, 86] on button "Default" at bounding box center [1410, 86] width 36 height 12
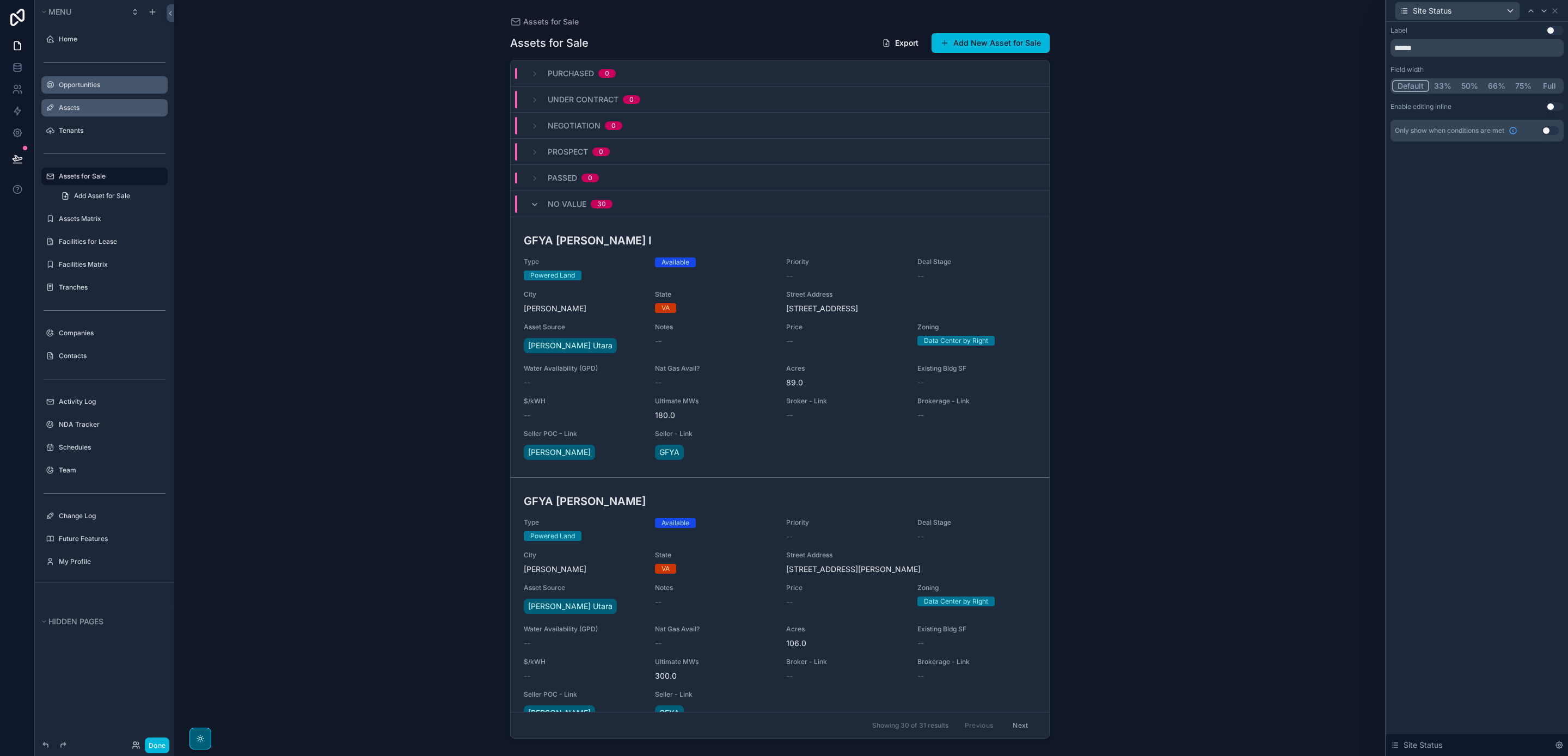
click at [1545, 32] on div "Label Use setting" at bounding box center [1477, 30] width 173 height 9
click at [1549, 27] on button "Use setting" at bounding box center [1555, 30] width 18 height 9
click at [1558, 10] on icon at bounding box center [1555, 11] width 9 height 9
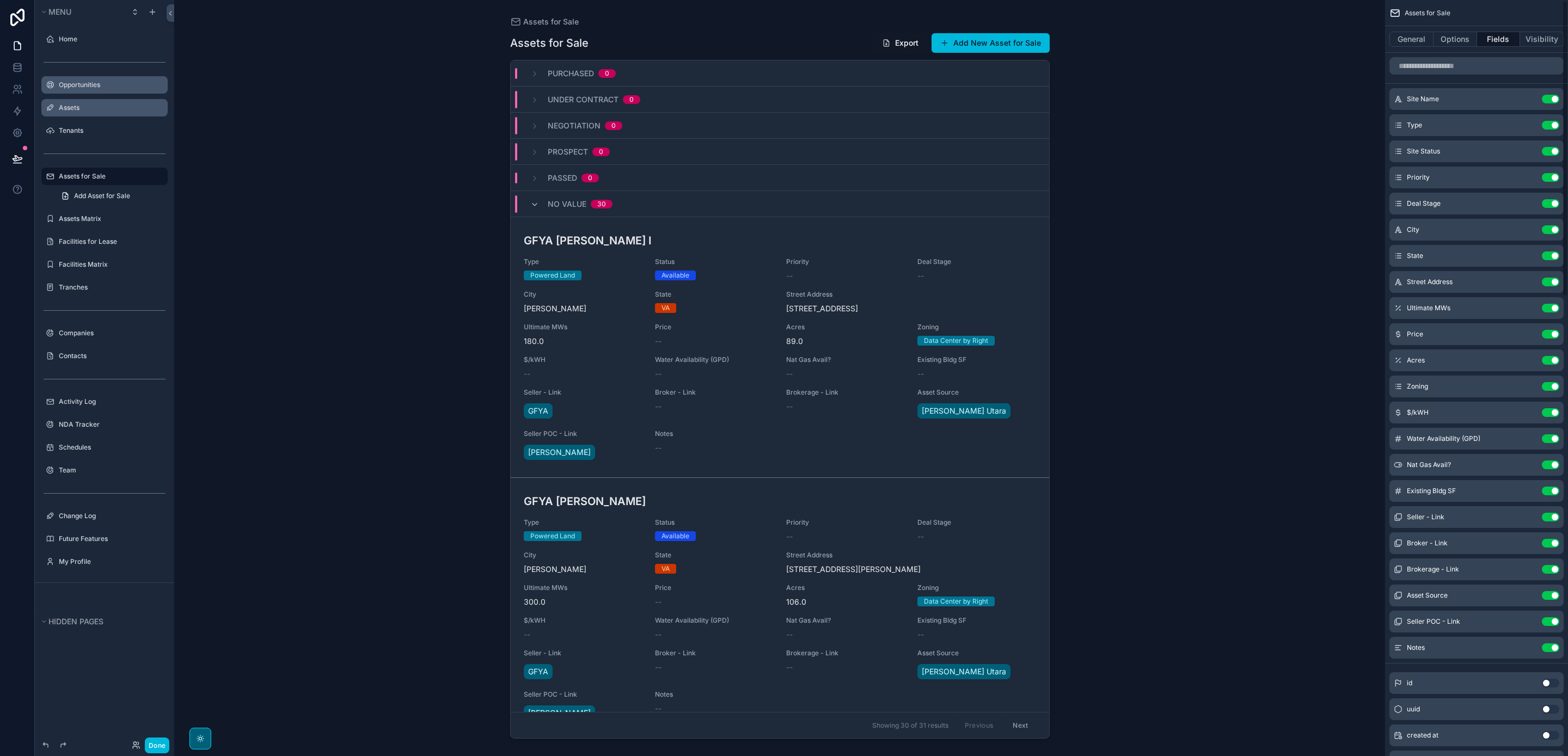
click at [1554, 544] on button "Use setting" at bounding box center [1550, 544] width 18 height 9
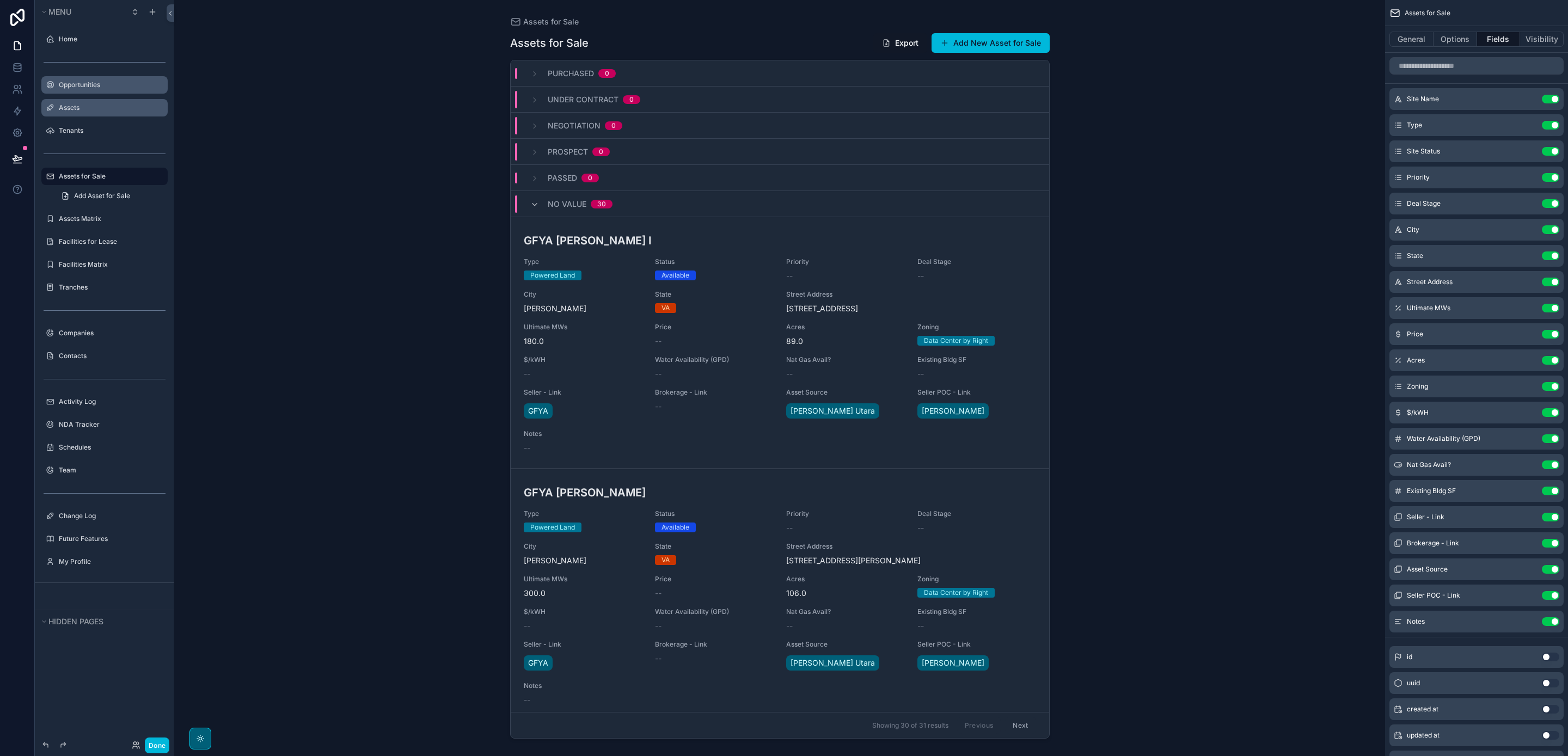
click at [1551, 593] on button "Use setting" at bounding box center [1550, 595] width 18 height 9
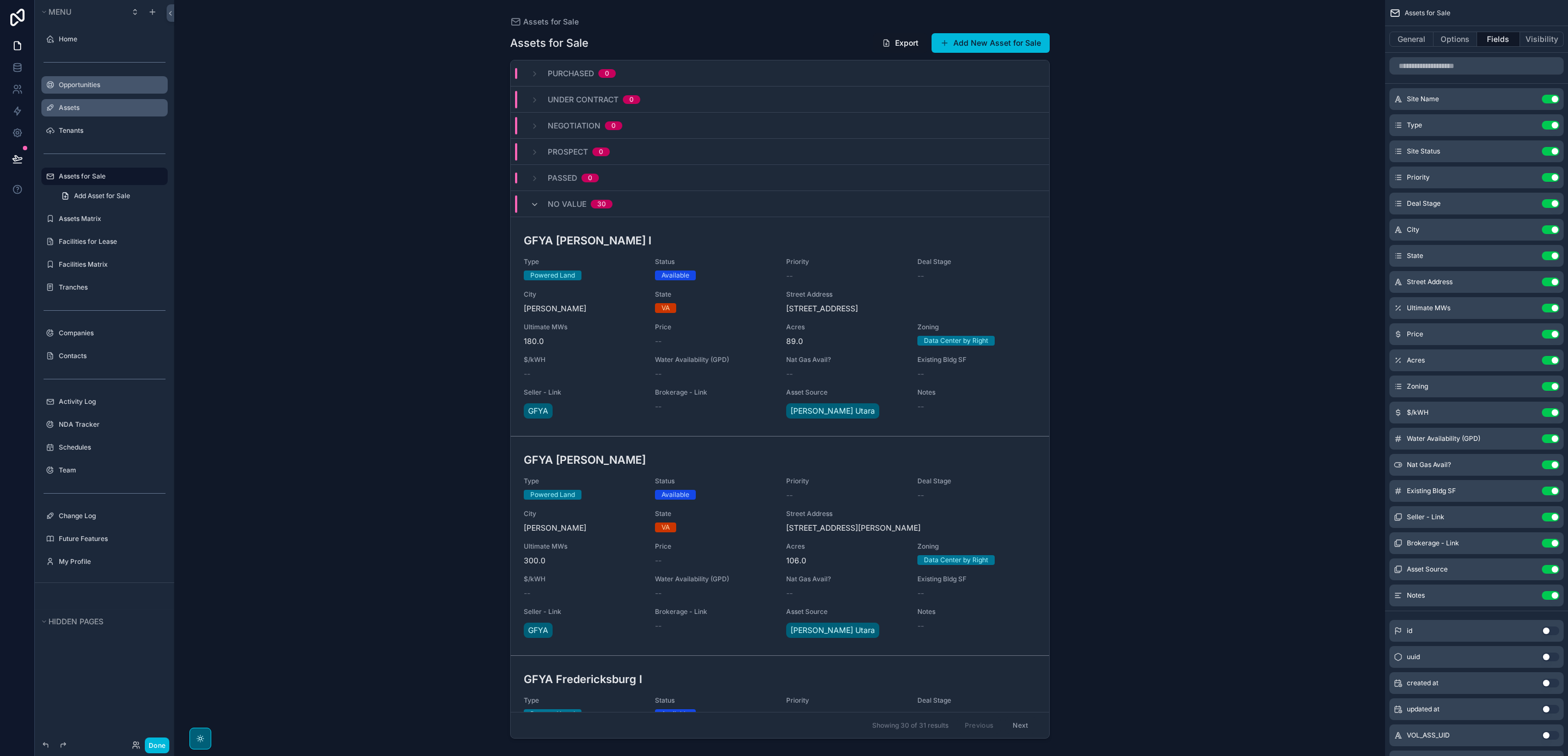
click at [0, 0] on icon "scrollable content" at bounding box center [0, 0] width 0 height 0
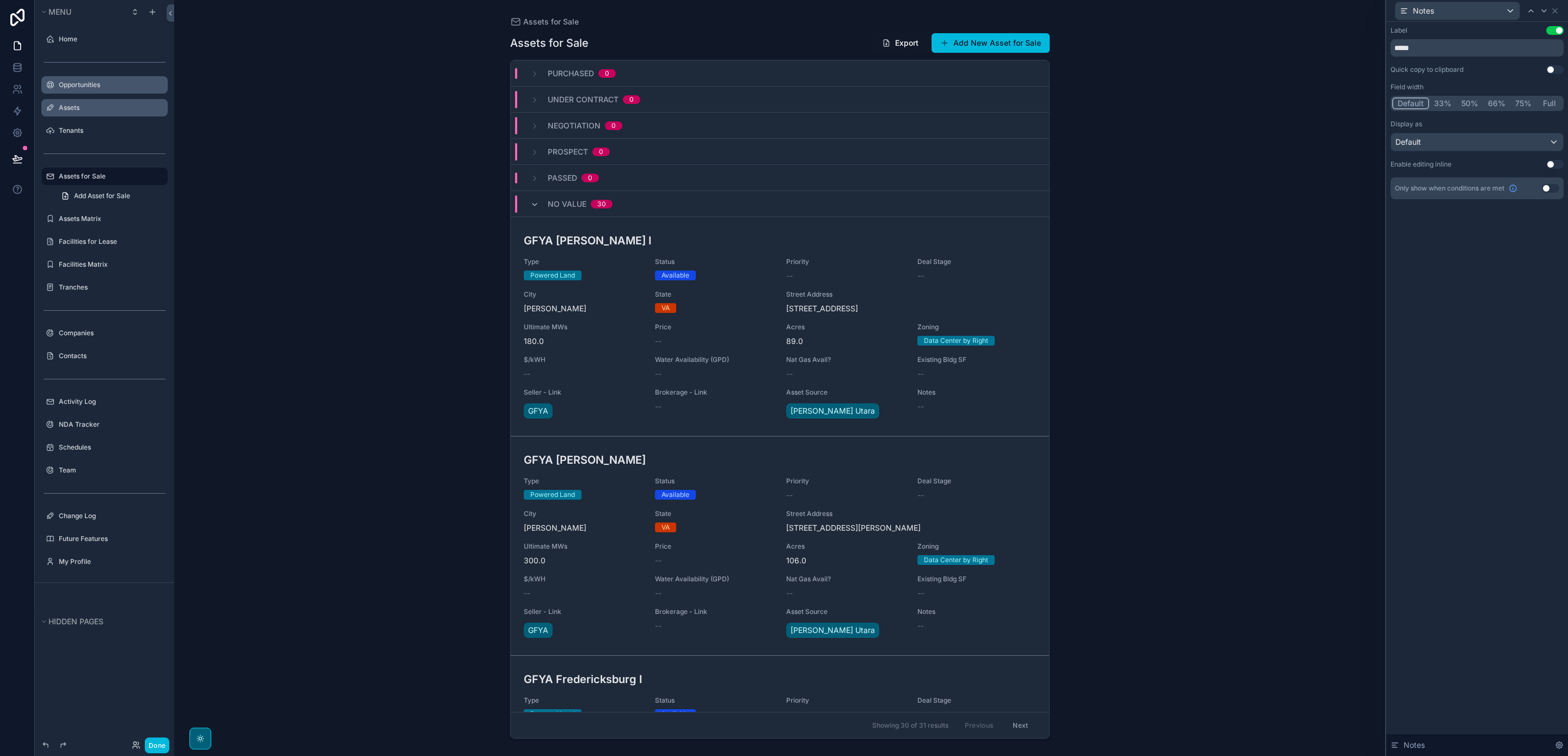
click at [1551, 103] on button "Full" at bounding box center [1549, 103] width 26 height 12
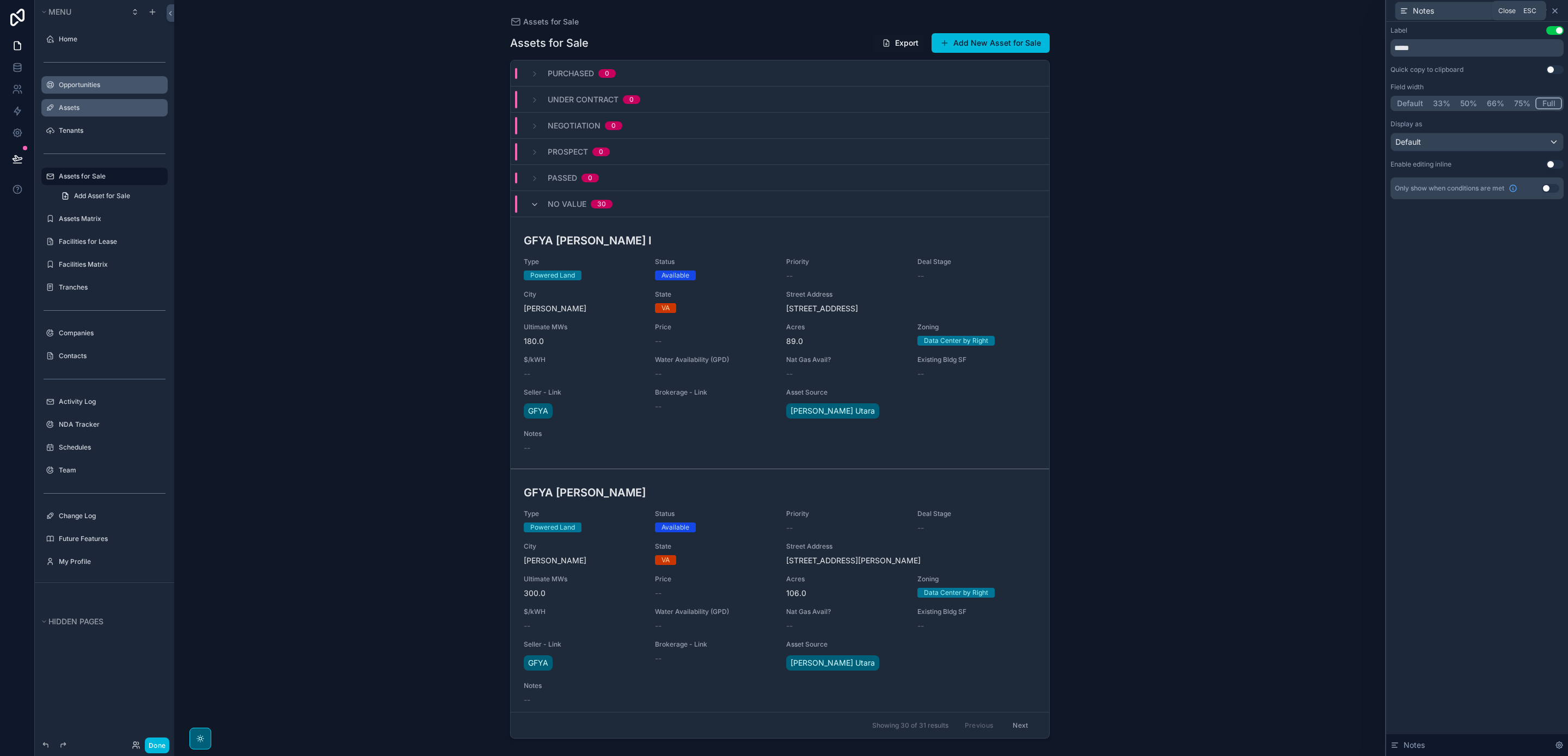
click at [1556, 12] on icon at bounding box center [1555, 11] width 9 height 9
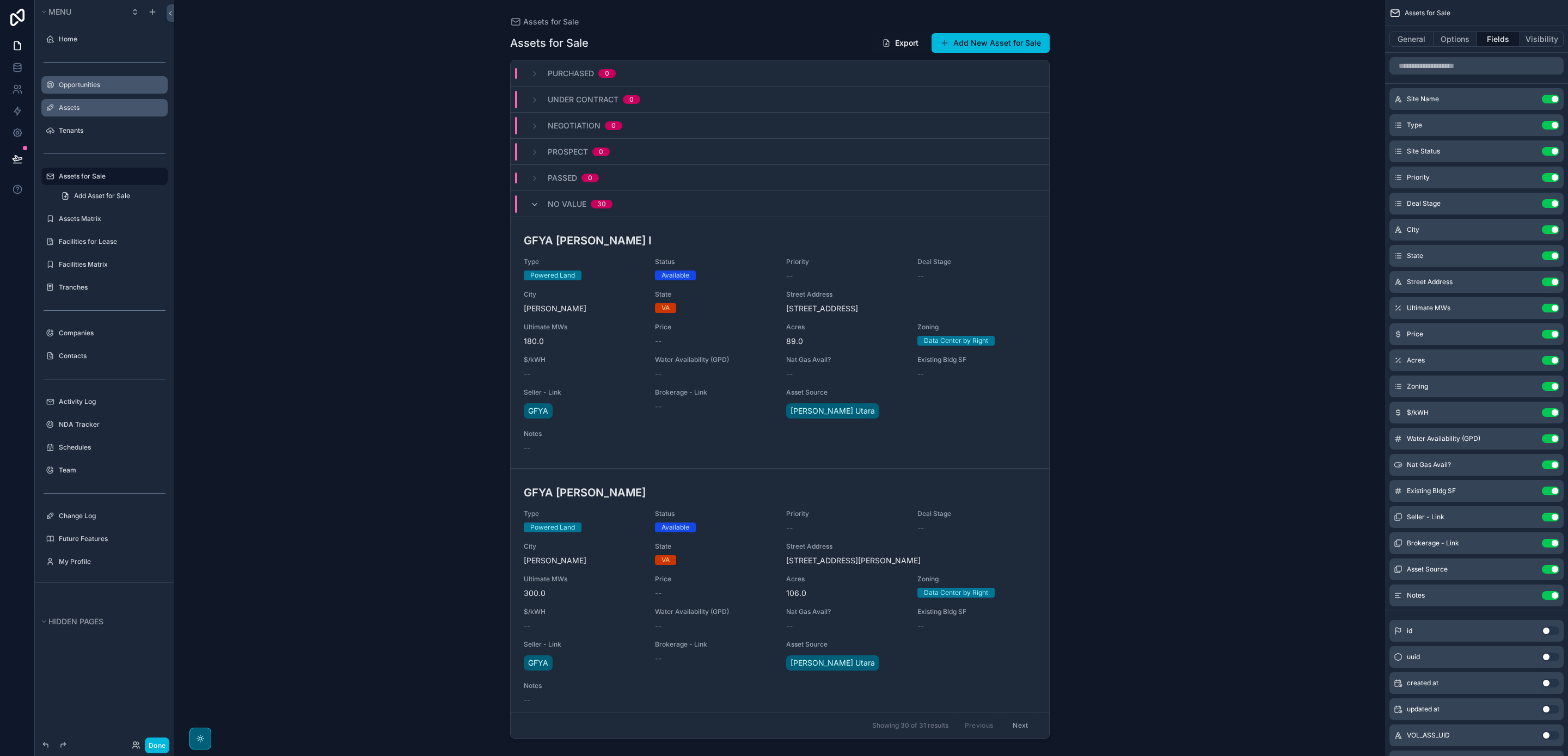
click at [198, 741] on icon "scrollable content" at bounding box center [200, 739] width 9 height 9
